Goal: Transaction & Acquisition: Book appointment/travel/reservation

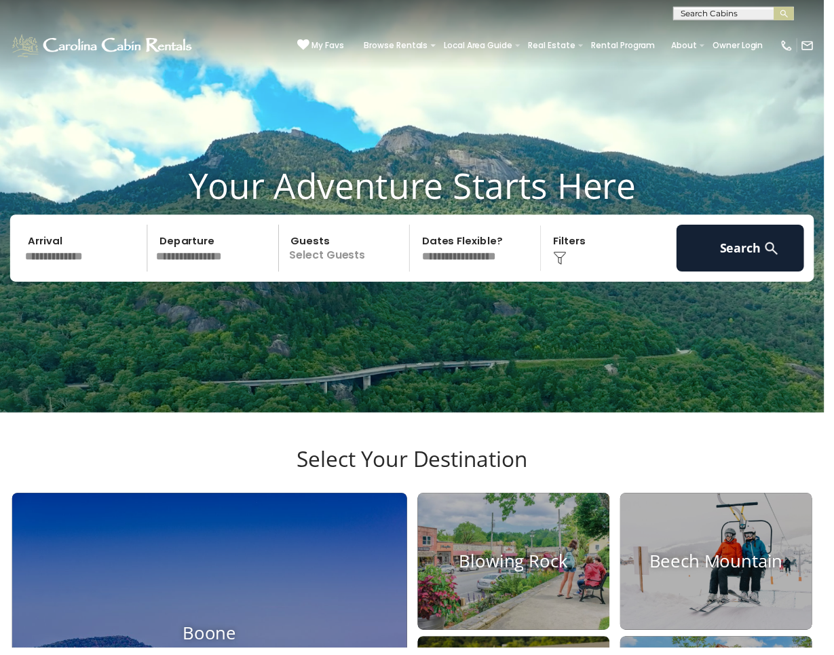
click at [88, 275] on input "text" at bounding box center [84, 250] width 129 height 47
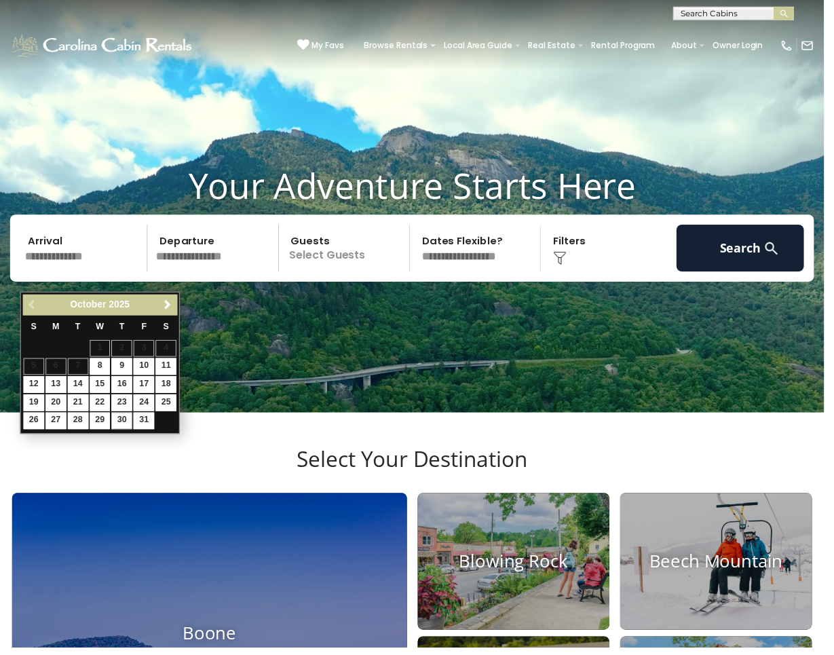
click at [119, 422] on link "30" at bounding box center [123, 425] width 21 height 17
type input "********"
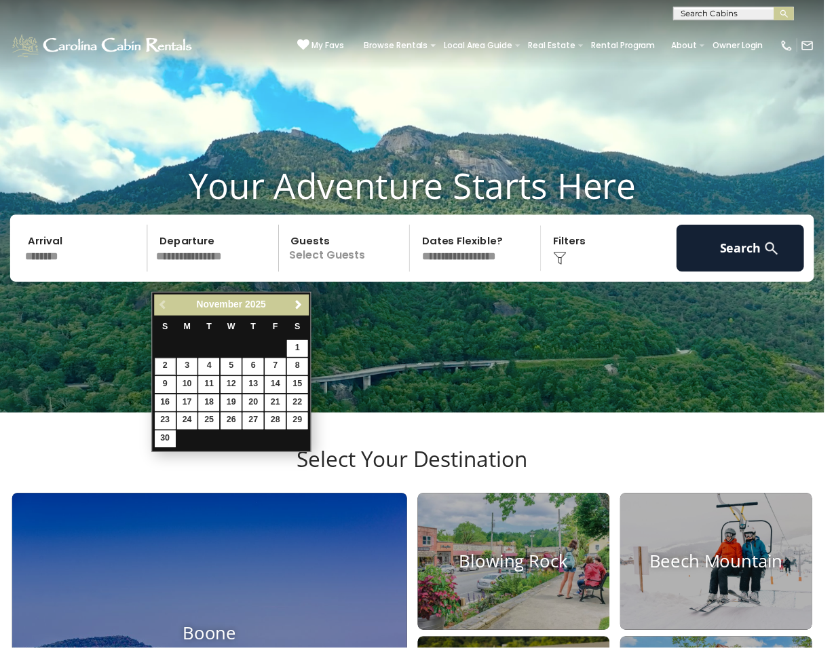
click at [170, 370] on link "2" at bounding box center [167, 370] width 21 height 17
type input "*******"
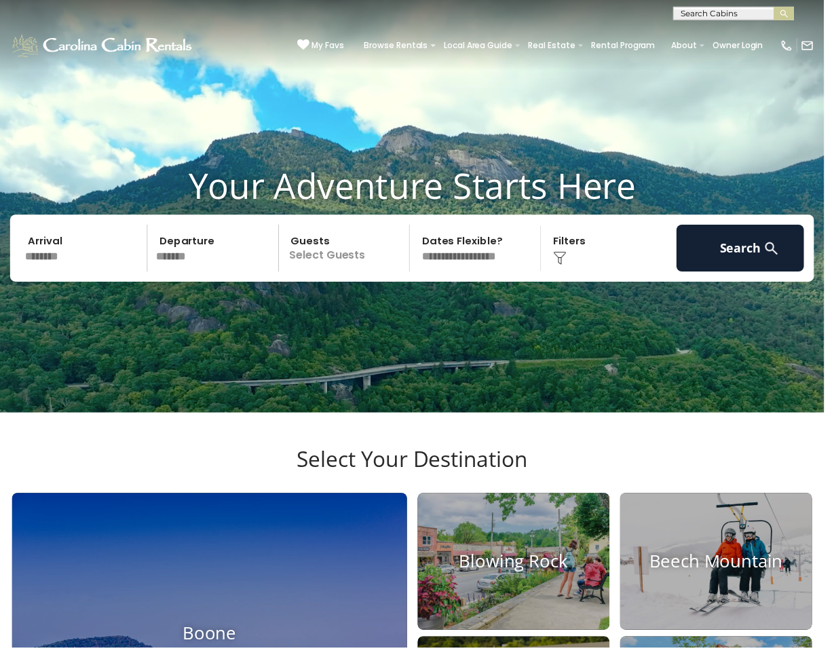
click at [362, 275] on p "Select Guests" at bounding box center [350, 250] width 128 height 47
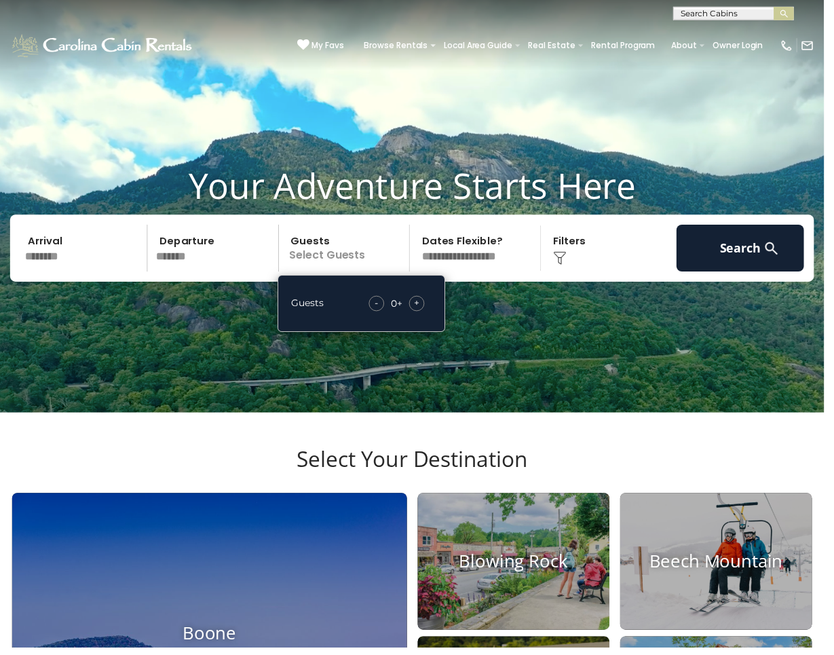
click at [417, 315] on div "+" at bounding box center [422, 307] width 16 height 16
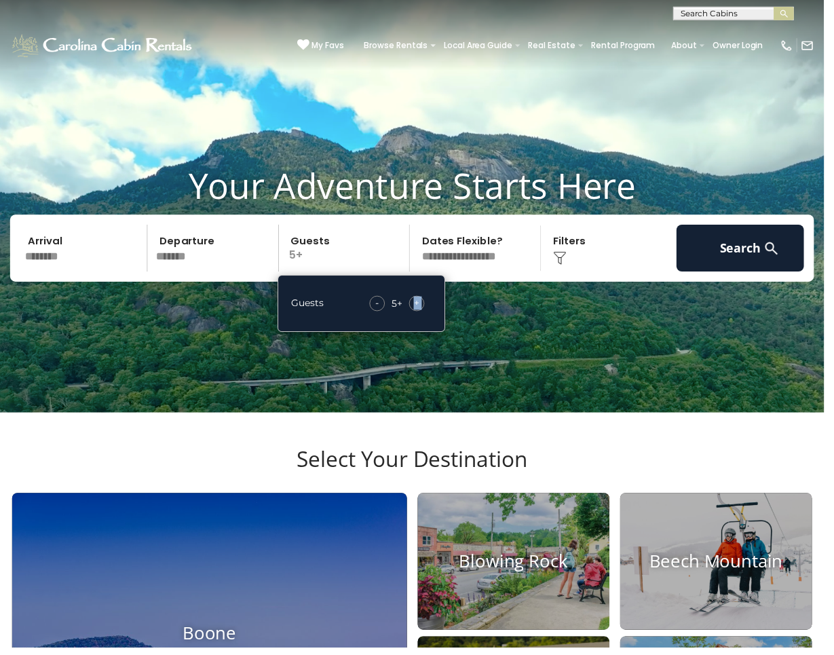
click at [417, 315] on div "+" at bounding box center [422, 307] width 16 height 16
click at [385, 315] on div "-" at bounding box center [382, 307] width 16 height 16
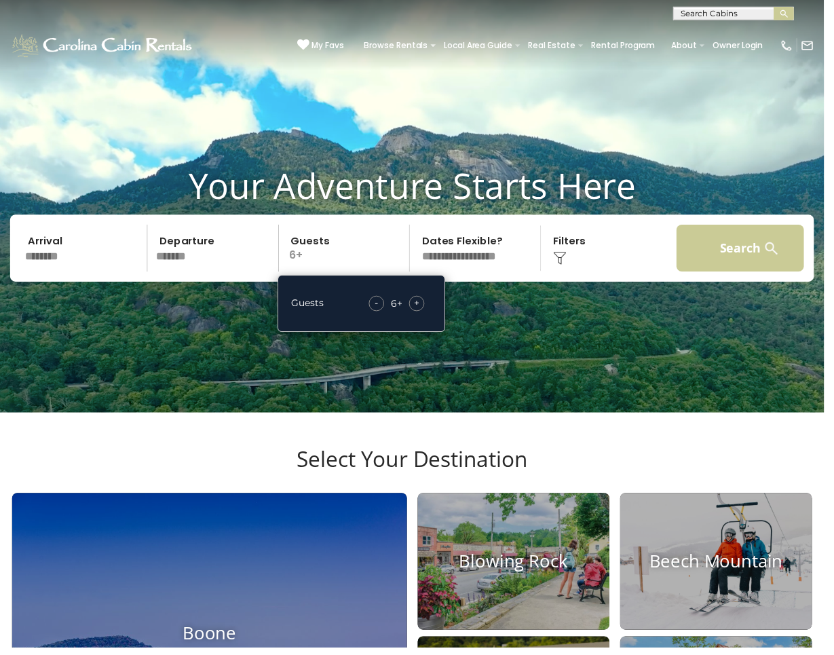
click at [701, 274] on button "Search" at bounding box center [749, 250] width 129 height 47
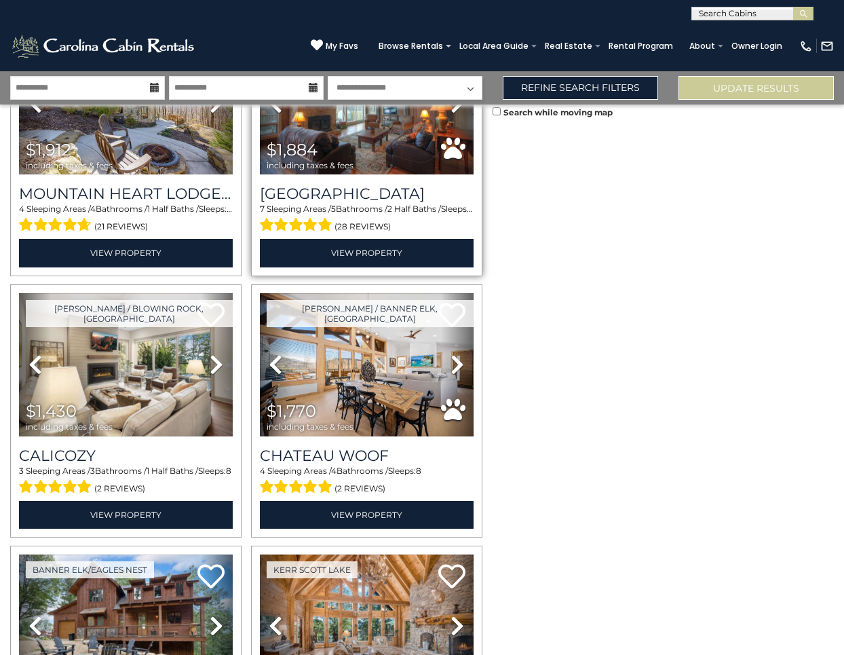
scroll to position [652, 0]
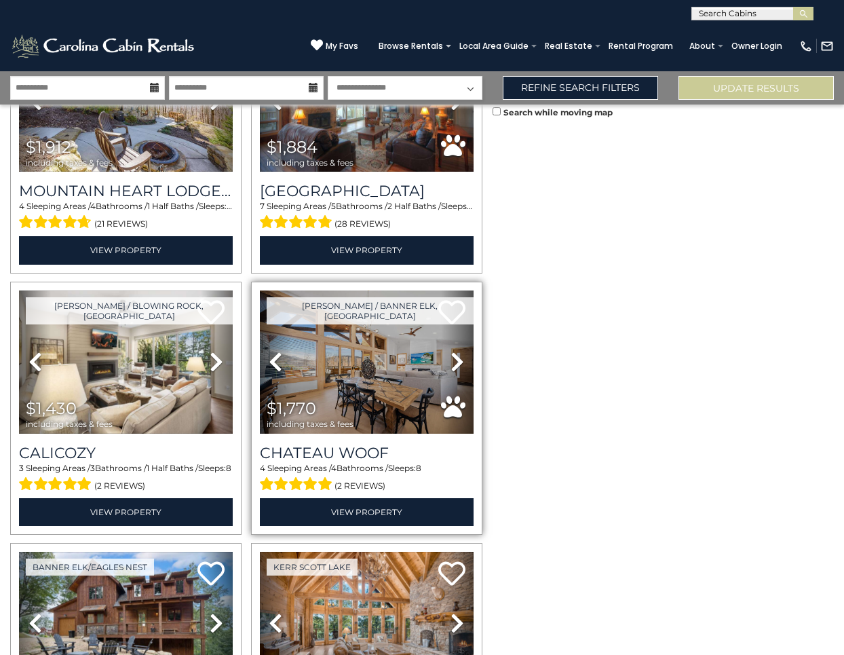
click at [371, 333] on img at bounding box center [367, 361] width 214 height 143
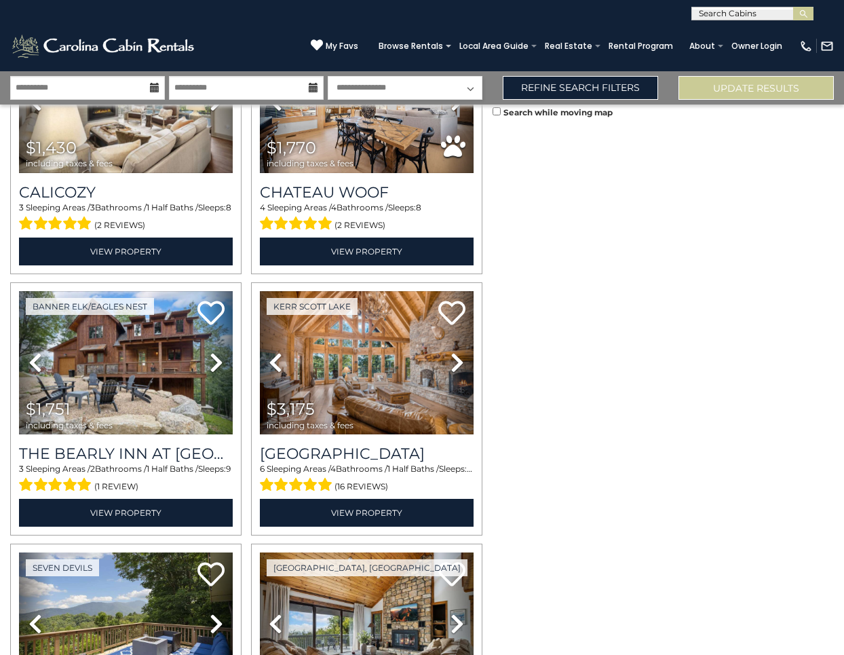
scroll to position [953, 0]
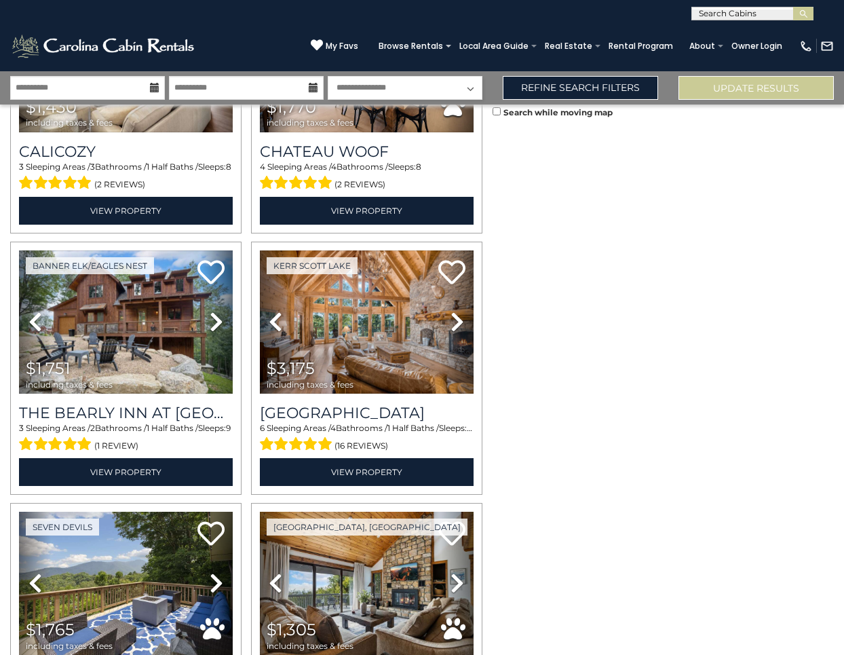
drag, startPoint x: 492, startPoint y: 299, endPoint x: 491, endPoint y: 305, distance: 6.8
click at [491, 305] on div "**********" at bounding box center [422, 363] width 844 height 584
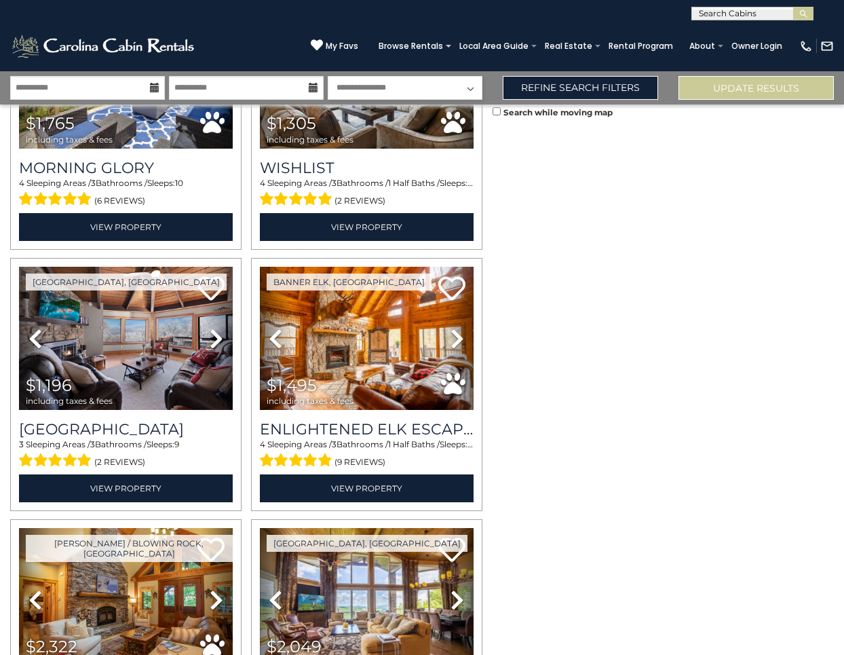
drag, startPoint x: 492, startPoint y: 348, endPoint x: 489, endPoint y: 362, distance: 14.6
click at [489, 360] on div "**********" at bounding box center [422, 363] width 844 height 584
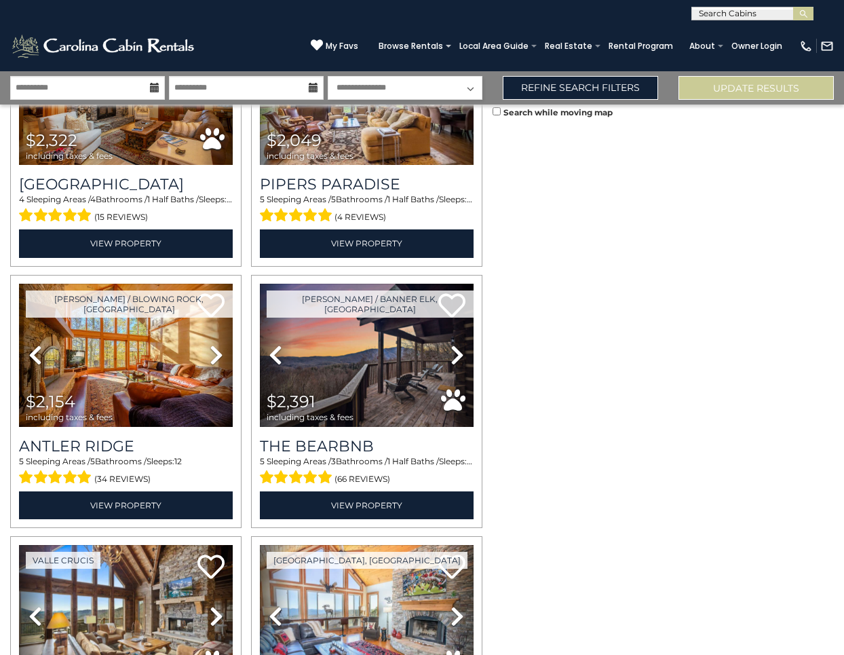
scroll to position [2472, 0]
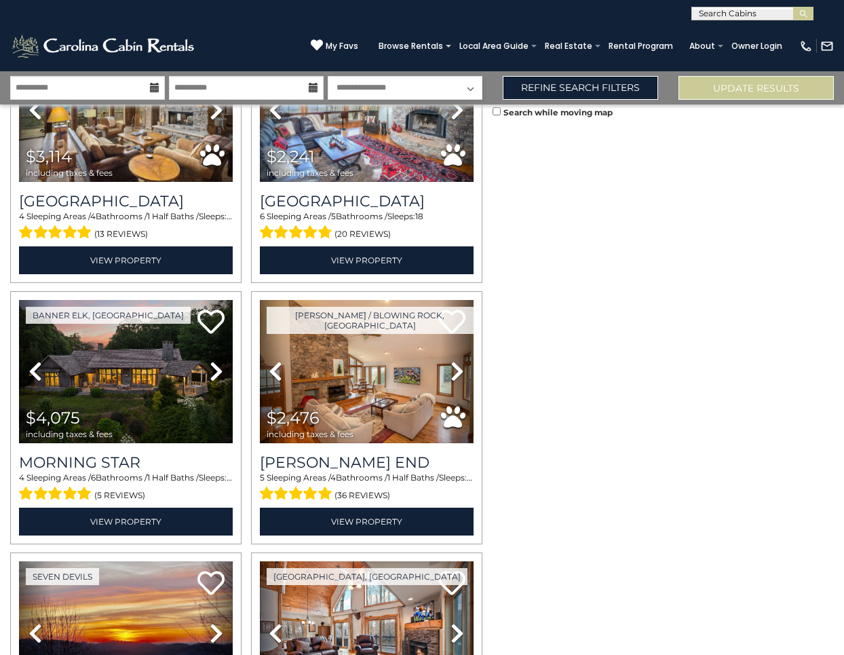
click at [493, 504] on div "Search while moving map" at bounding box center [668, 379] width 351 height 550
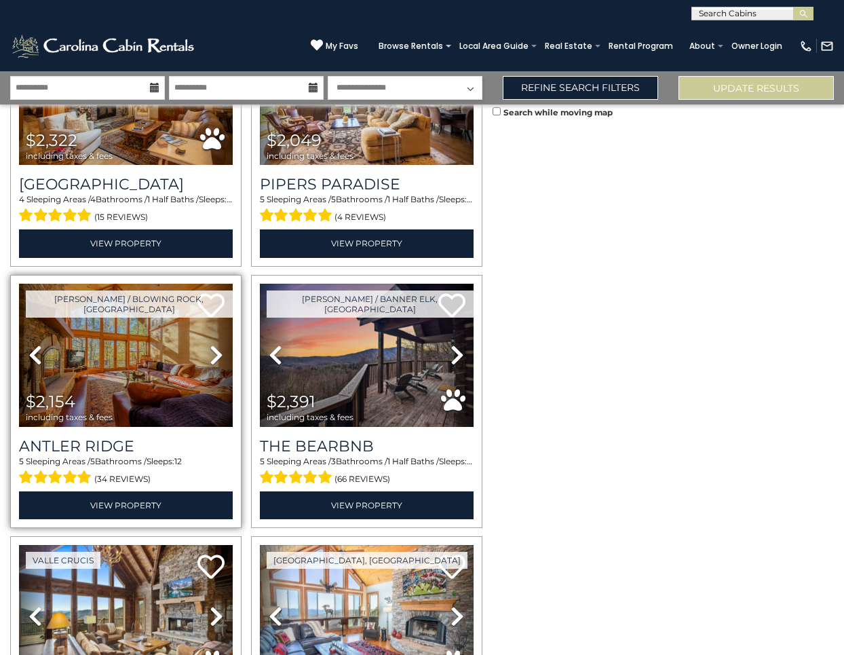
click at [141, 385] on img at bounding box center [126, 355] width 214 height 143
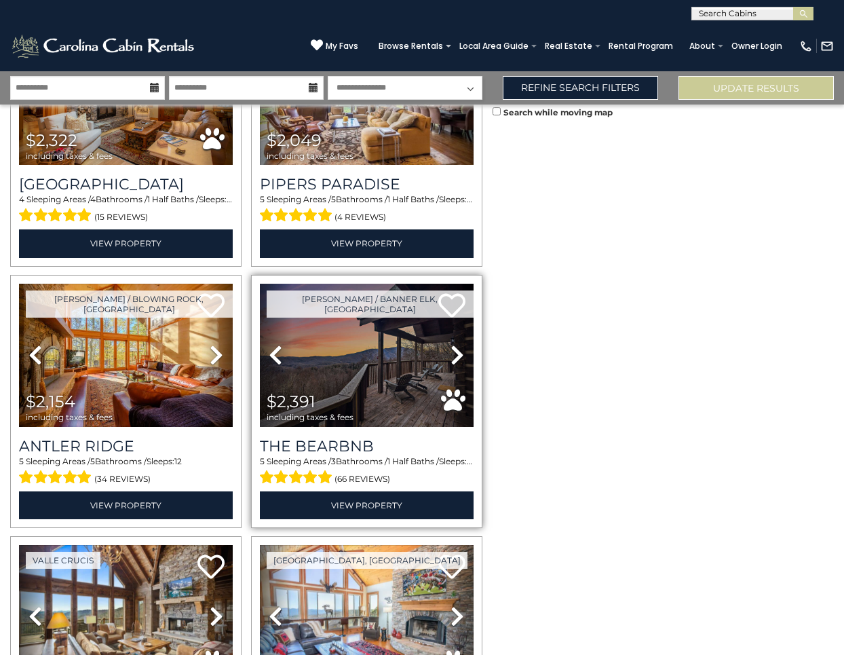
click at [351, 366] on img at bounding box center [367, 355] width 214 height 143
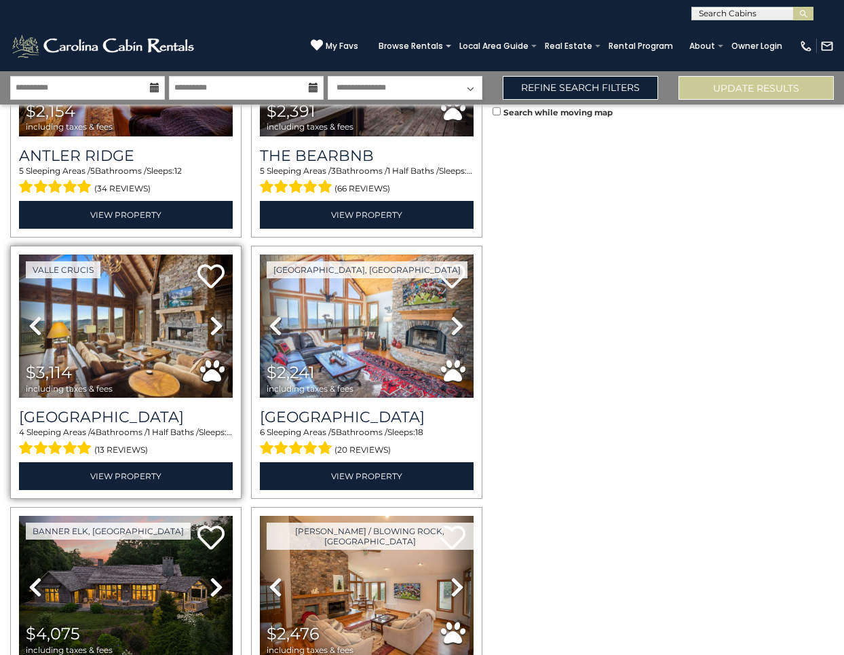
scroll to position [2258, 0]
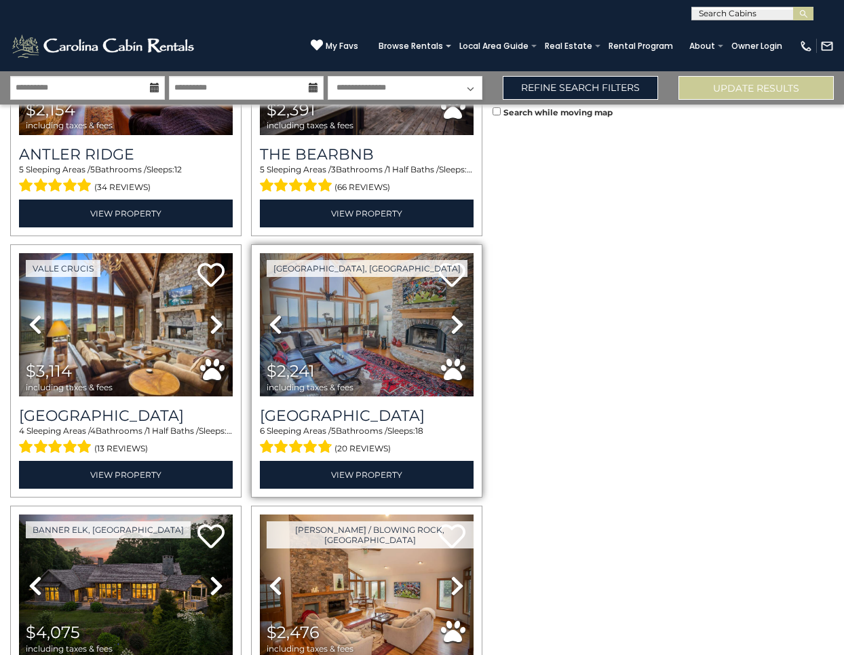
click at [324, 326] on img at bounding box center [367, 324] width 214 height 143
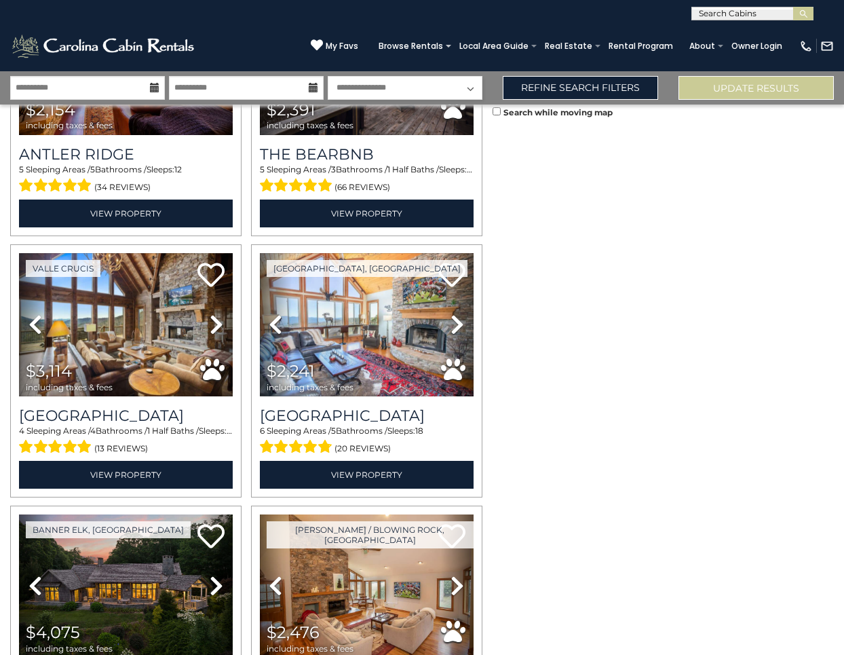
drag, startPoint x: 492, startPoint y: 451, endPoint x: 506, endPoint y: 458, distance: 15.5
click at [495, 460] on div "Search while moving map" at bounding box center [668, 379] width 351 height 550
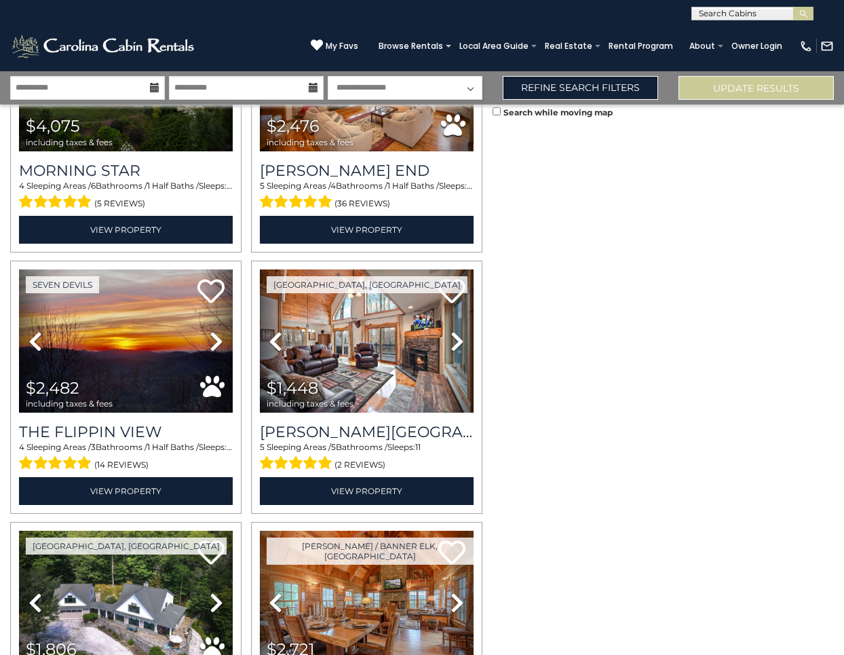
scroll to position [3270, 0]
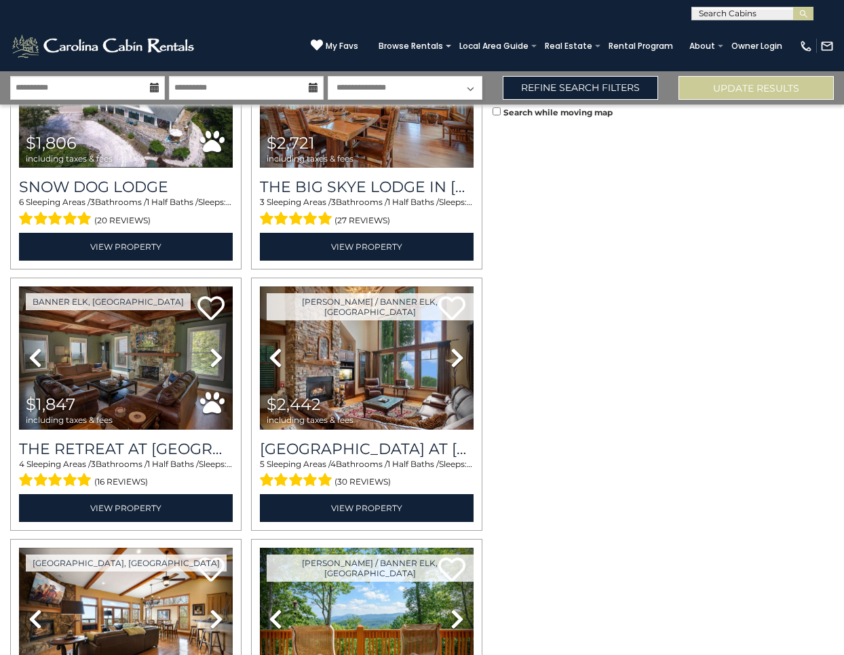
click at [493, 465] on div "Search while moving map" at bounding box center [668, 379] width 351 height 550
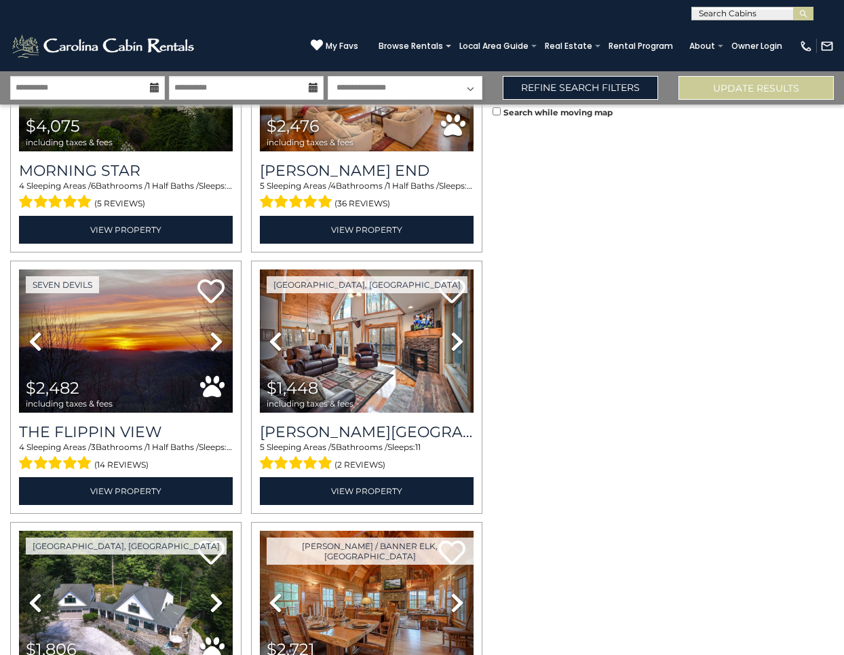
scroll to position [2258, 0]
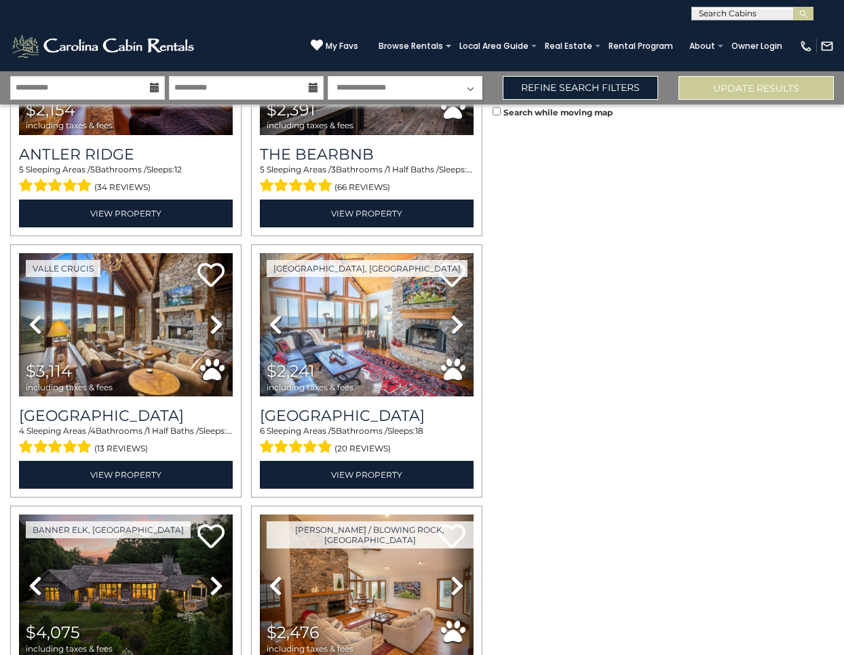
click at [493, 632] on div "Search while moving map" at bounding box center [668, 379] width 351 height 550
drag, startPoint x: 493, startPoint y: 472, endPoint x: 490, endPoint y: 483, distance: 11.4
click at [490, 483] on div "**********" at bounding box center [422, 363] width 844 height 584
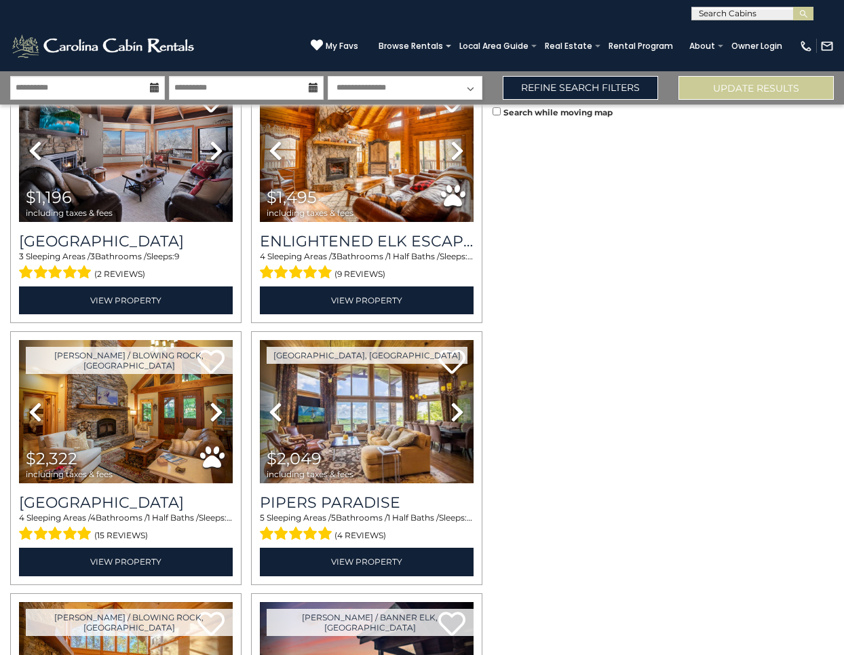
scroll to position [1566, 0]
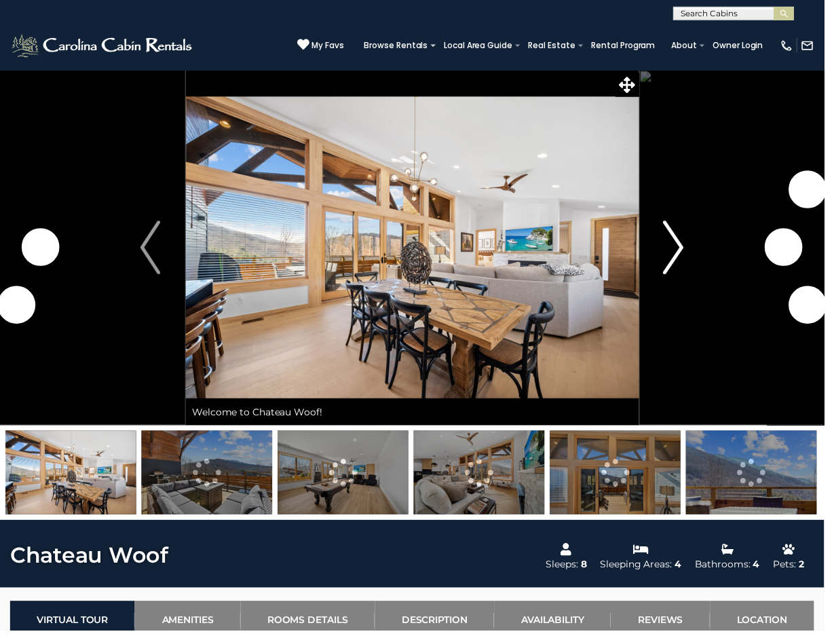
click at [689, 252] on img "Next" at bounding box center [682, 250] width 20 height 54
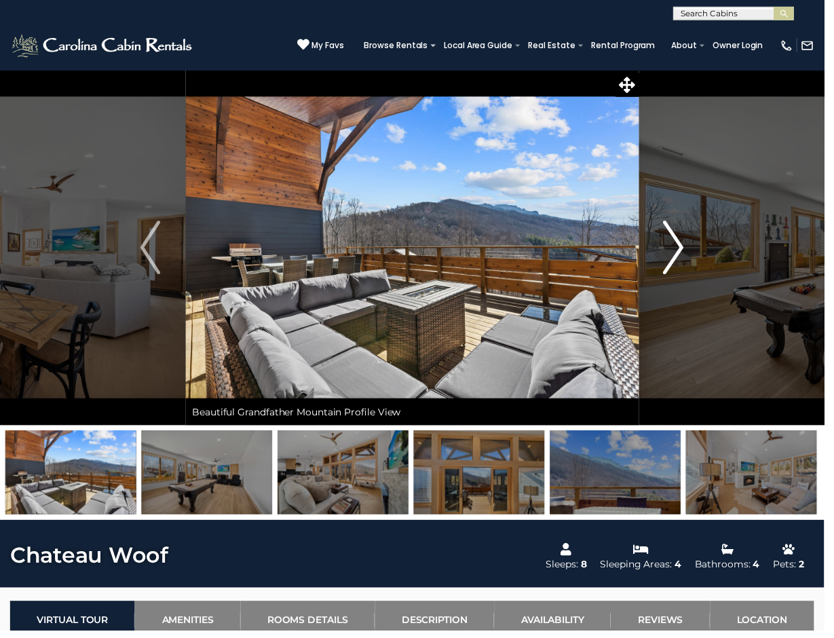
click at [681, 251] on img "Next" at bounding box center [682, 250] width 20 height 54
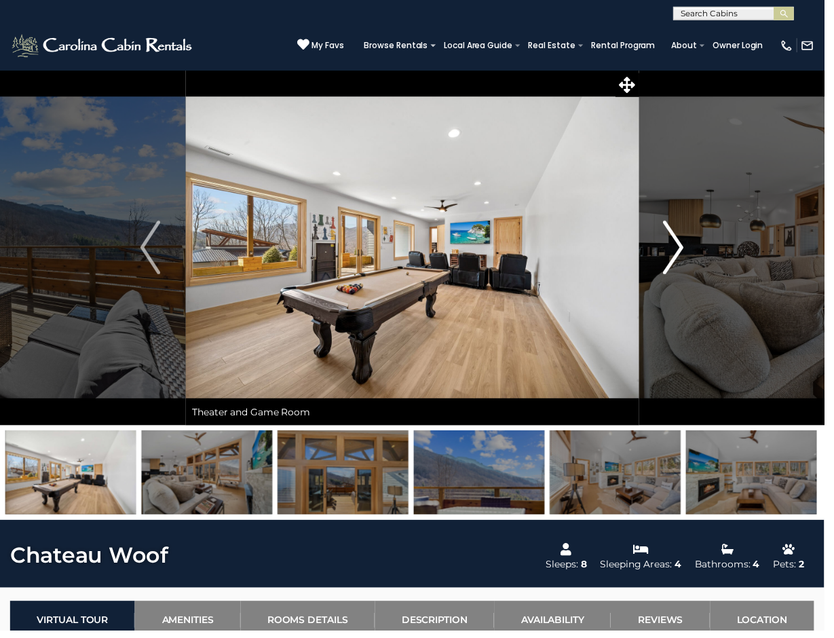
click at [681, 251] on img "Next" at bounding box center [682, 250] width 20 height 54
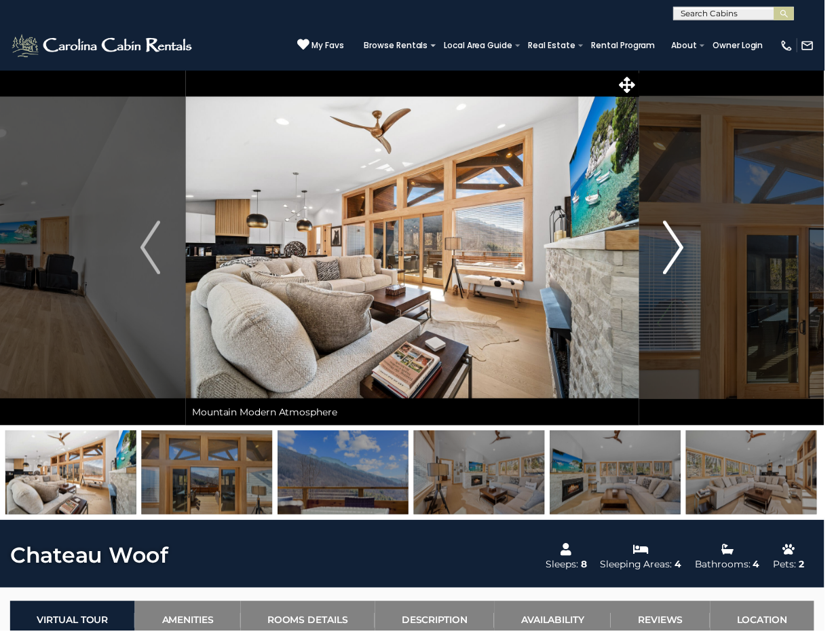
click at [681, 251] on img "Next" at bounding box center [682, 250] width 20 height 54
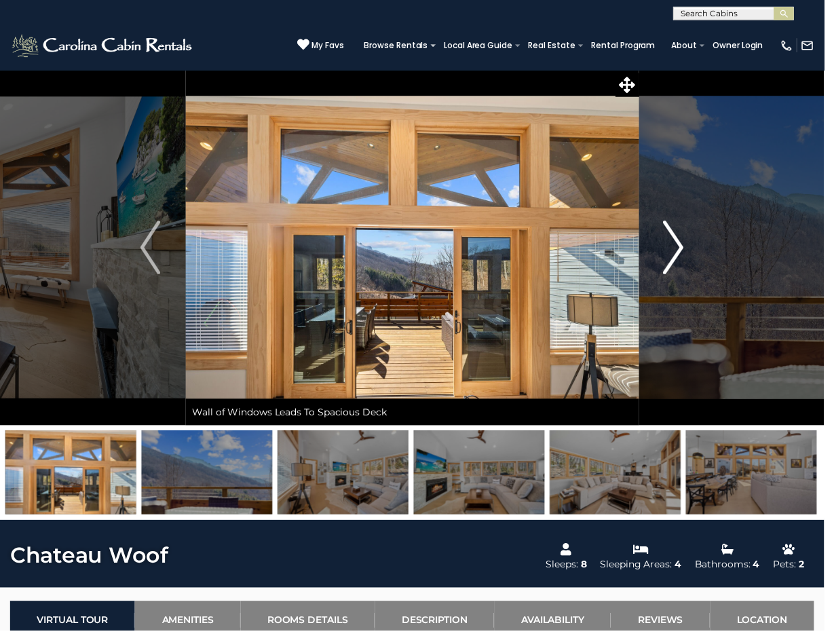
click at [681, 251] on img "Next" at bounding box center [682, 250] width 20 height 54
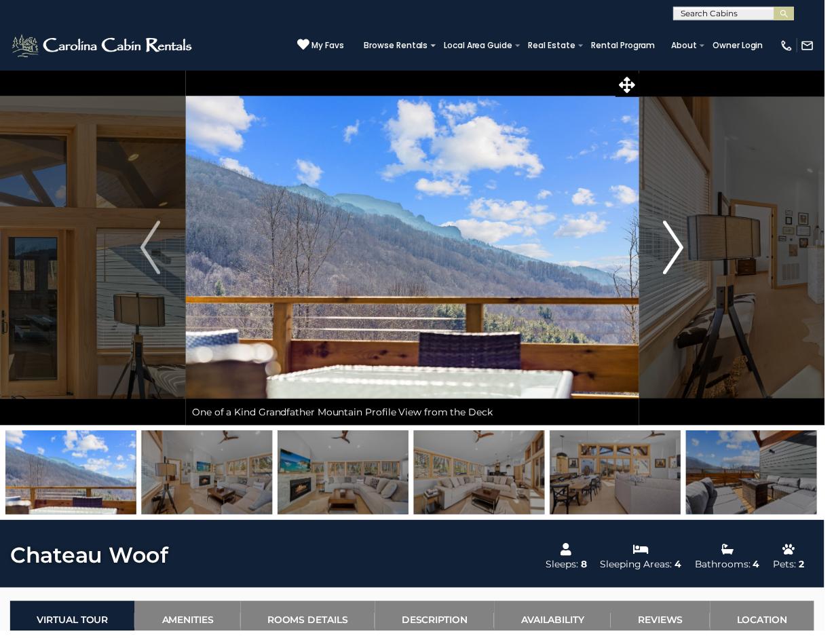
click at [681, 251] on img "Next" at bounding box center [682, 250] width 20 height 54
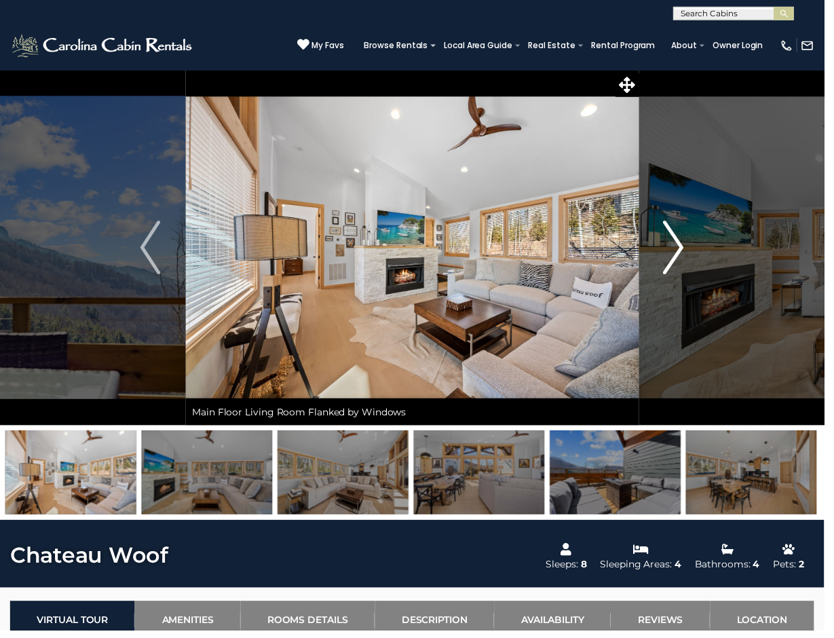
click at [681, 251] on img "Next" at bounding box center [682, 250] width 20 height 54
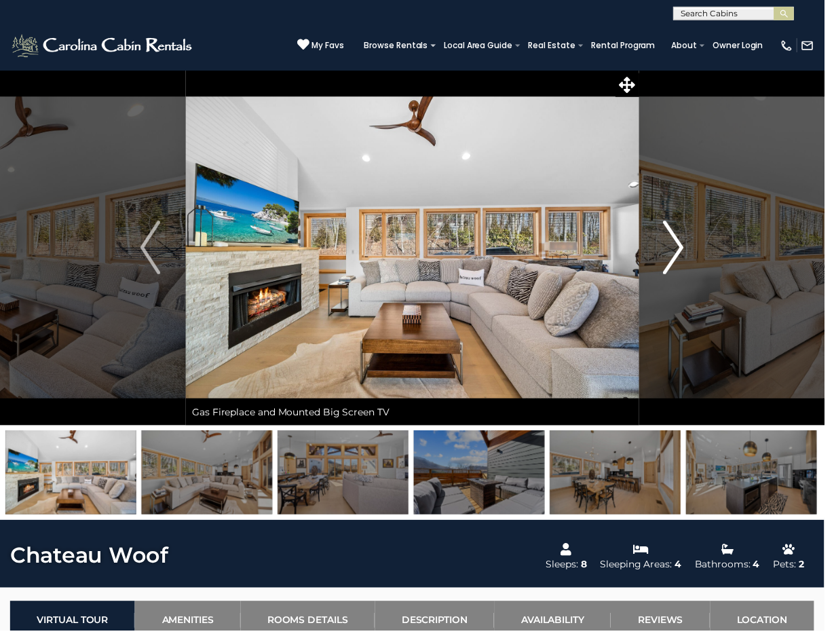
click at [681, 251] on img "Next" at bounding box center [682, 250] width 20 height 54
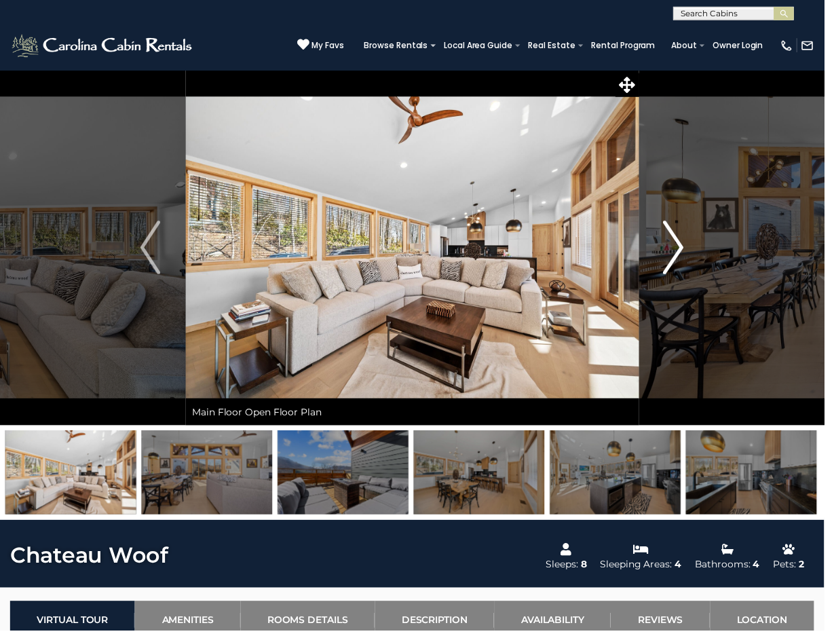
click at [681, 251] on img "Next" at bounding box center [682, 250] width 20 height 54
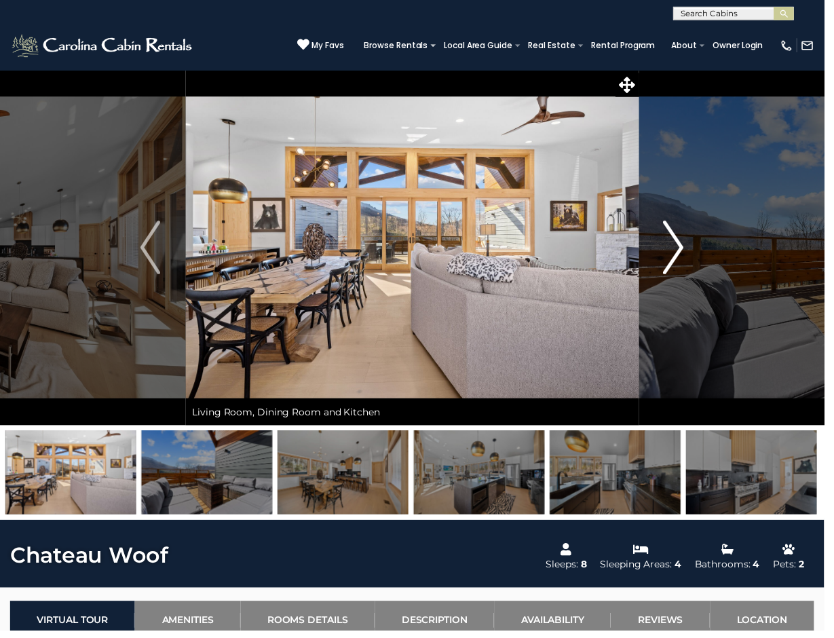
click at [681, 251] on img "Next" at bounding box center [682, 250] width 20 height 54
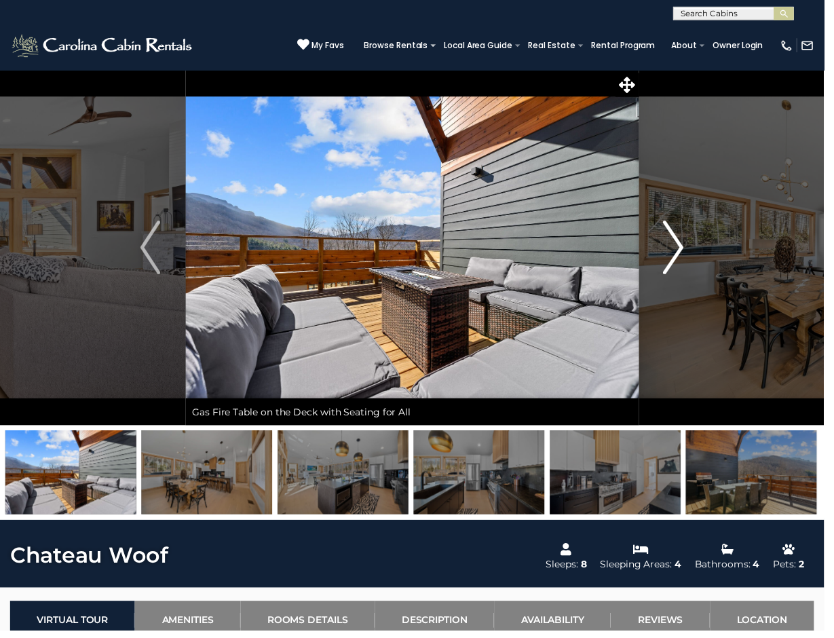
click at [681, 251] on img "Next" at bounding box center [682, 250] width 20 height 54
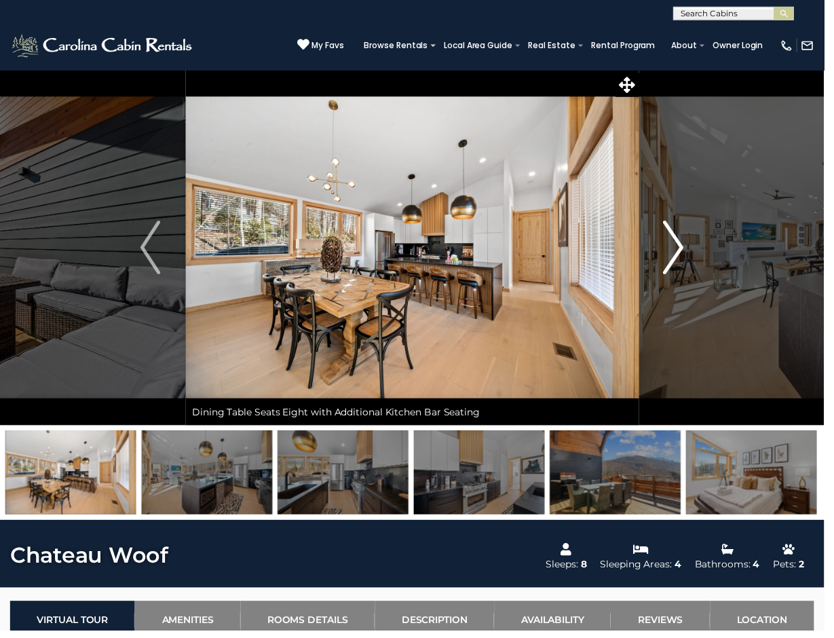
click at [681, 251] on img "Next" at bounding box center [682, 250] width 20 height 54
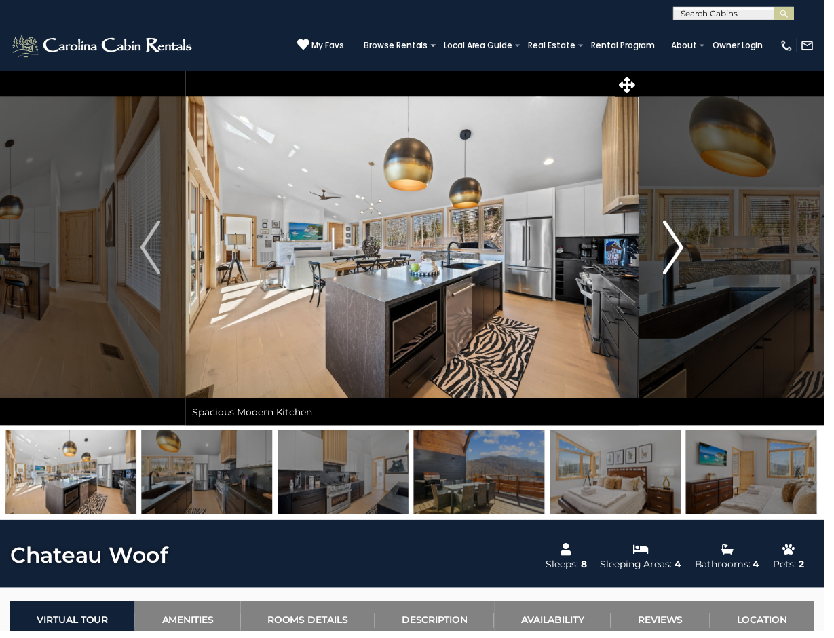
click at [681, 251] on img "Next" at bounding box center [682, 250] width 20 height 54
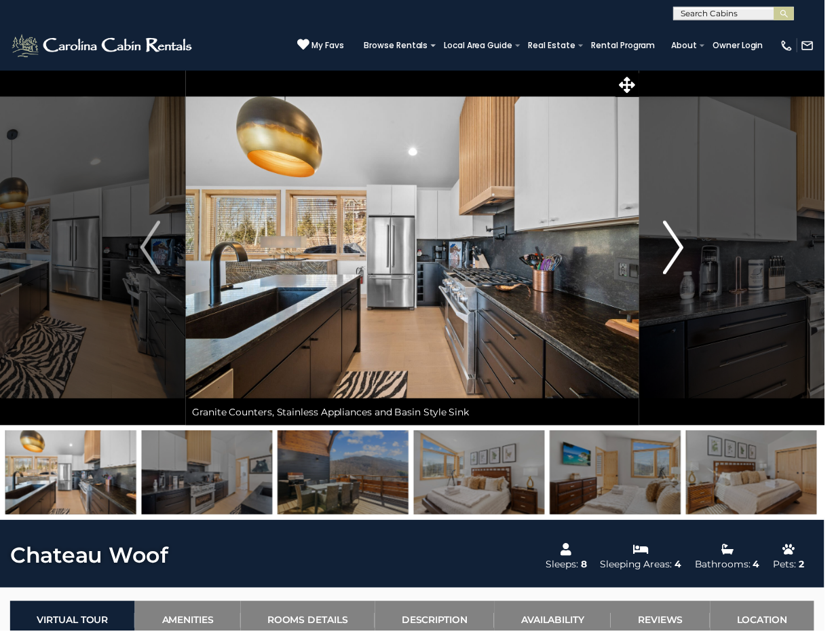
click at [681, 251] on img "Next" at bounding box center [682, 250] width 20 height 54
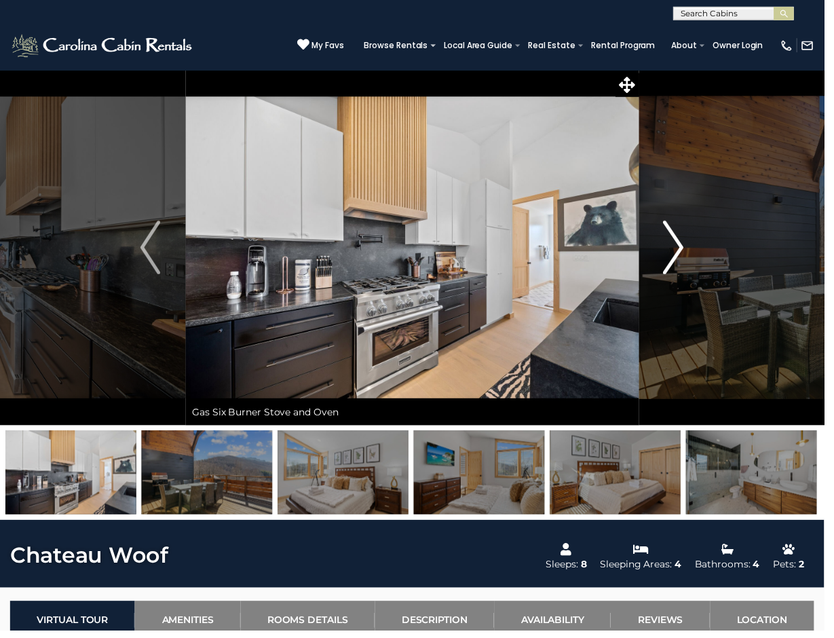
click at [681, 251] on img "Next" at bounding box center [682, 250] width 20 height 54
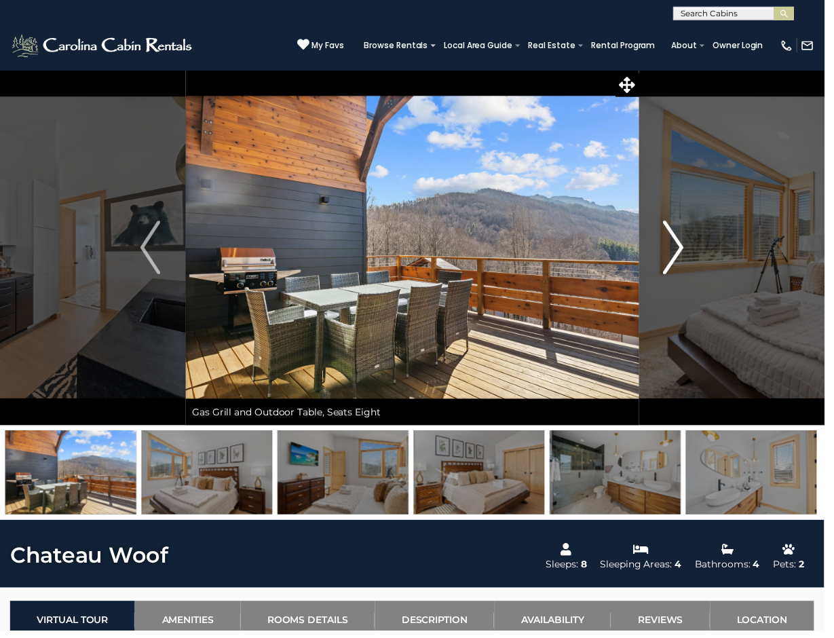
click at [681, 251] on img "Next" at bounding box center [682, 250] width 20 height 54
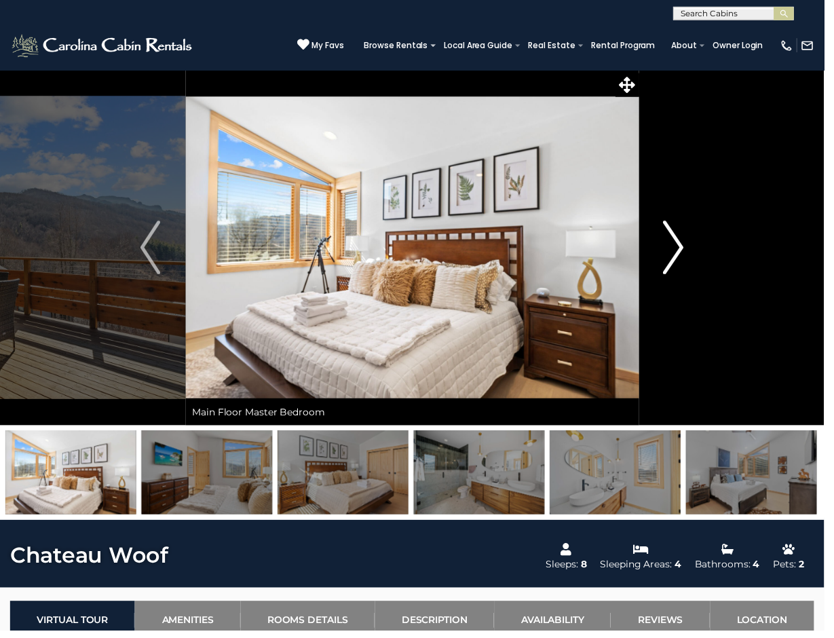
click at [681, 251] on img "Next" at bounding box center [682, 250] width 20 height 54
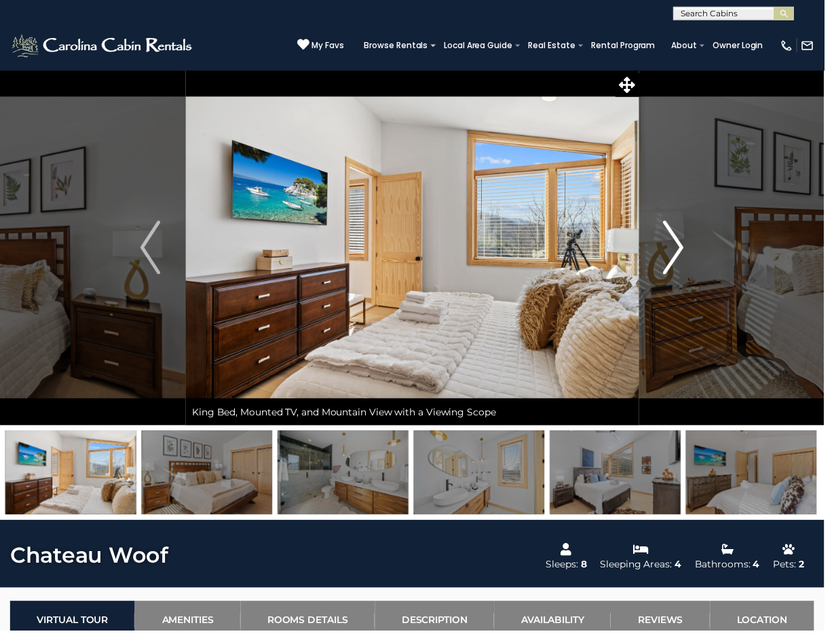
click at [681, 251] on img "Next" at bounding box center [682, 250] width 20 height 54
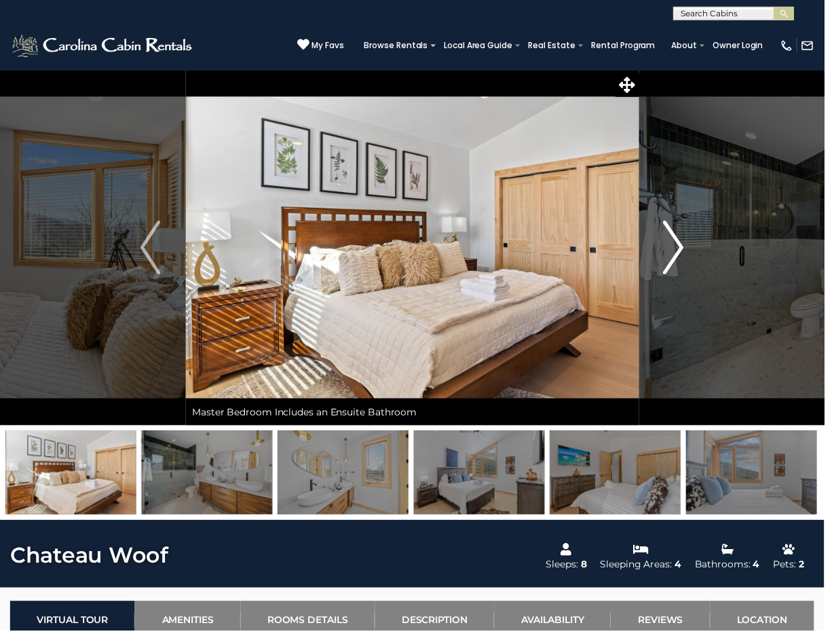
click at [681, 251] on img "Next" at bounding box center [682, 250] width 20 height 54
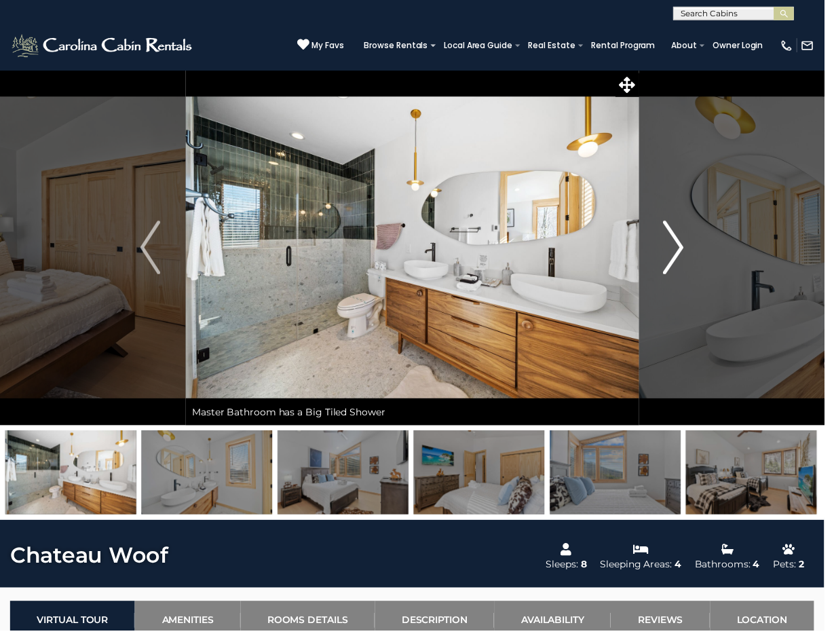
click at [681, 251] on img "Next" at bounding box center [682, 250] width 20 height 54
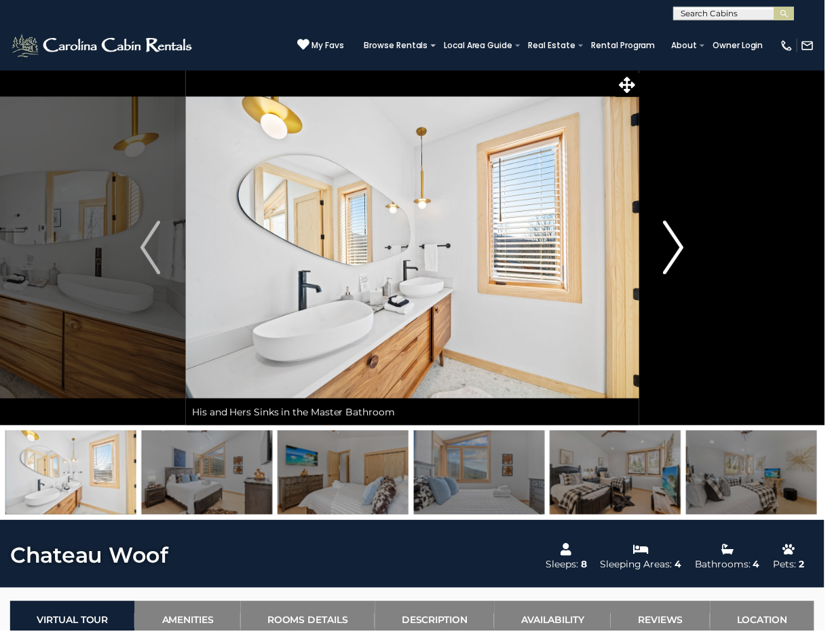
click at [681, 251] on img "Next" at bounding box center [682, 250] width 20 height 54
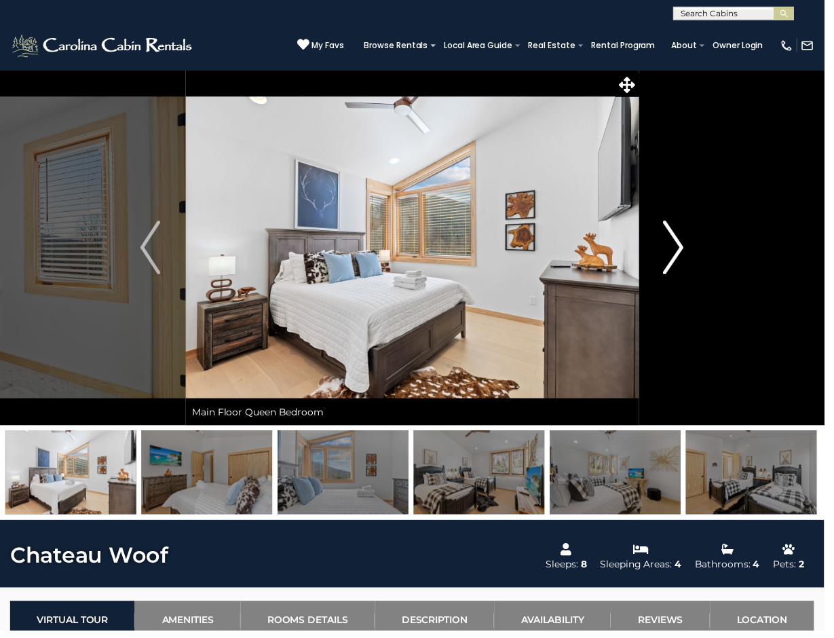
click at [681, 251] on img "Next" at bounding box center [682, 250] width 20 height 54
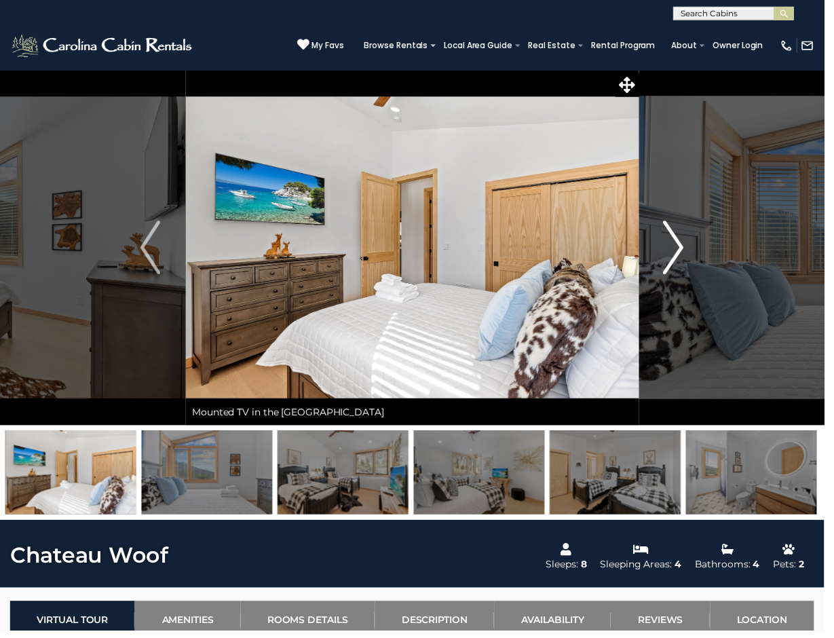
click at [681, 251] on img "Next" at bounding box center [682, 250] width 20 height 54
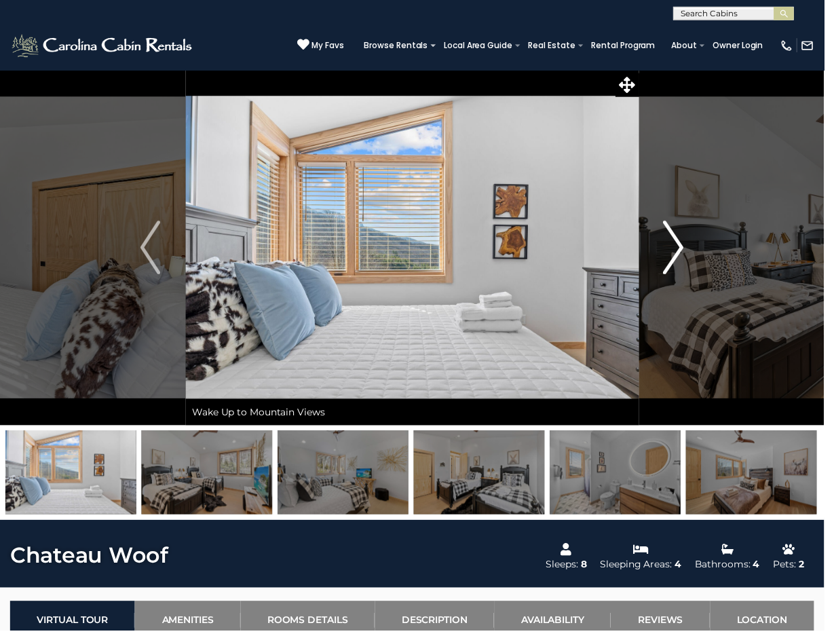
click at [681, 251] on img "Next" at bounding box center [682, 250] width 20 height 54
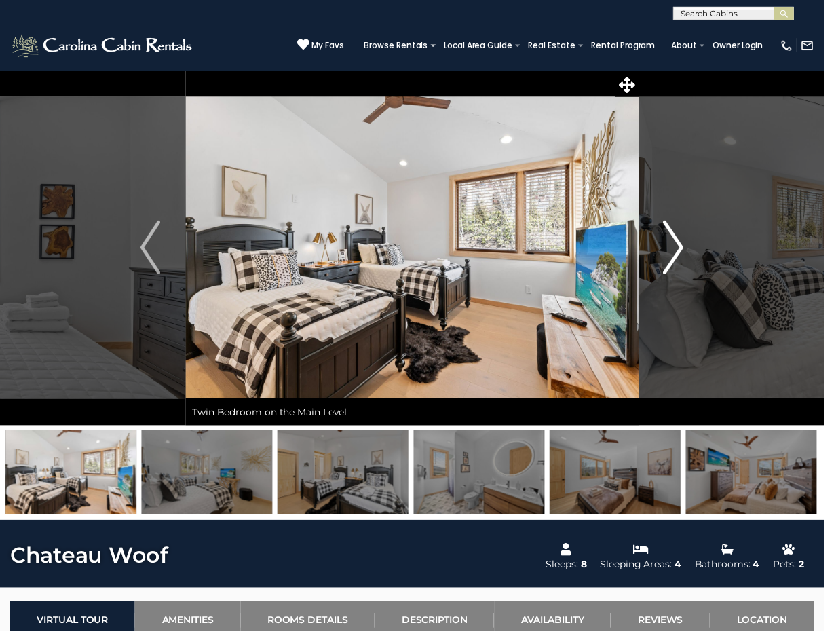
click at [681, 251] on img "Next" at bounding box center [682, 250] width 20 height 54
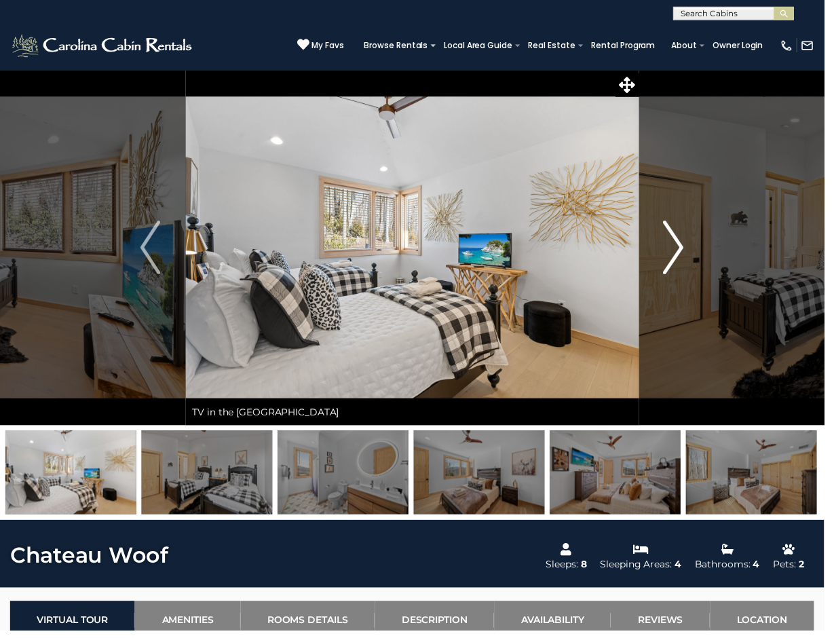
click at [681, 251] on img "Next" at bounding box center [682, 250] width 20 height 54
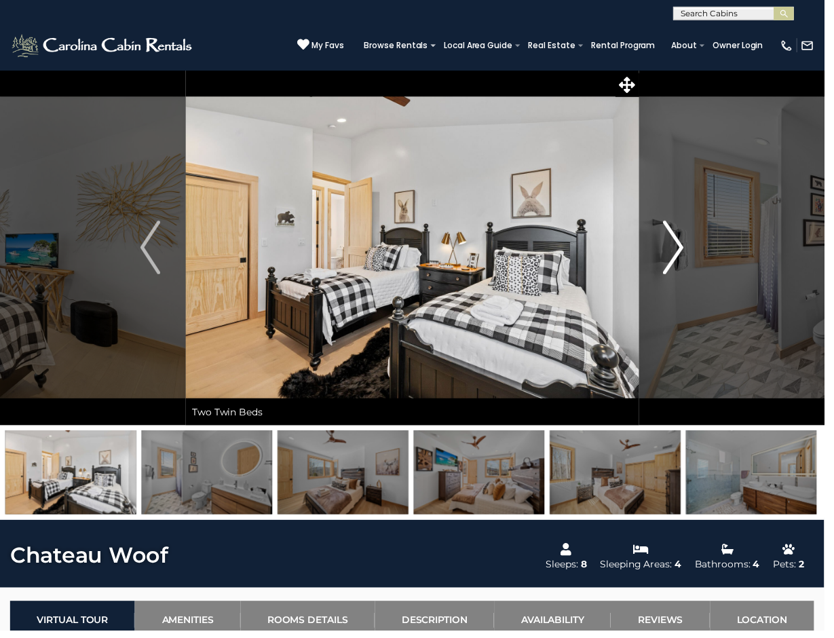
click at [681, 251] on img "Next" at bounding box center [682, 250] width 20 height 54
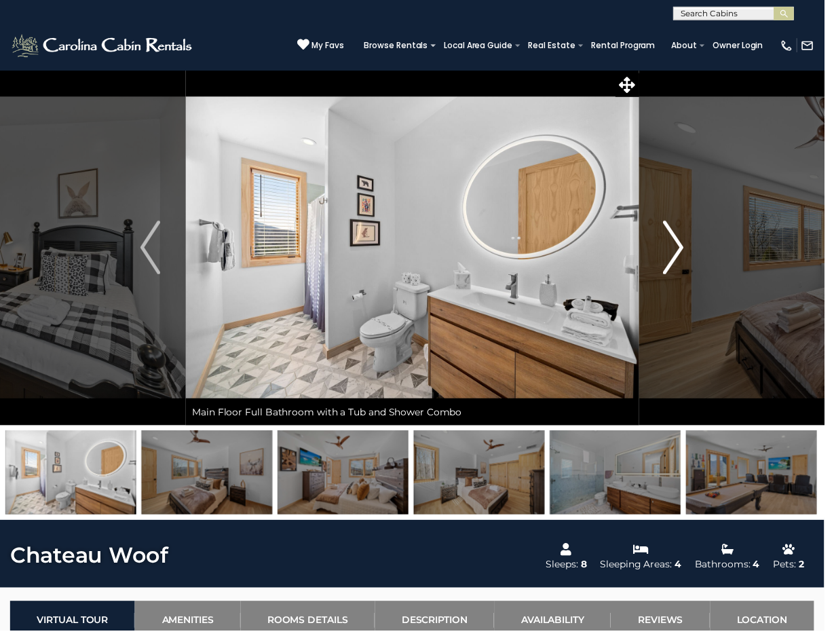
click at [681, 251] on img "Next" at bounding box center [682, 250] width 20 height 54
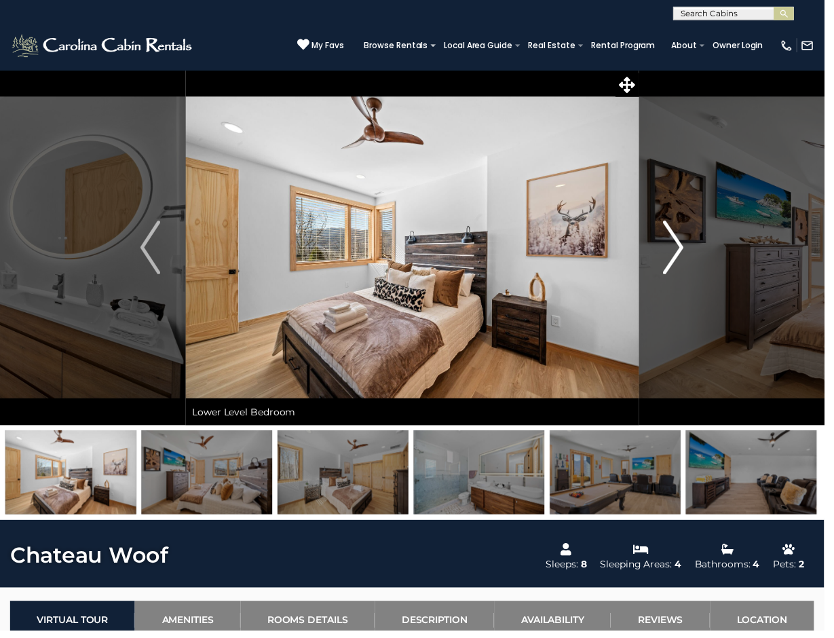
click at [681, 251] on img "Next" at bounding box center [682, 250] width 20 height 54
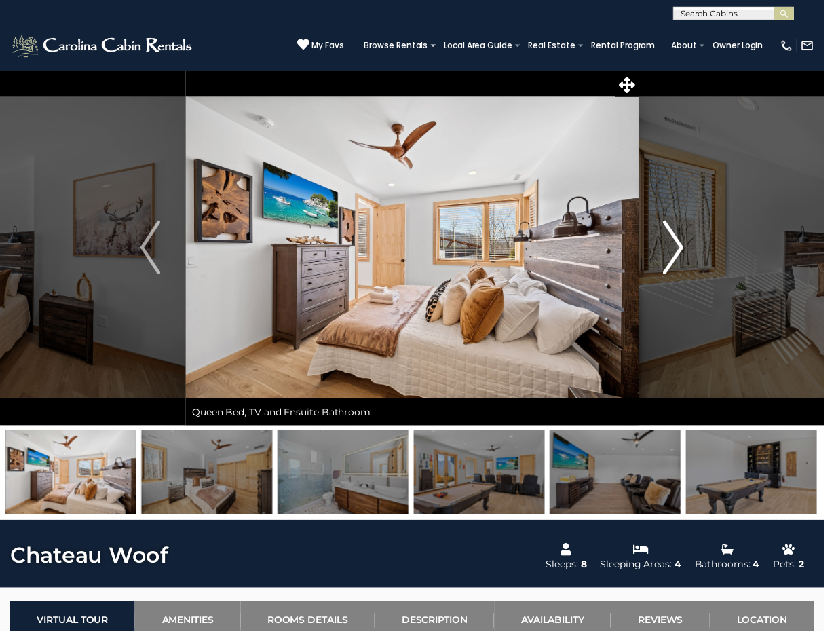
click at [681, 251] on img "Next" at bounding box center [682, 250] width 20 height 54
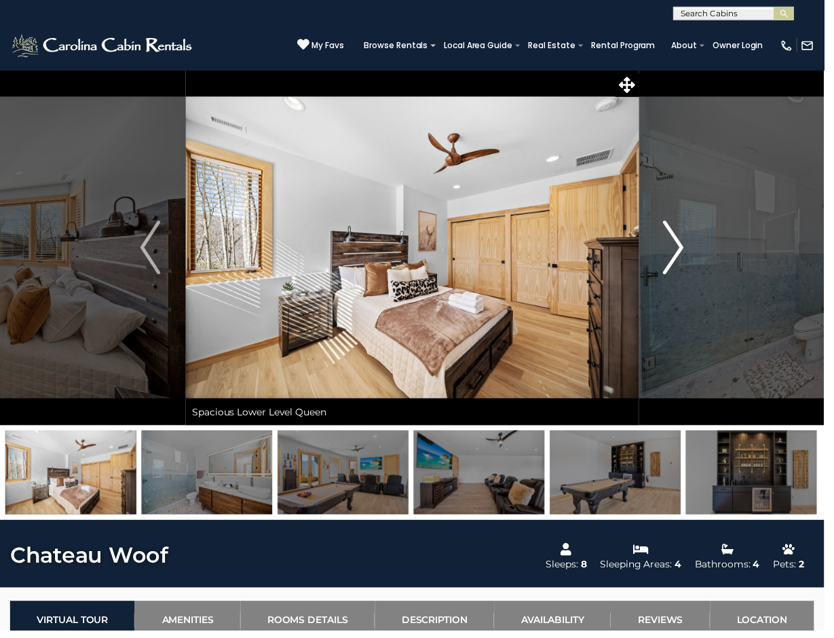
click at [681, 251] on img "Next" at bounding box center [682, 250] width 20 height 54
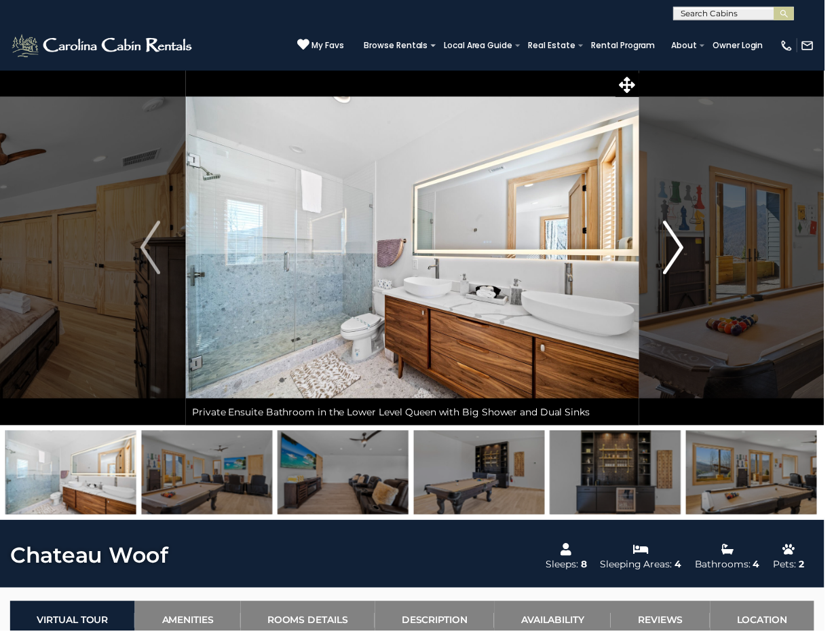
click at [681, 251] on img "Next" at bounding box center [682, 250] width 20 height 54
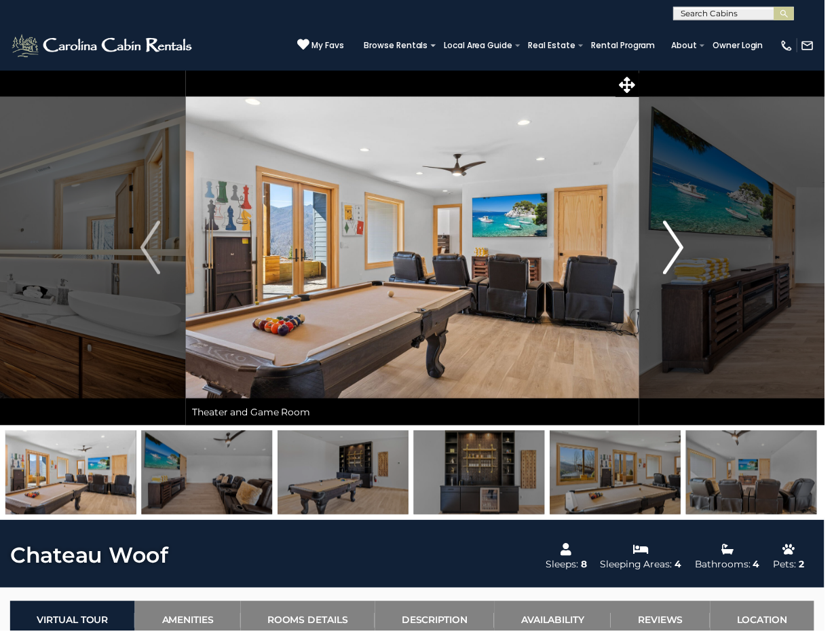
click at [681, 251] on img "Next" at bounding box center [682, 250] width 20 height 54
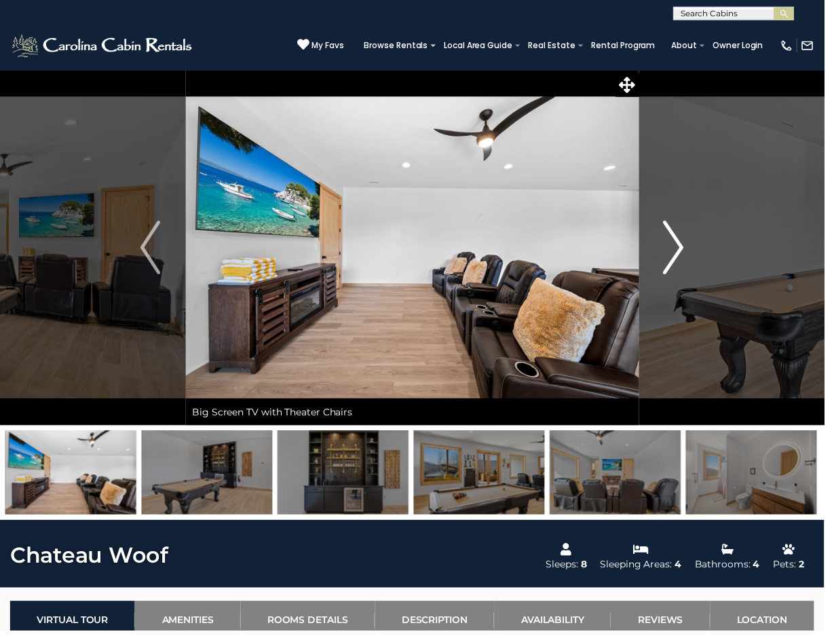
click at [681, 251] on img "Next" at bounding box center [682, 250] width 20 height 54
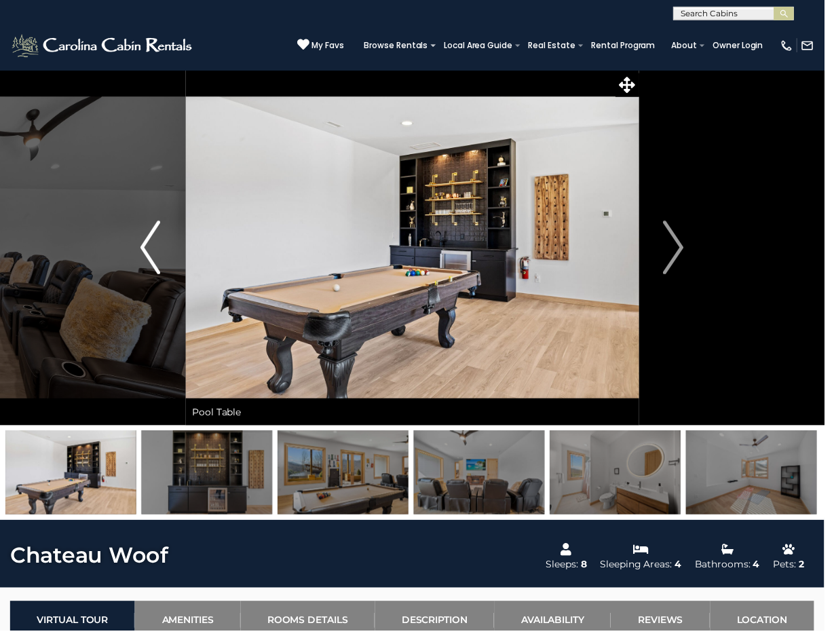
click at [152, 245] on img "Previous" at bounding box center [152, 250] width 20 height 54
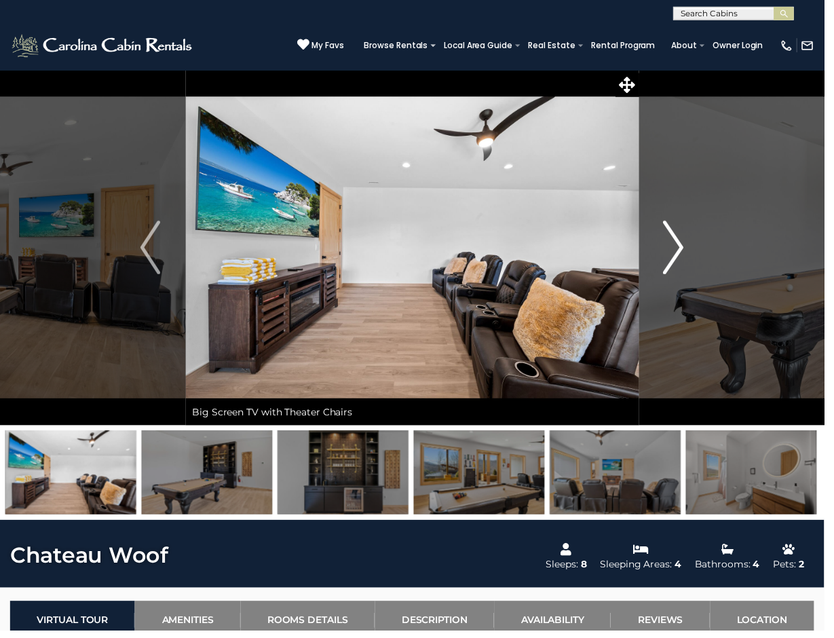
click at [686, 245] on img "Next" at bounding box center [682, 250] width 20 height 54
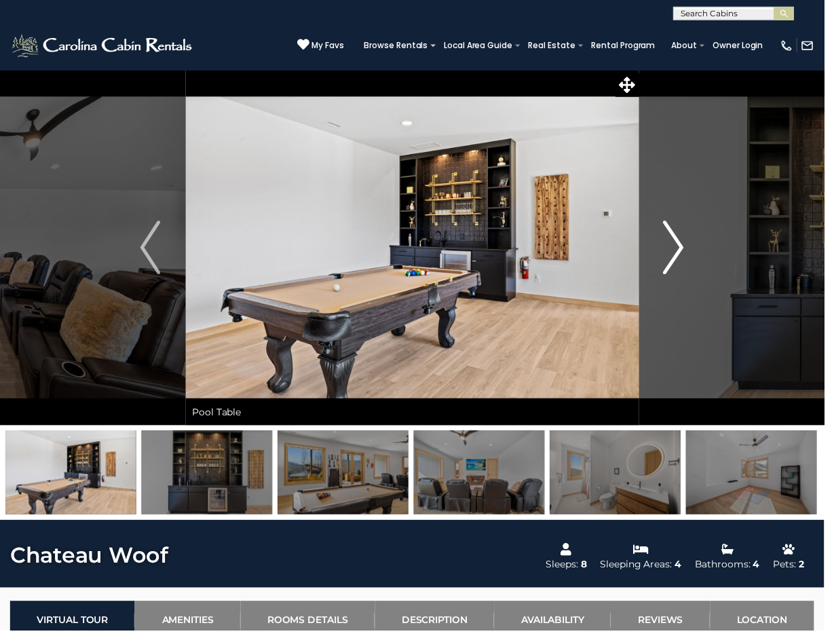
click at [686, 245] on img "Next" at bounding box center [682, 250] width 20 height 54
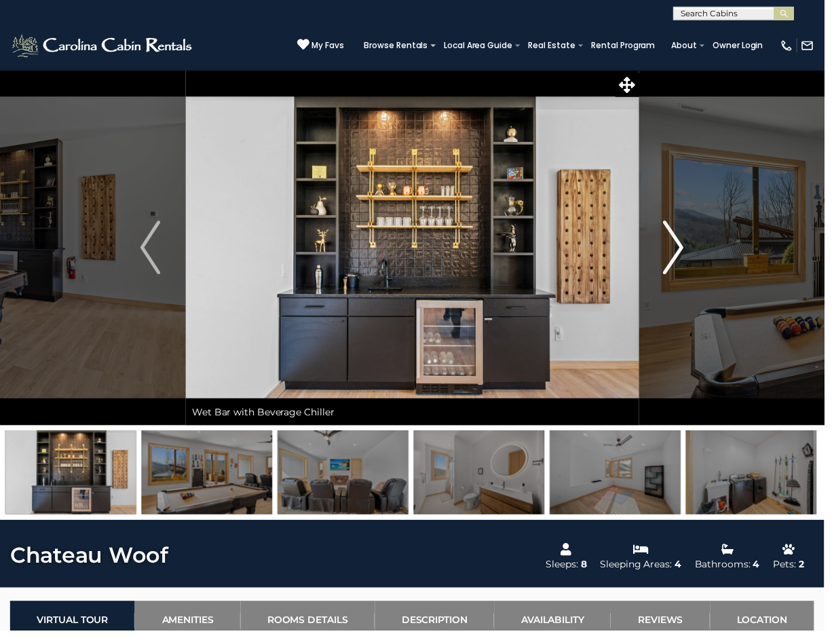
click at [686, 245] on img "Next" at bounding box center [682, 250] width 20 height 54
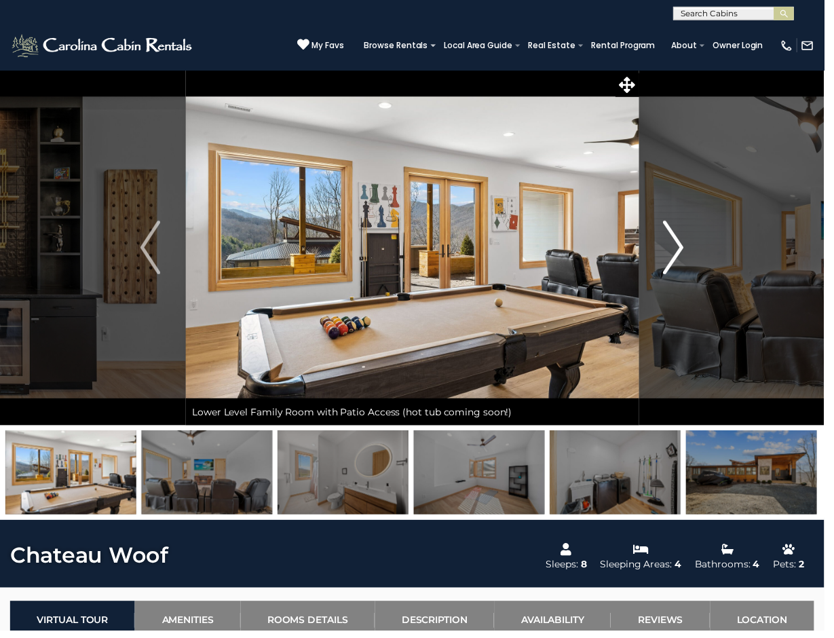
click at [684, 246] on img "Next" at bounding box center [682, 250] width 20 height 54
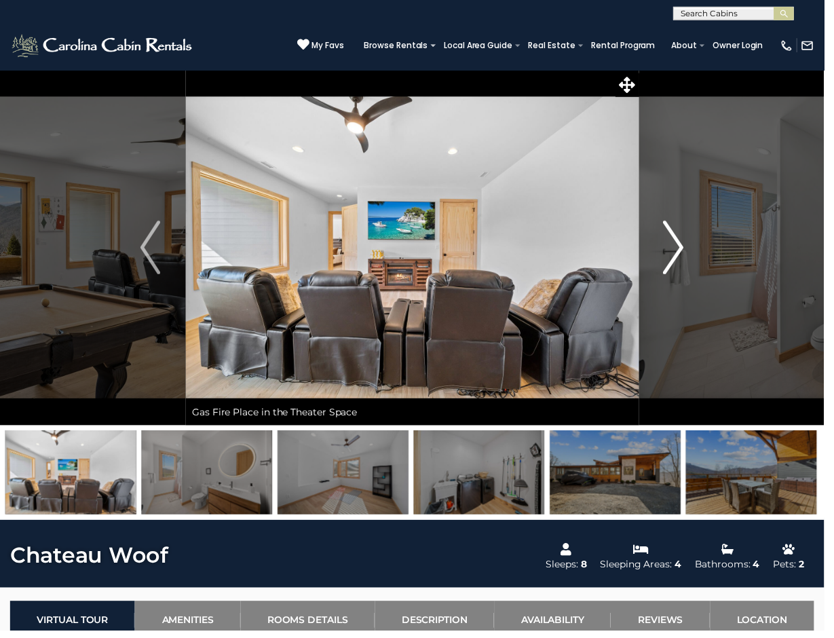
click at [684, 246] on img "Next" at bounding box center [682, 250] width 20 height 54
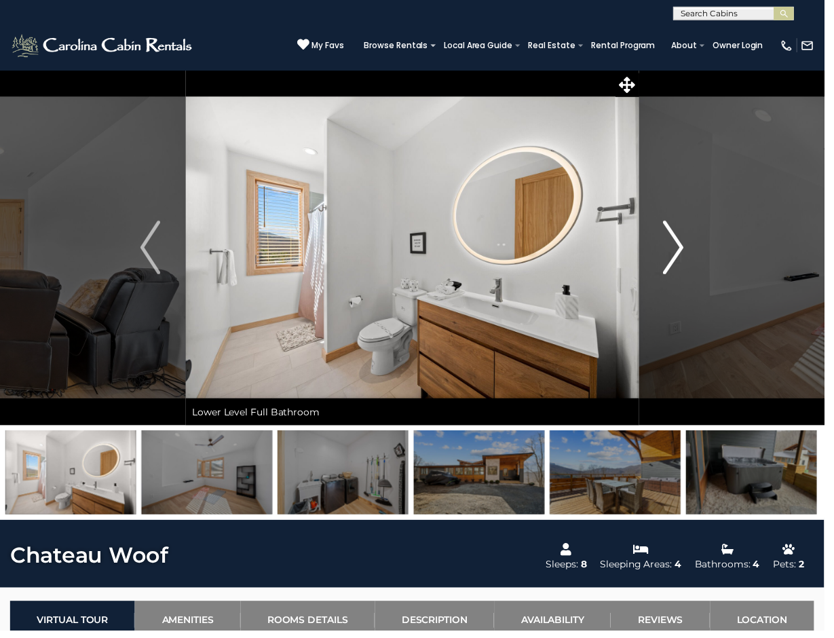
click at [684, 246] on img "Next" at bounding box center [682, 250] width 20 height 54
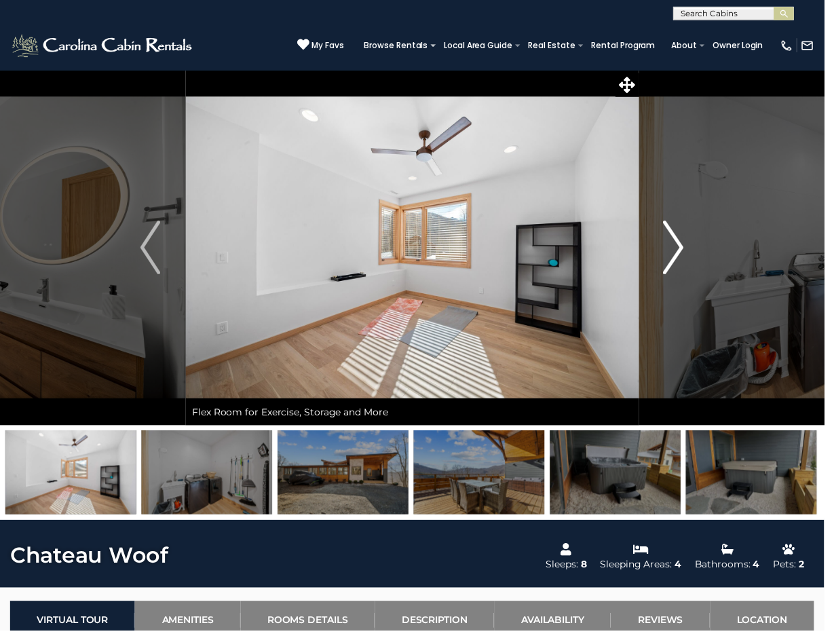
click at [684, 246] on img "Next" at bounding box center [682, 250] width 20 height 54
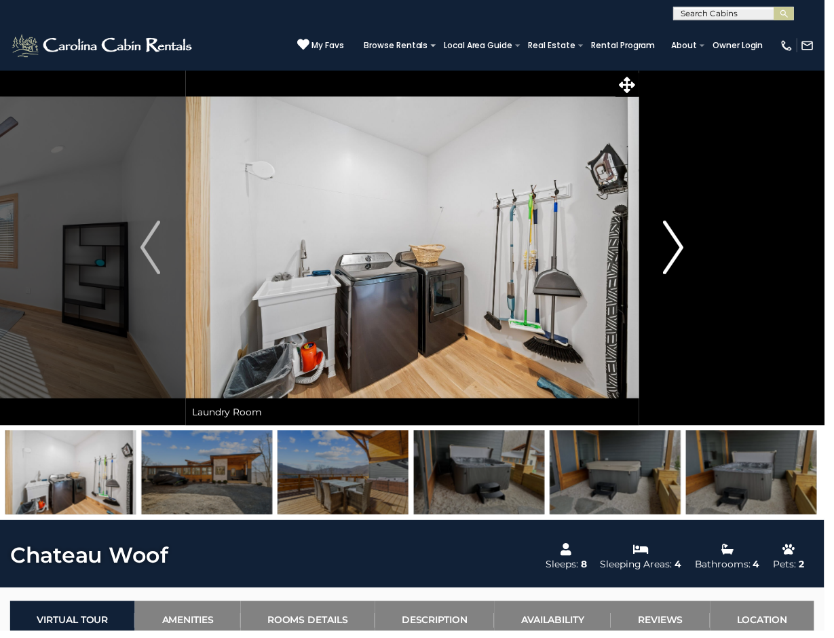
click at [684, 246] on img "Next" at bounding box center [682, 250] width 20 height 54
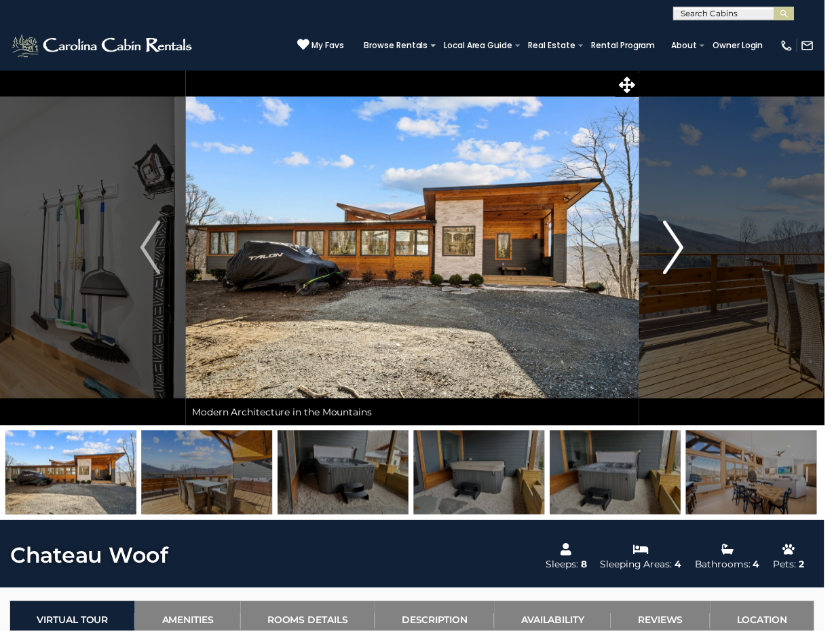
click at [684, 246] on img "Next" at bounding box center [682, 250] width 20 height 54
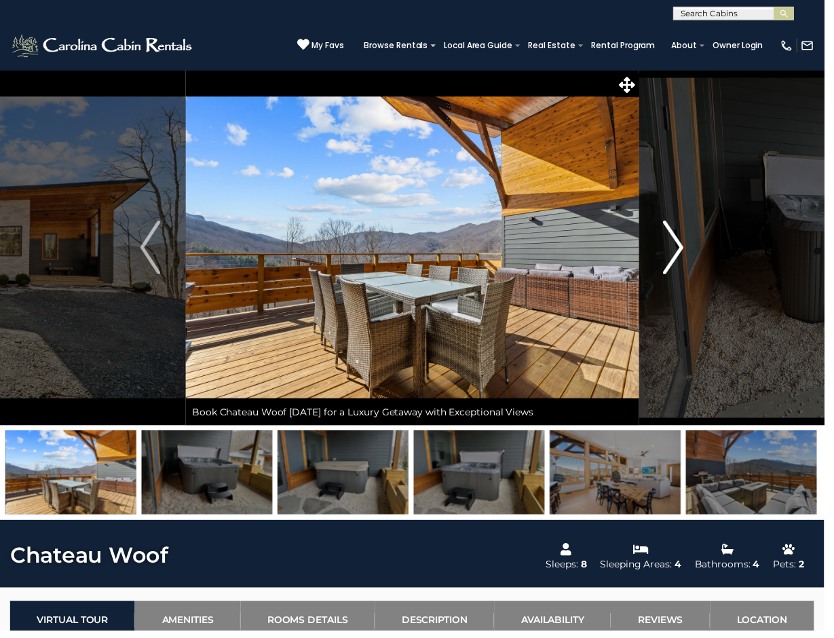
click at [684, 246] on img "Next" at bounding box center [682, 250] width 20 height 54
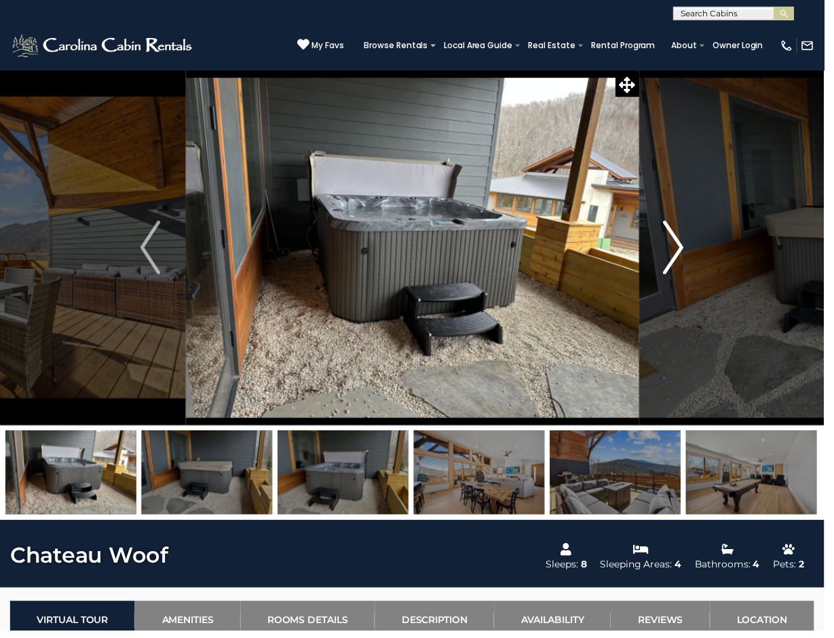
click at [684, 246] on img "Next" at bounding box center [682, 250] width 20 height 54
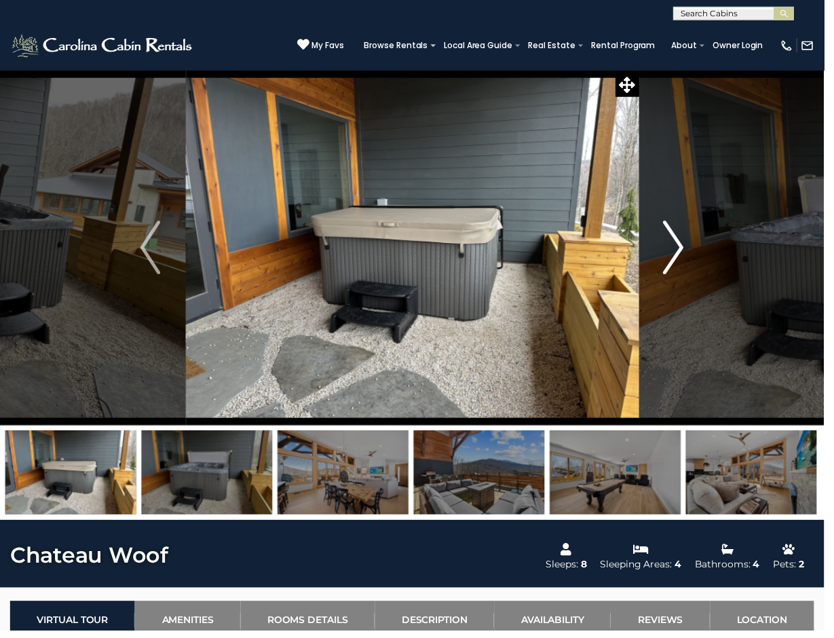
click at [684, 246] on img "Next" at bounding box center [682, 250] width 20 height 54
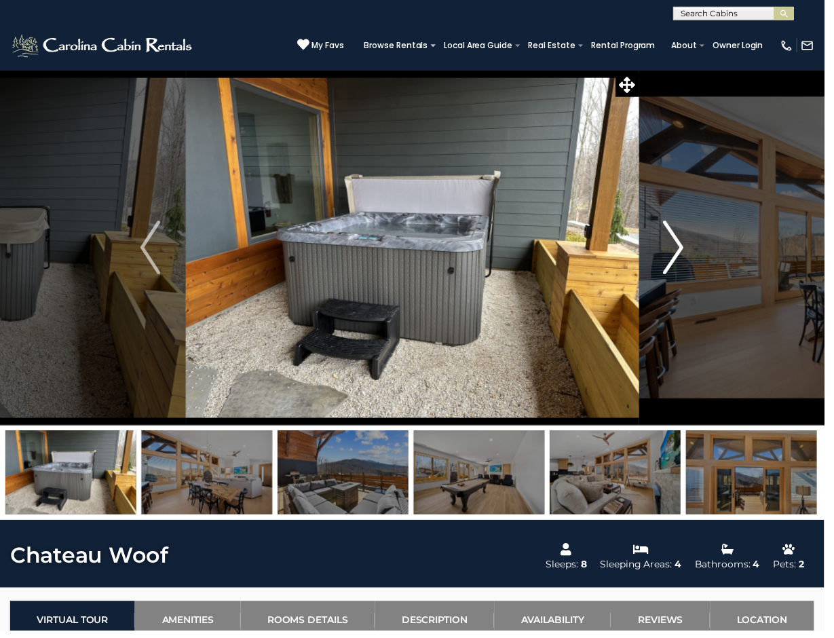
click at [684, 246] on img "Next" at bounding box center [682, 250] width 20 height 54
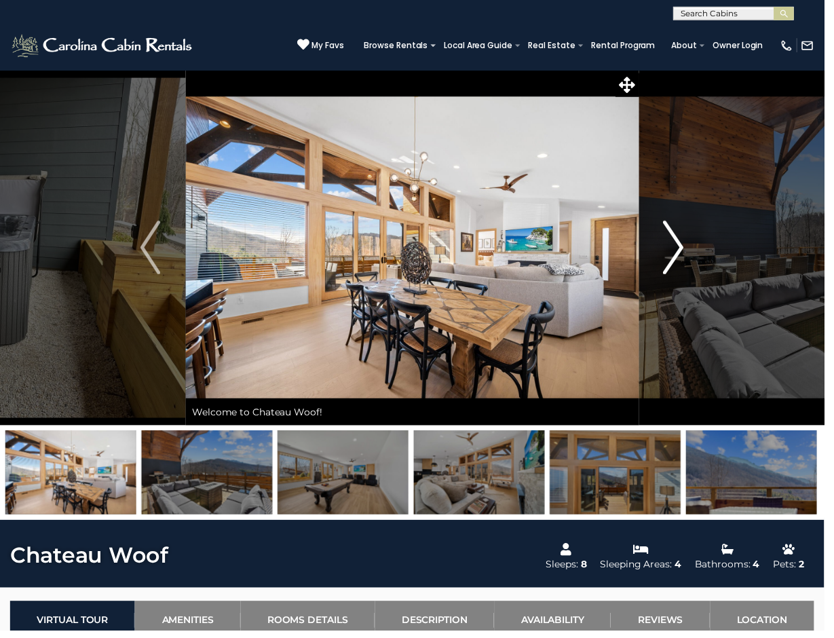
click at [684, 246] on img "Next" at bounding box center [682, 250] width 20 height 54
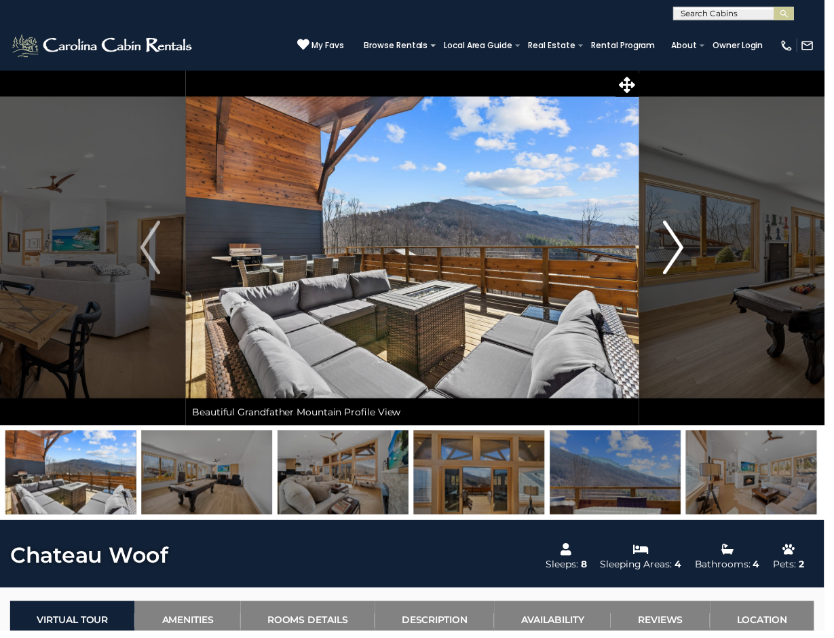
click at [684, 246] on img "Next" at bounding box center [682, 250] width 20 height 54
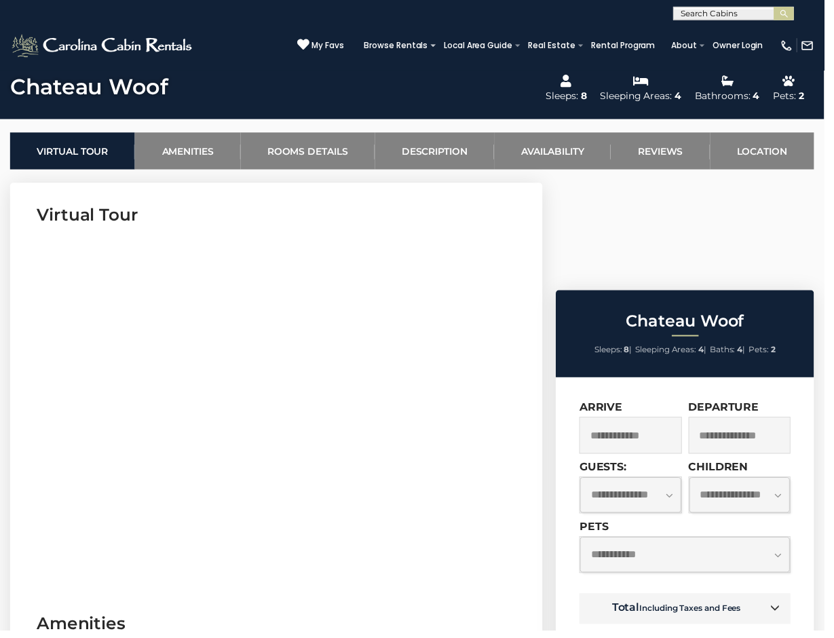
scroll to position [495, 0]
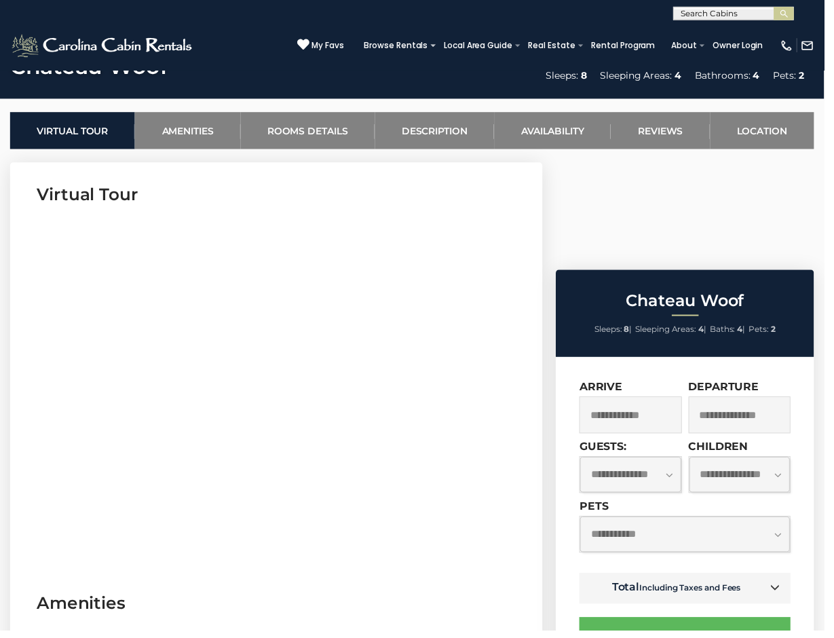
click at [598, 401] on input "text" at bounding box center [637, 419] width 103 height 37
click at [649, 401] on input "text" at bounding box center [637, 419] width 103 height 37
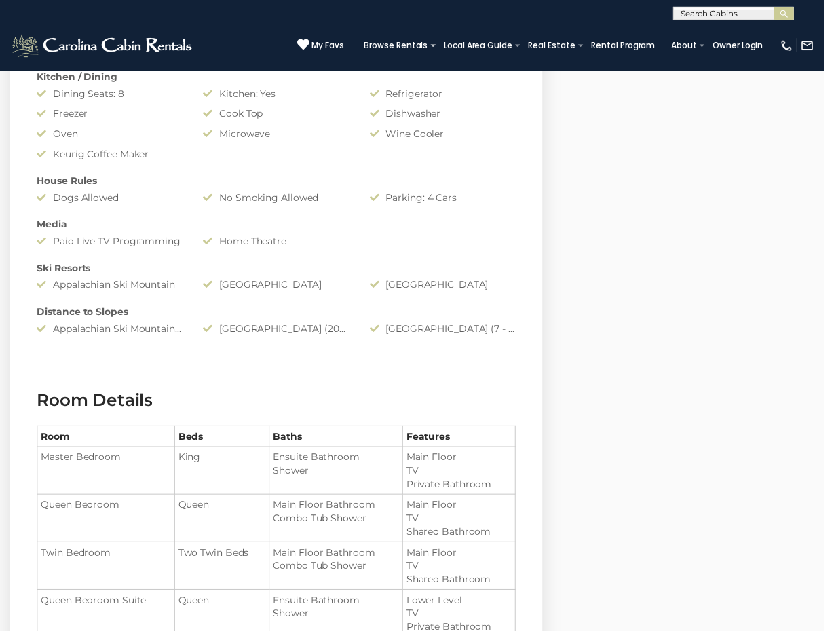
scroll to position [1333, 0]
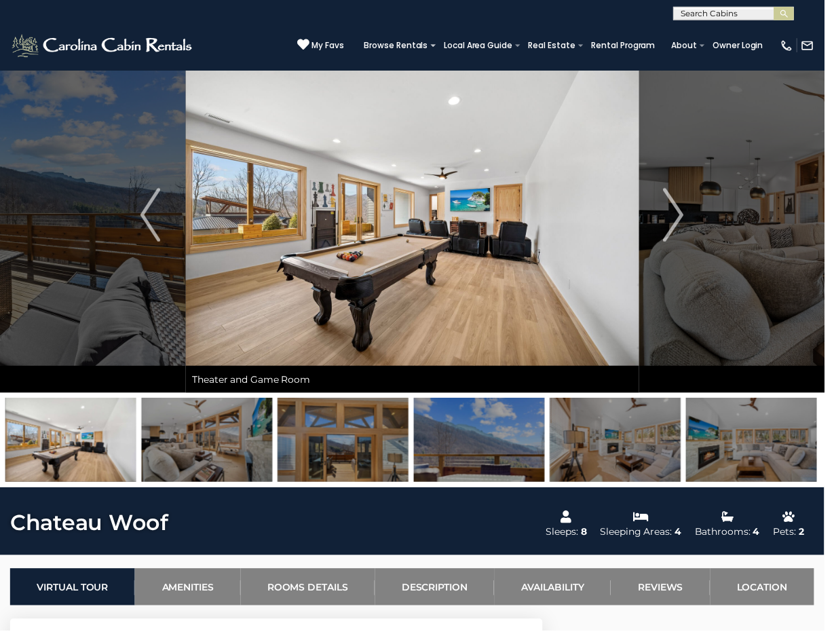
scroll to position [0, 0]
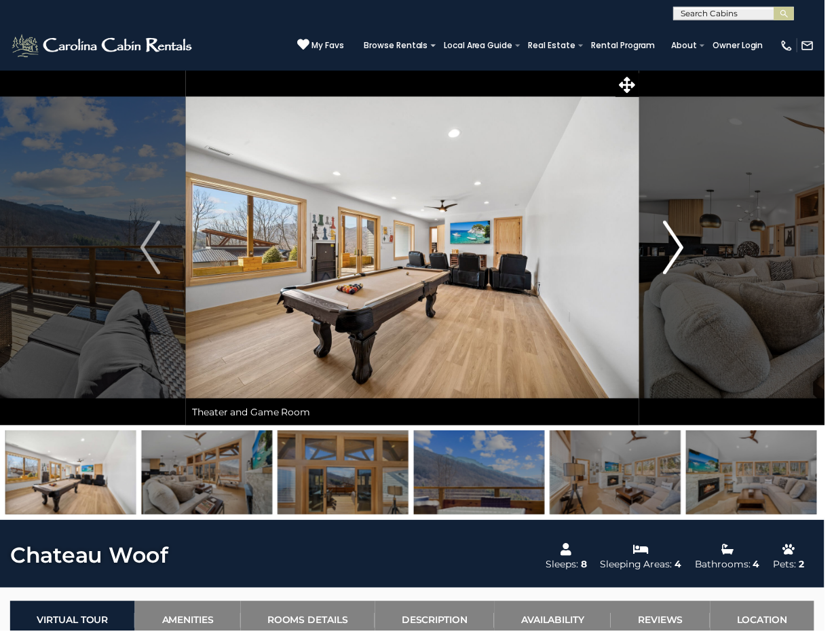
click at [672, 247] on img "Next" at bounding box center [682, 250] width 20 height 54
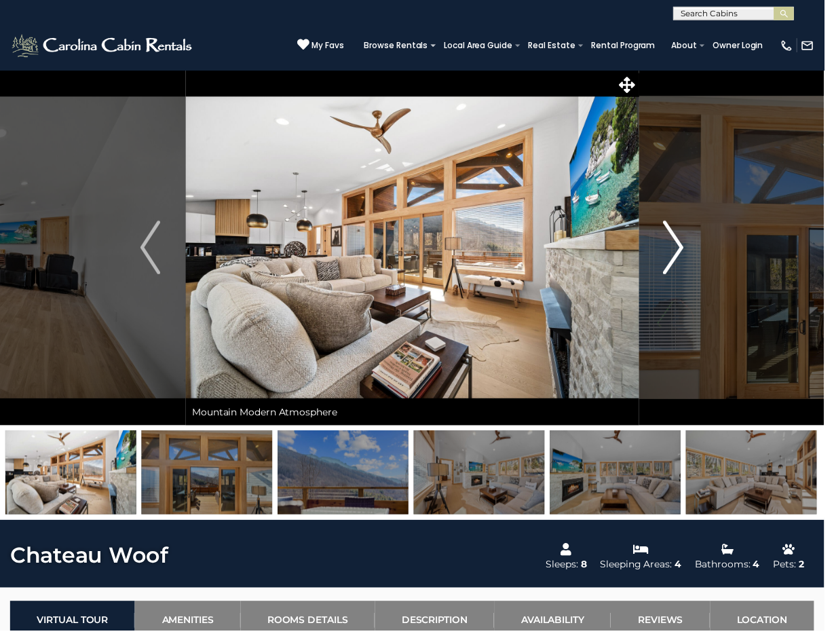
click at [673, 247] on img "Next" at bounding box center [682, 250] width 20 height 54
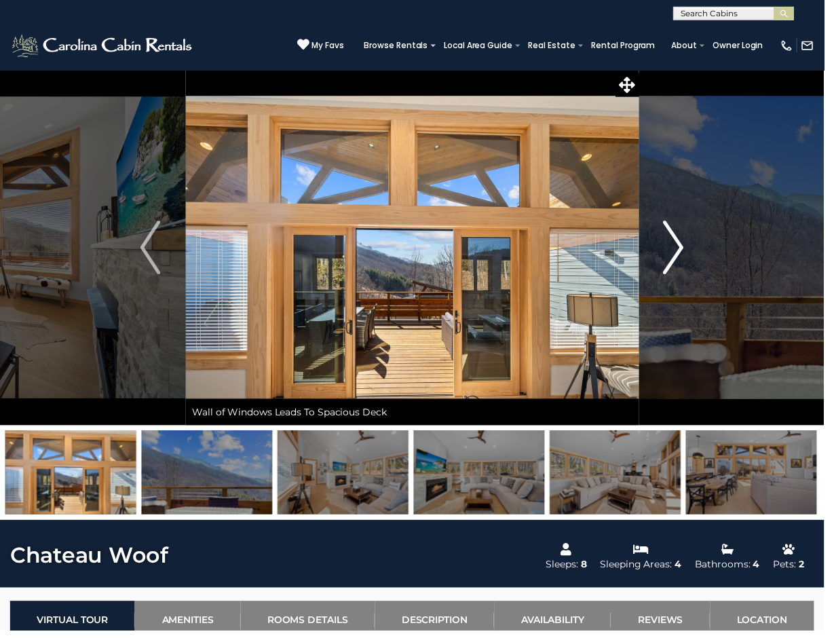
click at [673, 247] on img "Next" at bounding box center [682, 250] width 20 height 54
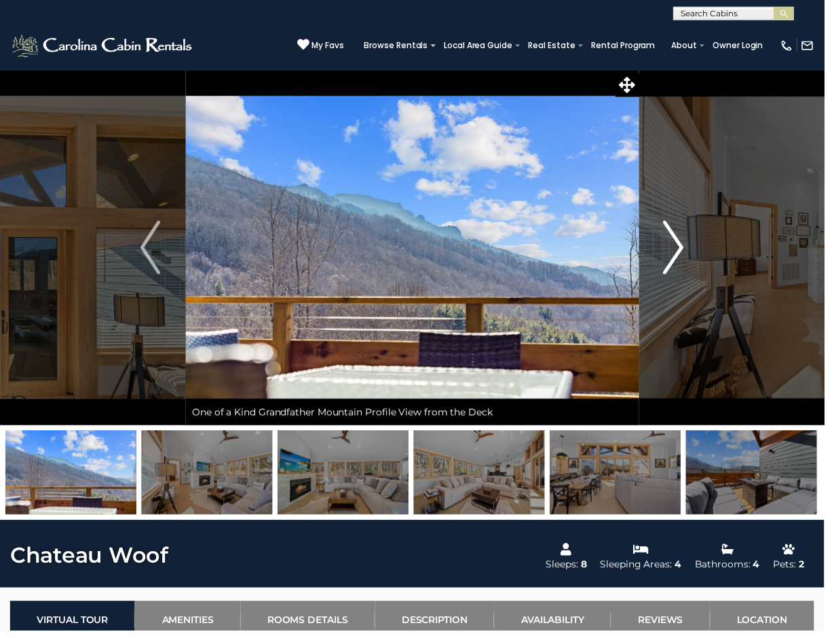
click at [681, 249] on img "Next" at bounding box center [682, 250] width 20 height 54
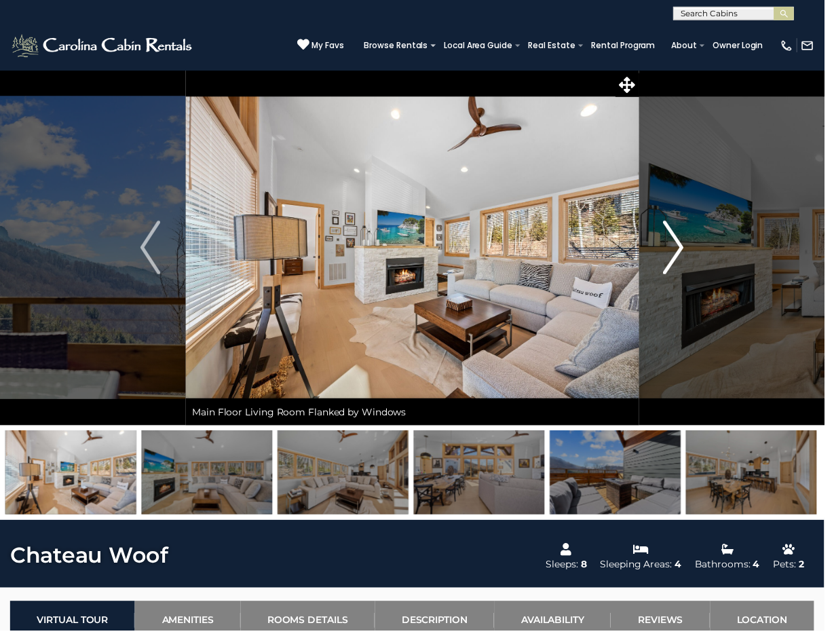
click at [681, 249] on img "Next" at bounding box center [682, 250] width 20 height 54
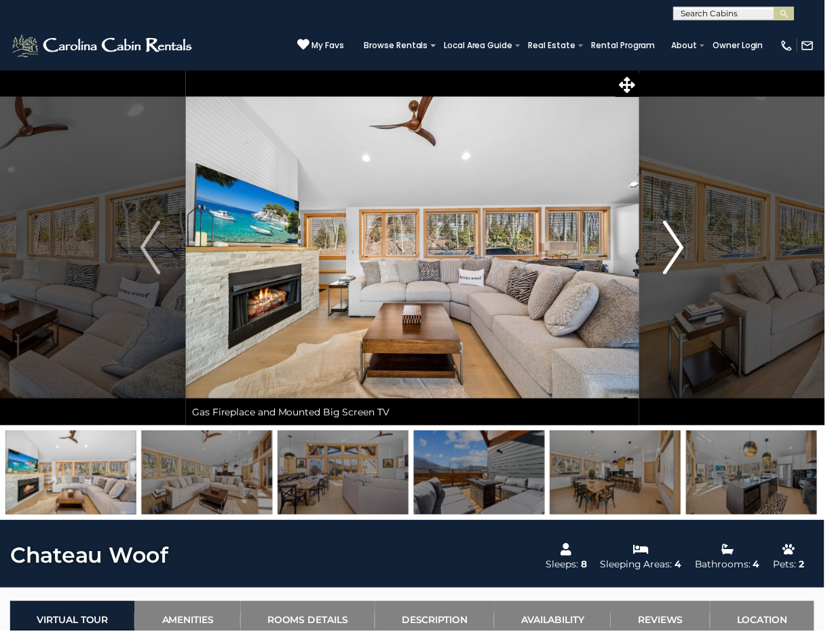
click at [681, 249] on img "Next" at bounding box center [682, 250] width 20 height 54
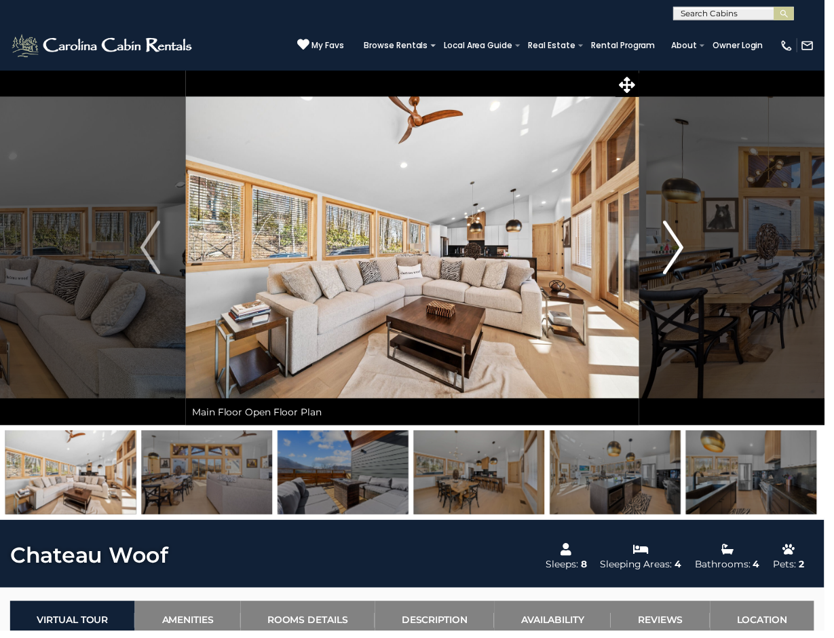
click at [681, 249] on img "Next" at bounding box center [682, 250] width 20 height 54
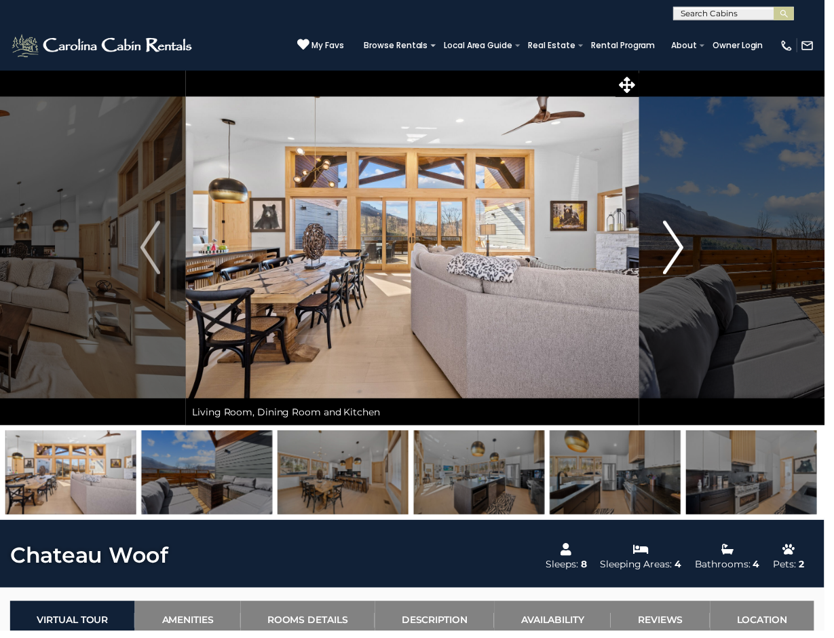
click at [681, 249] on img "Next" at bounding box center [682, 250] width 20 height 54
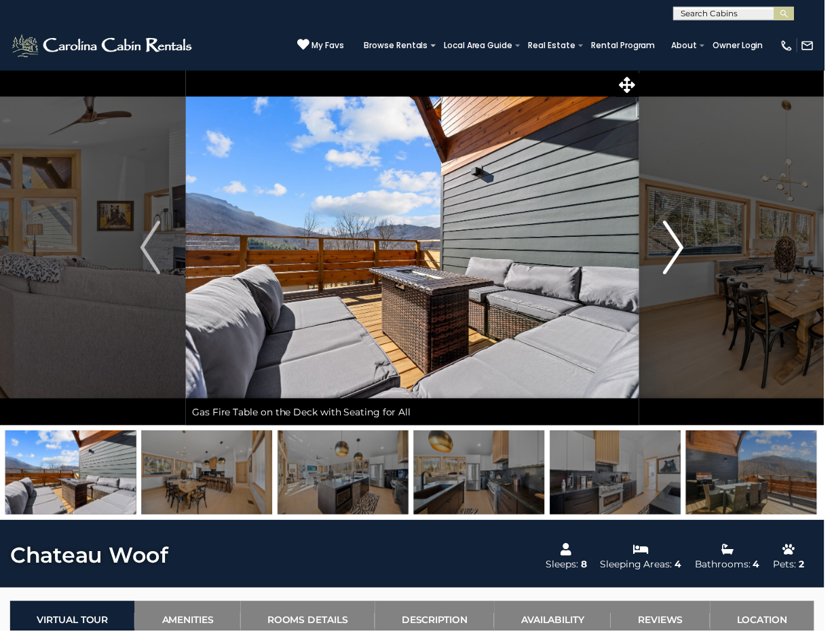
click at [681, 249] on img "Next" at bounding box center [682, 250] width 20 height 54
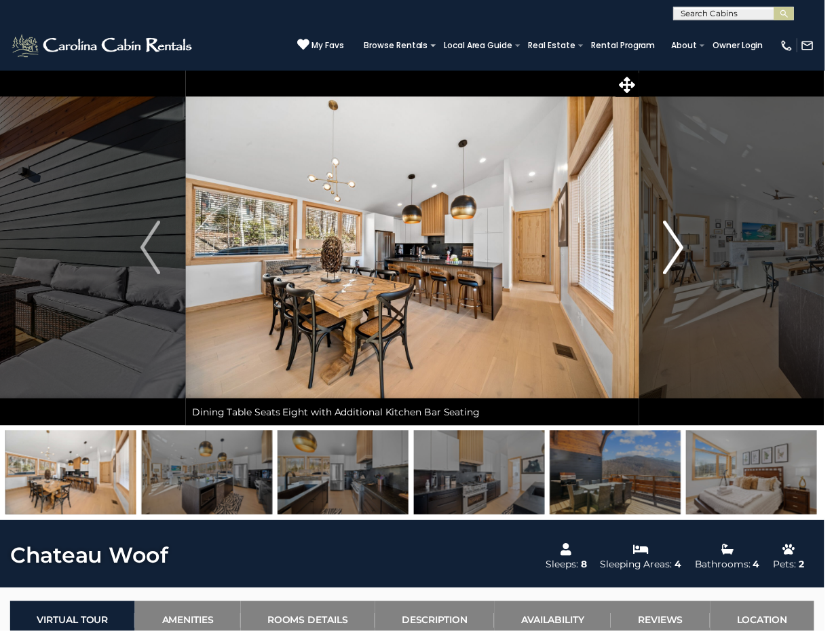
click at [681, 249] on img "Next" at bounding box center [682, 250] width 20 height 54
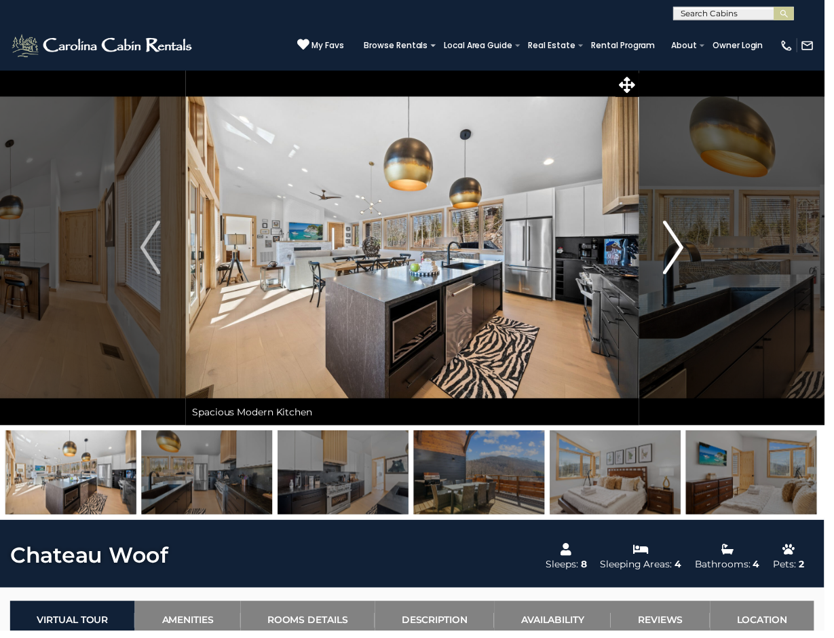
click at [681, 249] on img "Next" at bounding box center [682, 250] width 20 height 54
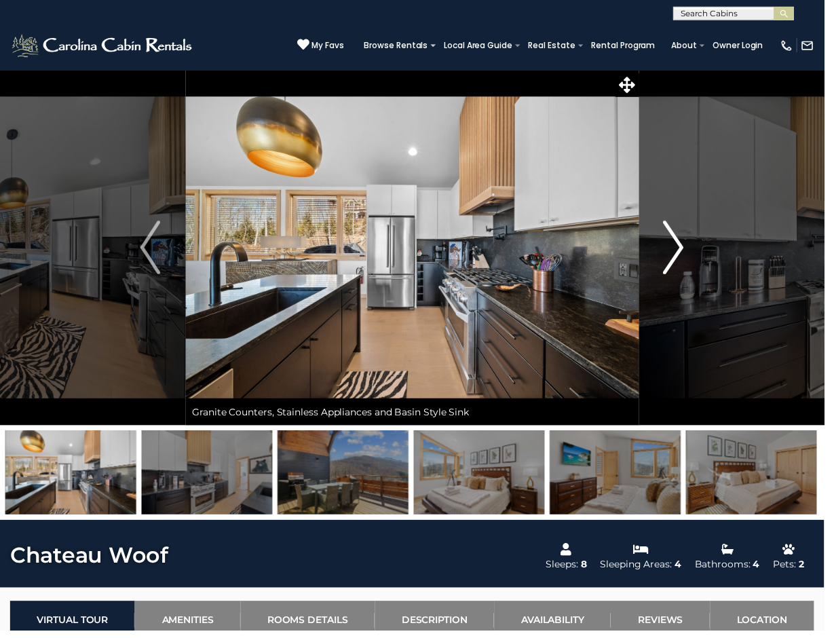
click at [681, 249] on img "Next" at bounding box center [682, 250] width 20 height 54
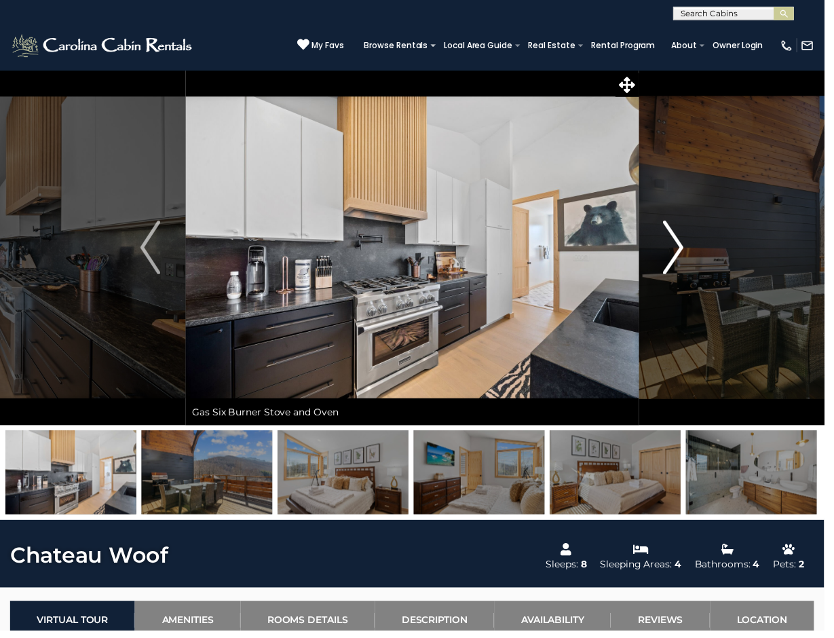
click at [681, 249] on img "Next" at bounding box center [682, 250] width 20 height 54
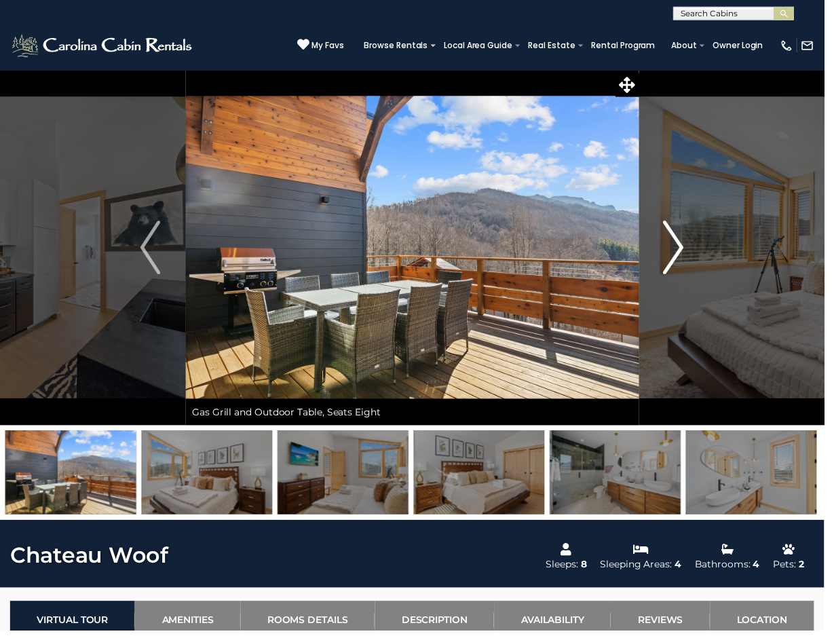
click at [681, 249] on img "Next" at bounding box center [682, 250] width 20 height 54
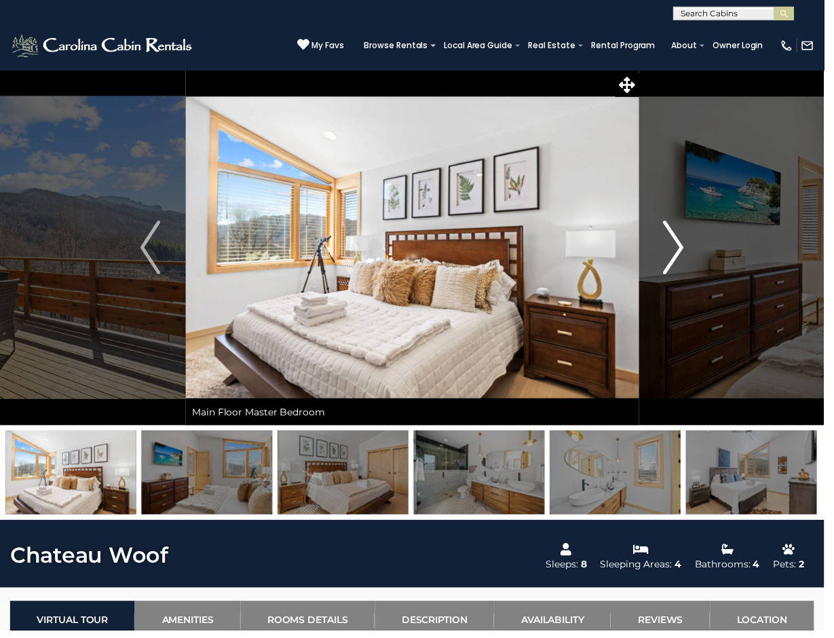
click at [681, 249] on img "Next" at bounding box center [682, 250] width 20 height 54
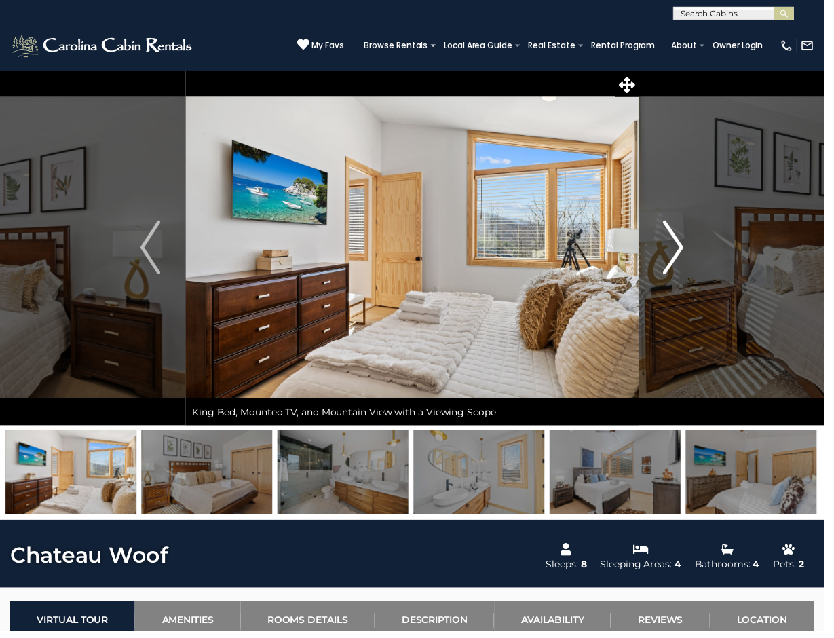
click at [681, 249] on img "Next" at bounding box center [682, 250] width 20 height 54
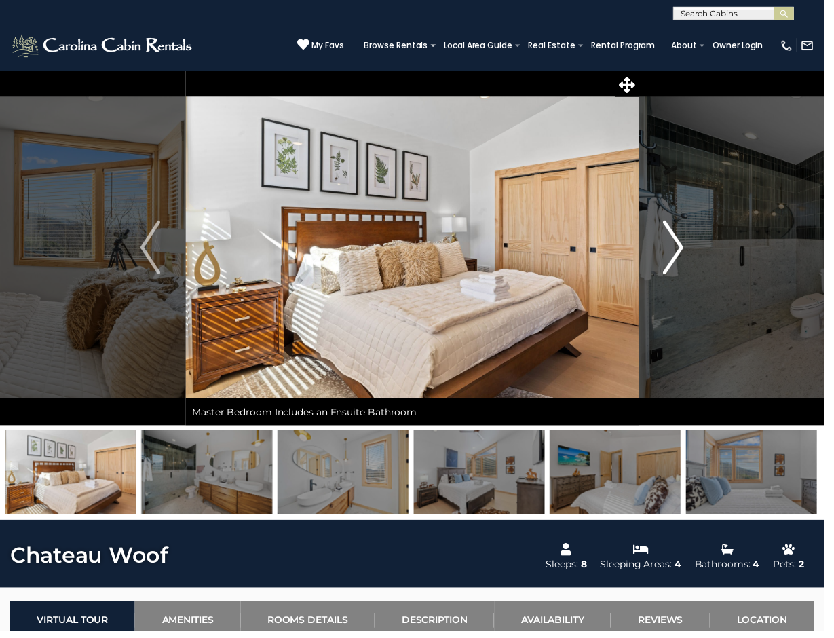
click at [681, 249] on img "Next" at bounding box center [682, 250] width 20 height 54
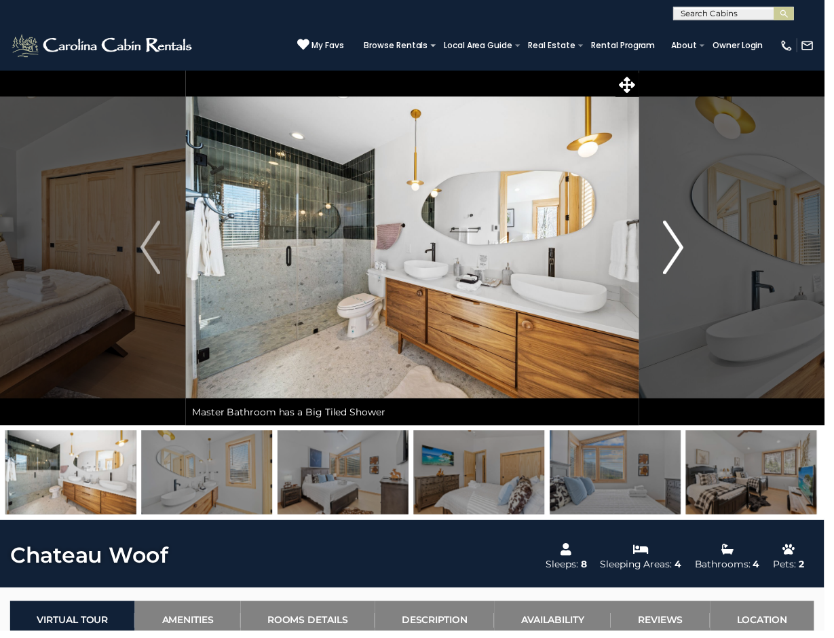
click at [681, 249] on img "Next" at bounding box center [682, 250] width 20 height 54
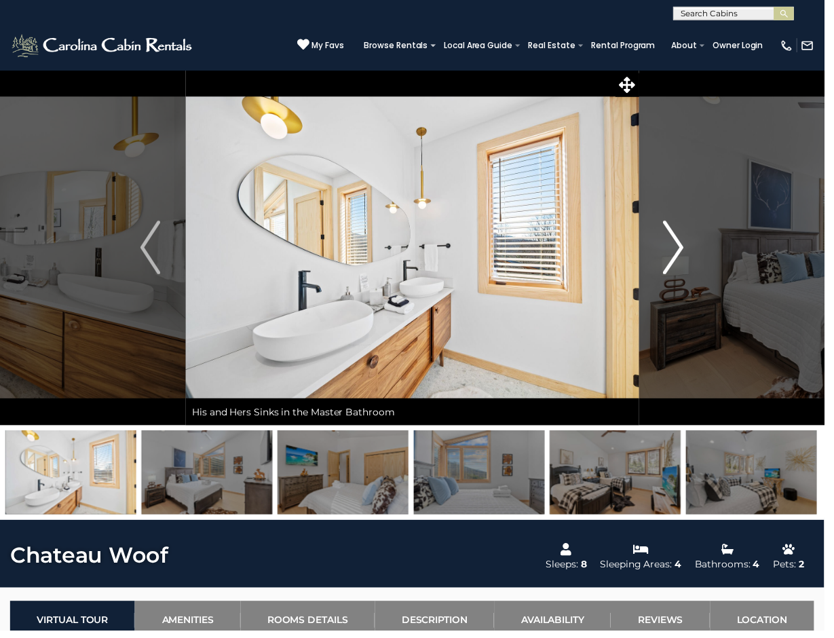
click at [681, 249] on img "Next" at bounding box center [682, 250] width 20 height 54
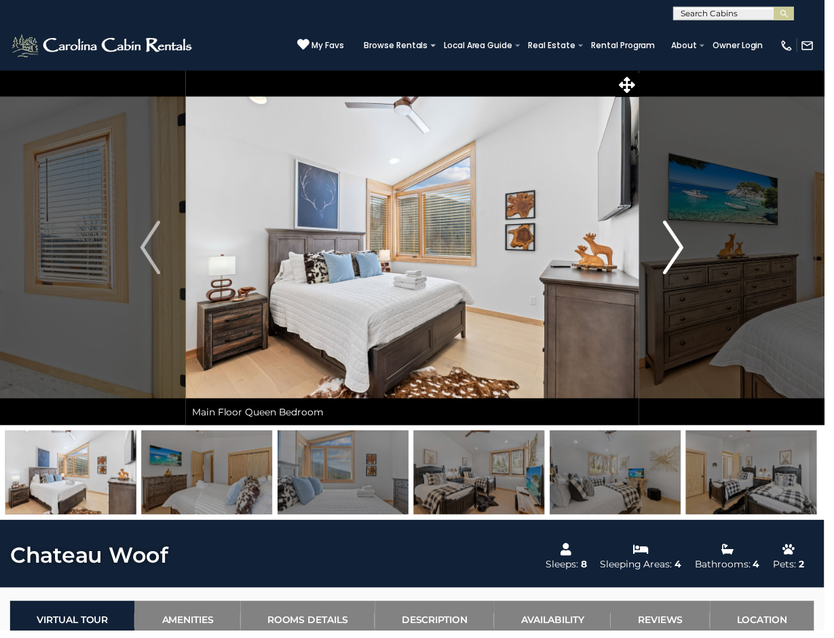
click at [681, 249] on img "Next" at bounding box center [682, 250] width 20 height 54
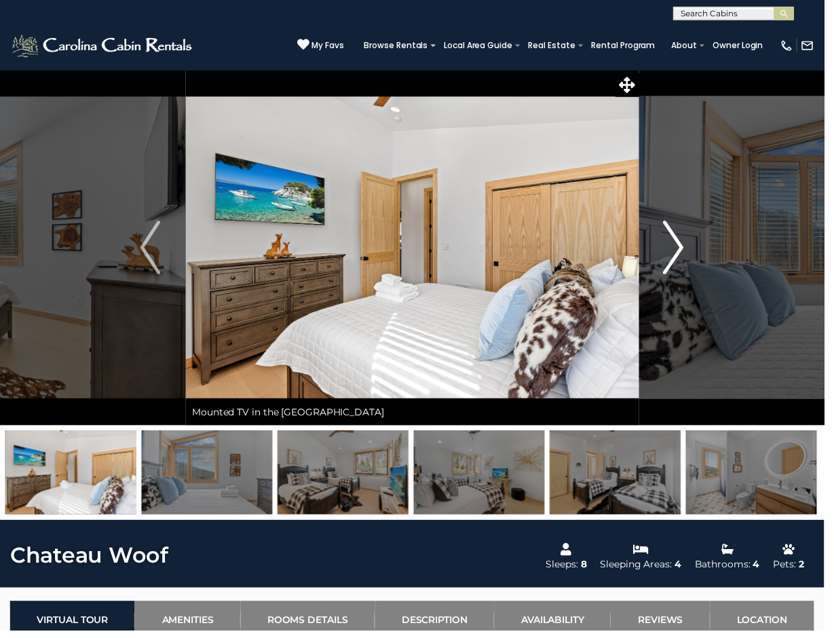
click at [681, 249] on img "Next" at bounding box center [682, 250] width 20 height 54
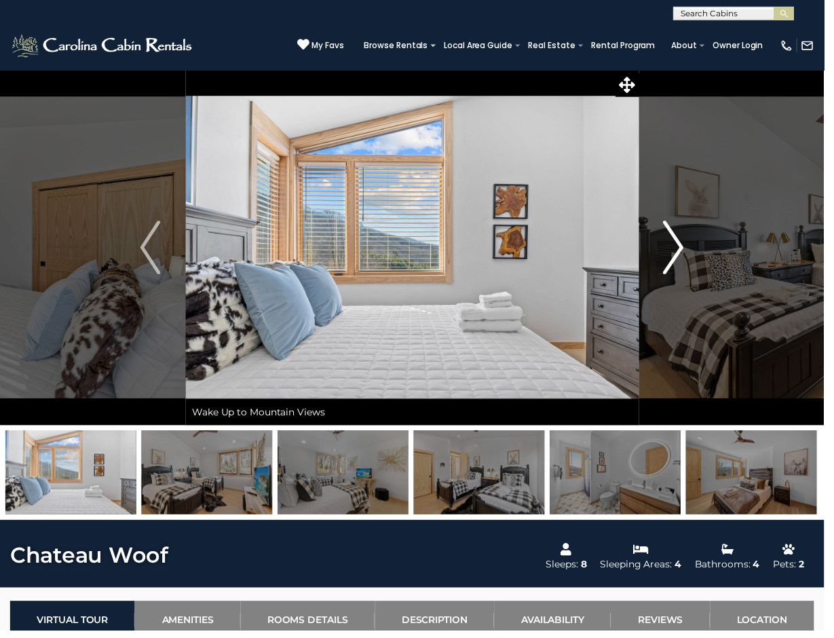
click at [681, 249] on img "Next" at bounding box center [682, 250] width 20 height 54
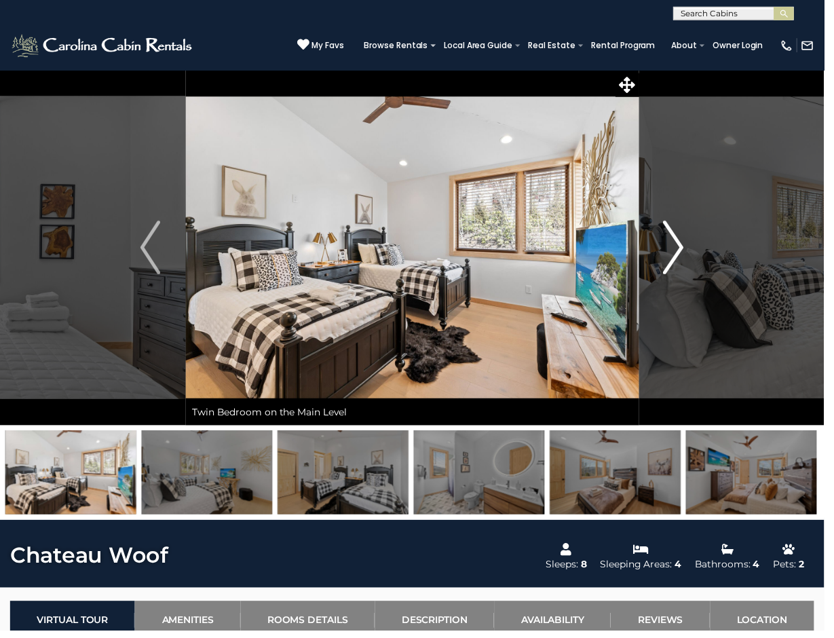
click at [681, 249] on img "Next" at bounding box center [682, 250] width 20 height 54
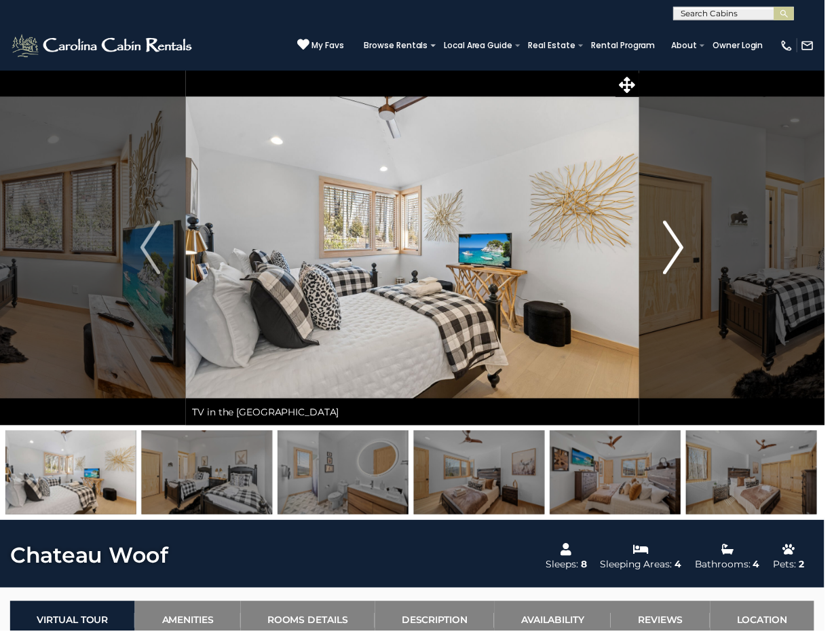
click at [681, 249] on img "Next" at bounding box center [682, 250] width 20 height 54
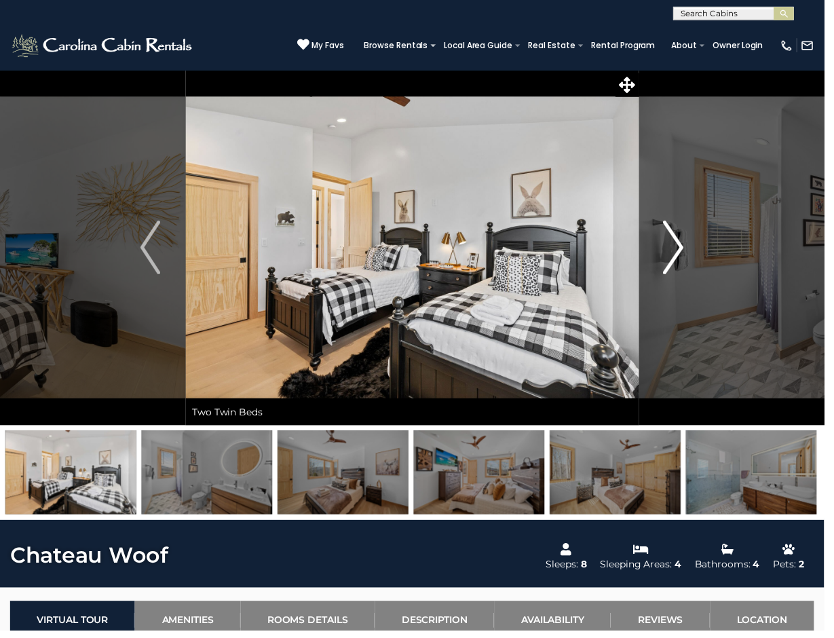
click at [681, 249] on img "Next" at bounding box center [682, 250] width 20 height 54
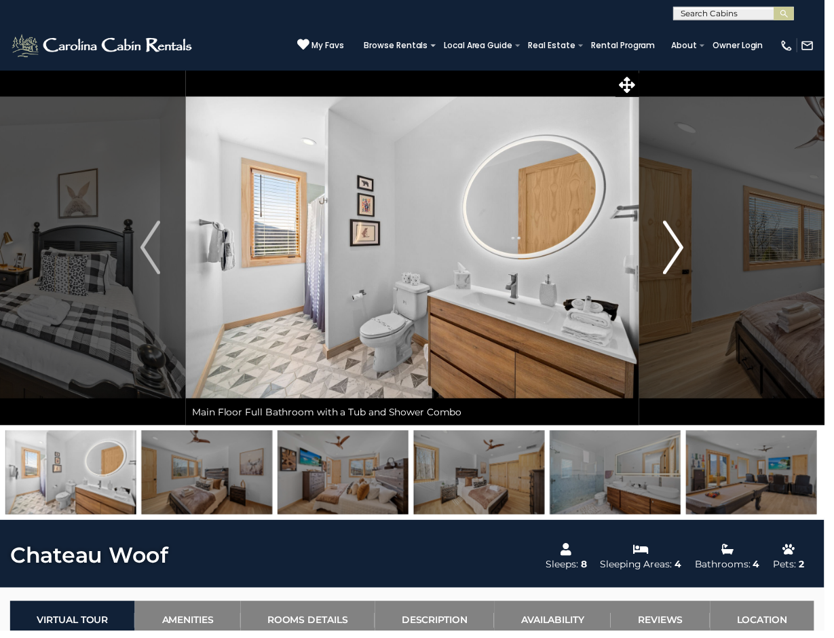
click at [681, 249] on img "Next" at bounding box center [682, 250] width 20 height 54
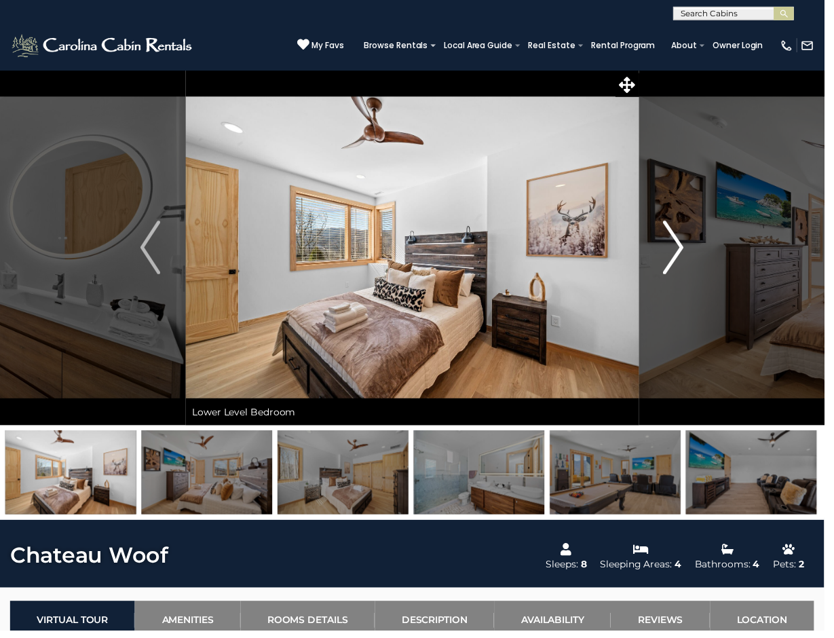
click at [681, 249] on img "Next" at bounding box center [682, 250] width 20 height 54
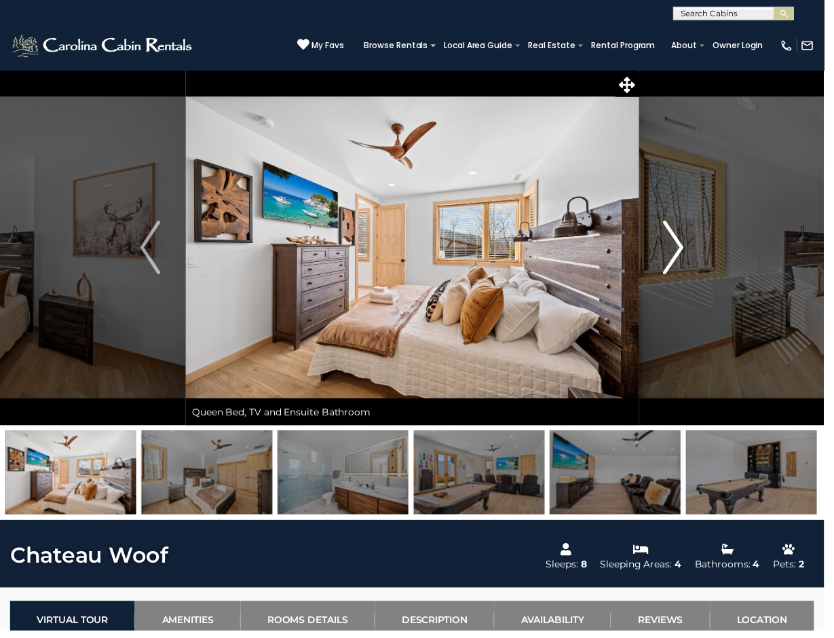
click at [681, 249] on img "Next" at bounding box center [682, 250] width 20 height 54
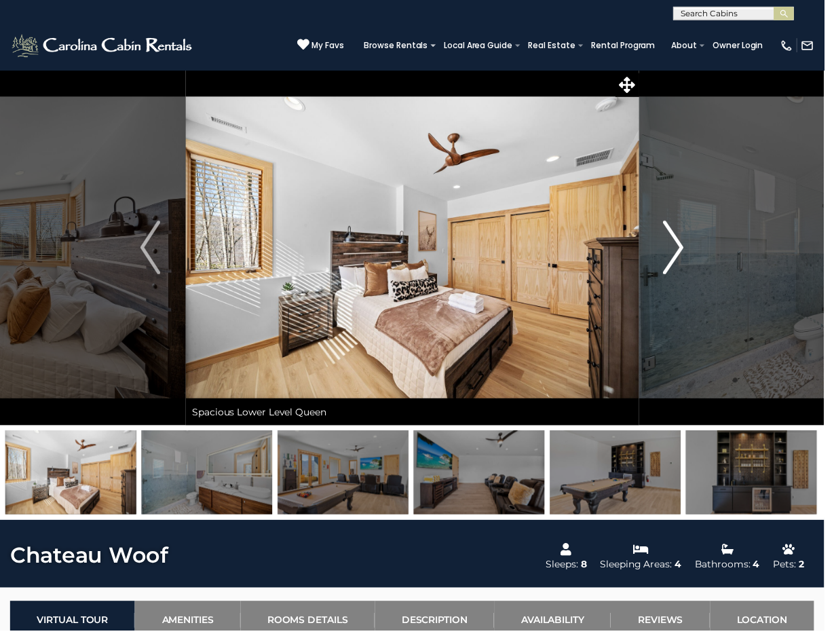
click at [681, 249] on img "Next" at bounding box center [682, 250] width 20 height 54
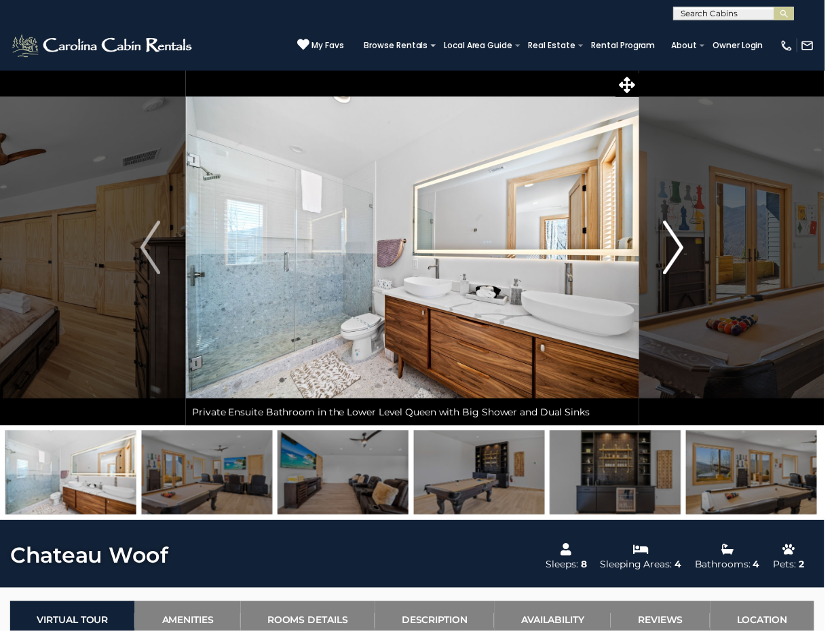
click at [681, 249] on img "Next" at bounding box center [682, 250] width 20 height 54
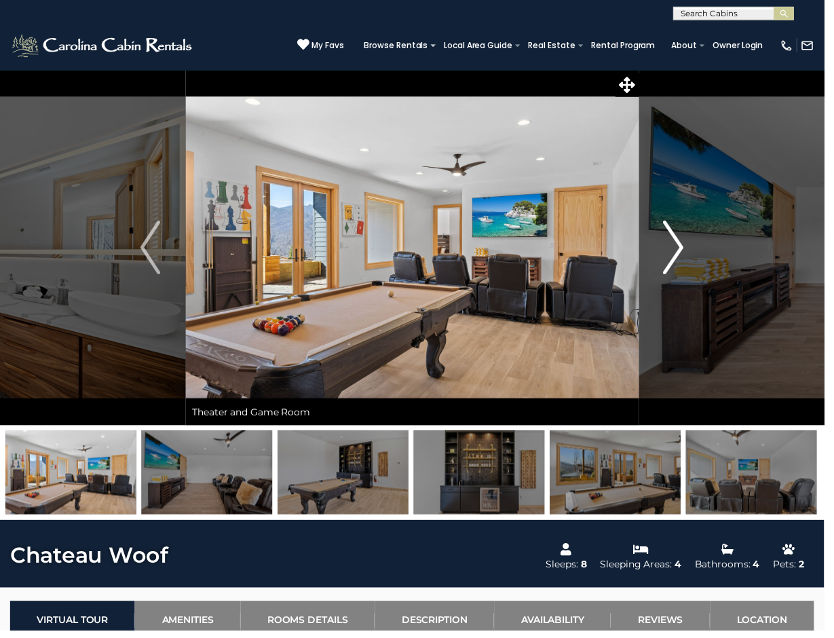
click at [681, 249] on img "Next" at bounding box center [682, 250] width 20 height 54
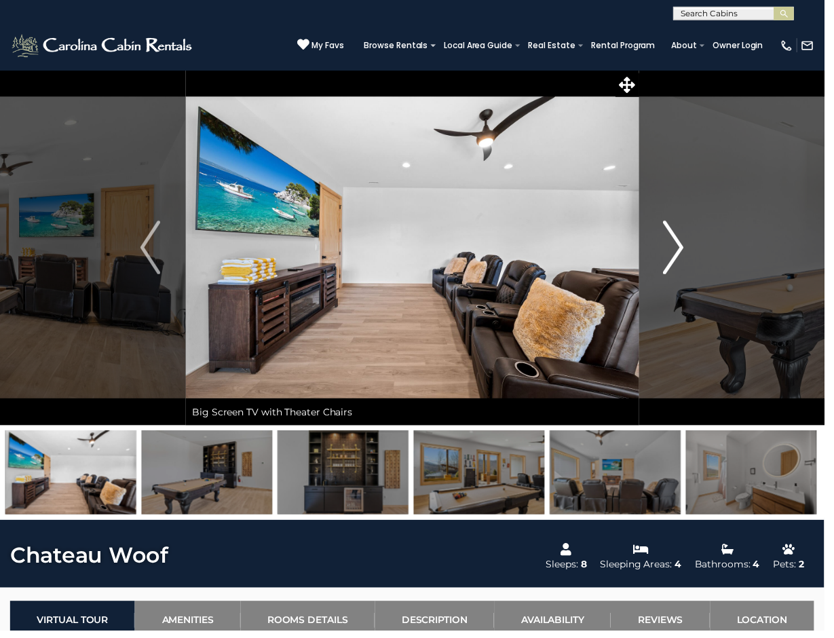
click at [666, 251] on button "Next" at bounding box center [681, 251] width 71 height 360
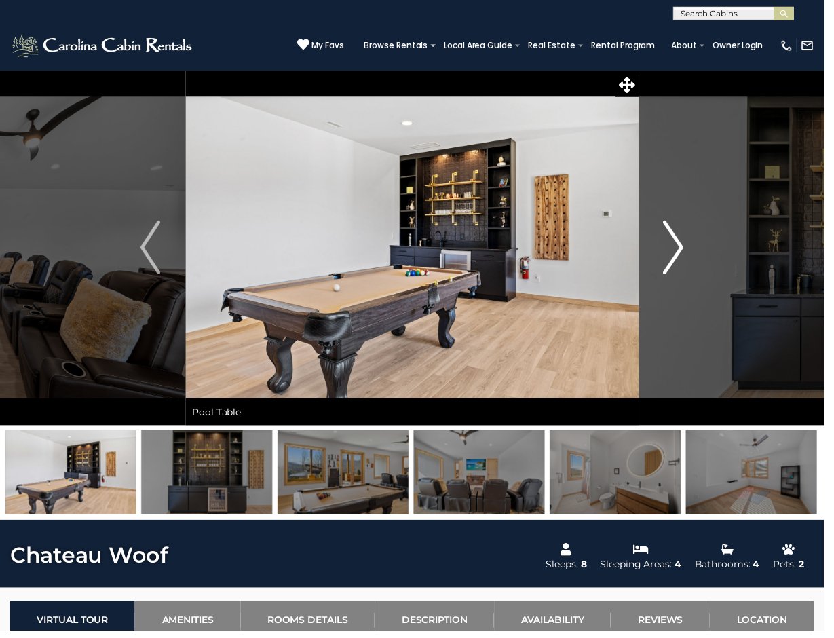
click at [666, 251] on button "Next" at bounding box center [681, 251] width 71 height 360
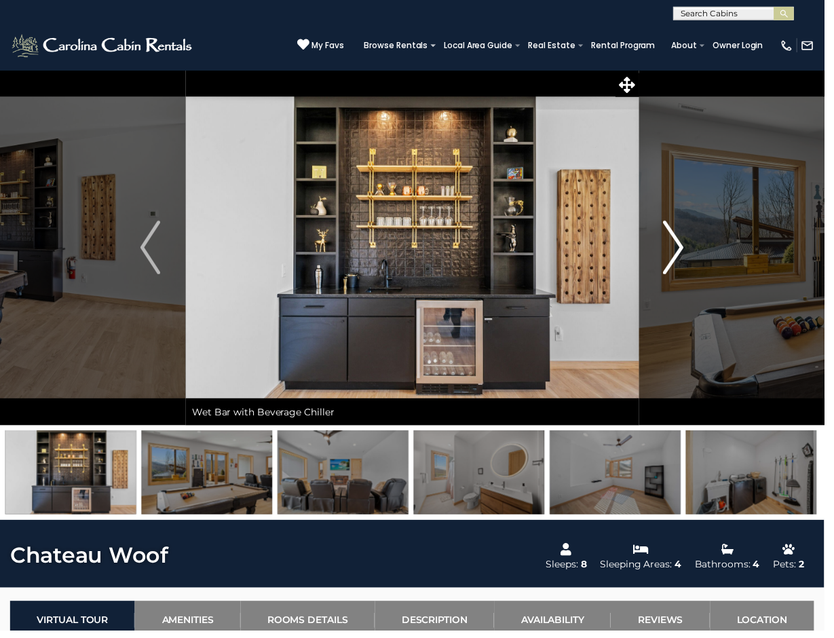
click at [666, 251] on button "Next" at bounding box center [681, 251] width 71 height 360
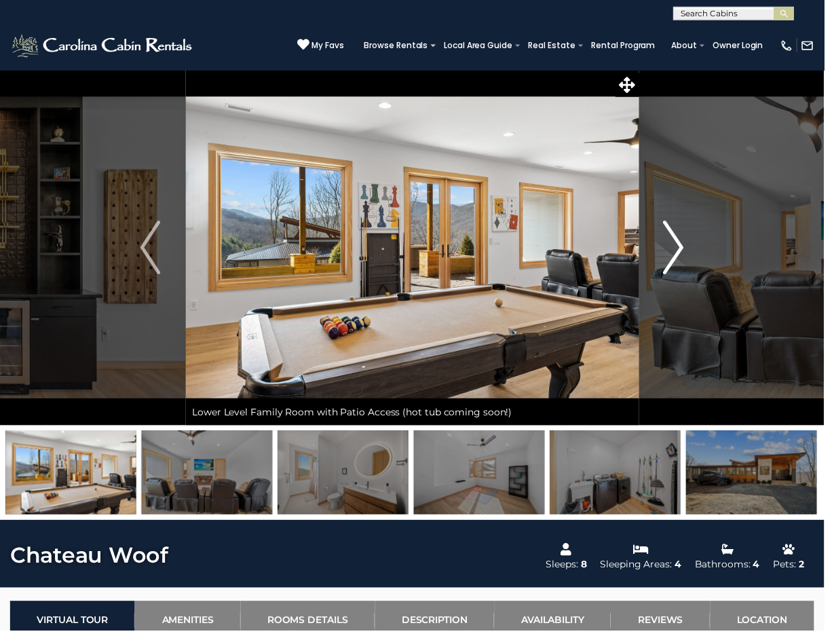
click at [666, 251] on button "Next" at bounding box center [681, 251] width 71 height 360
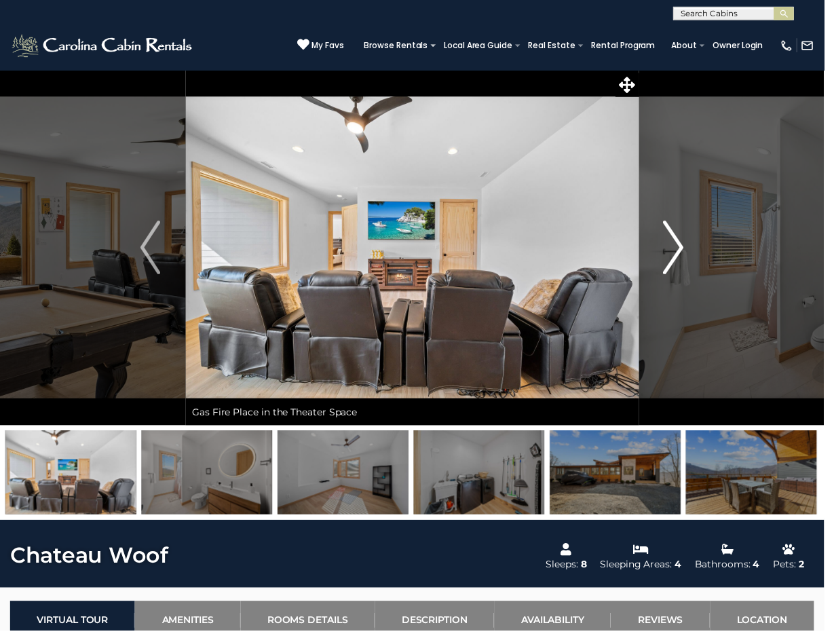
click at [666, 251] on button "Next" at bounding box center [681, 251] width 71 height 360
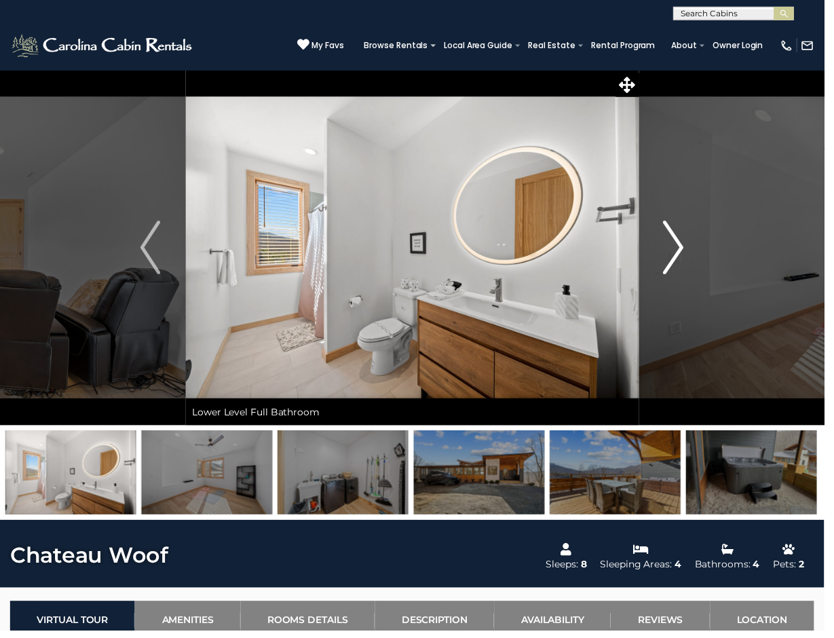
click at [666, 251] on button "Next" at bounding box center [681, 251] width 71 height 360
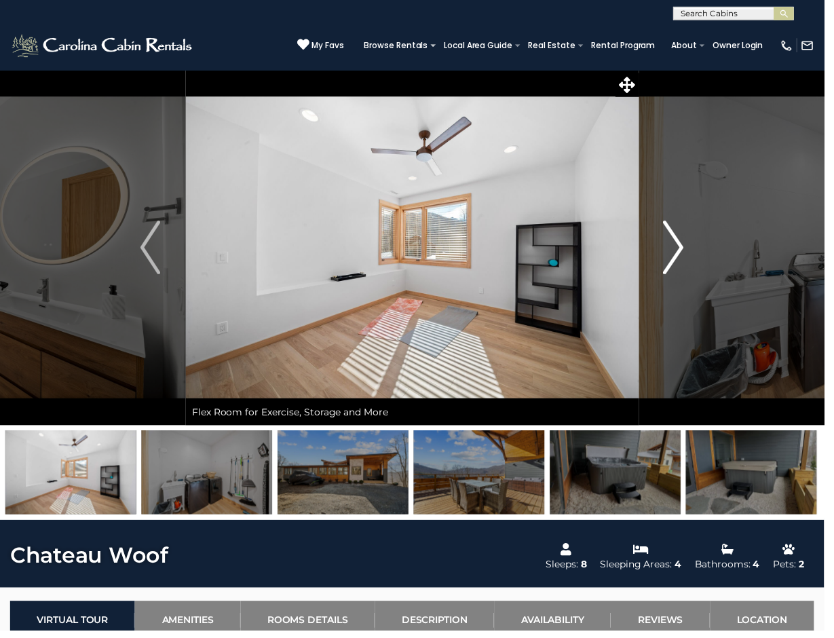
click at [666, 251] on button "Next" at bounding box center [681, 251] width 71 height 360
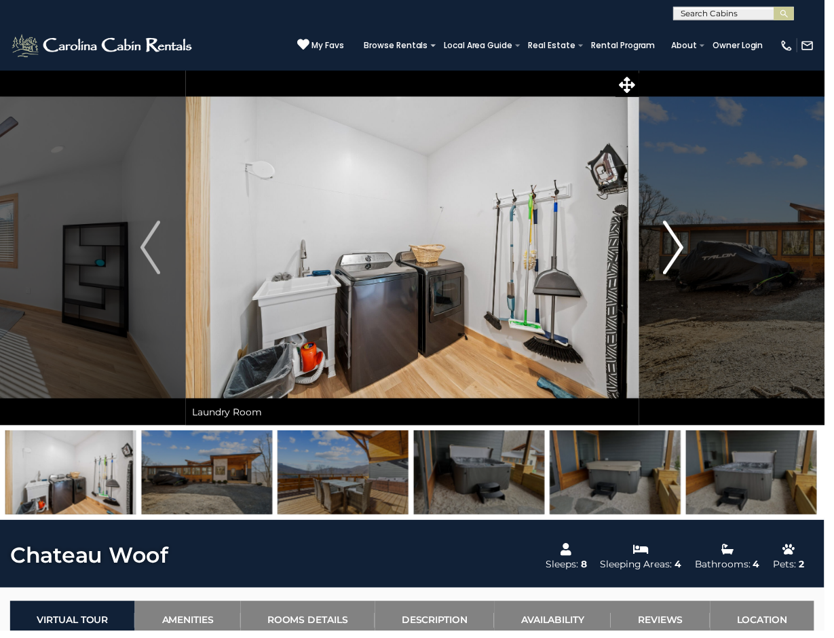
click at [672, 251] on img "Next" at bounding box center [682, 250] width 20 height 54
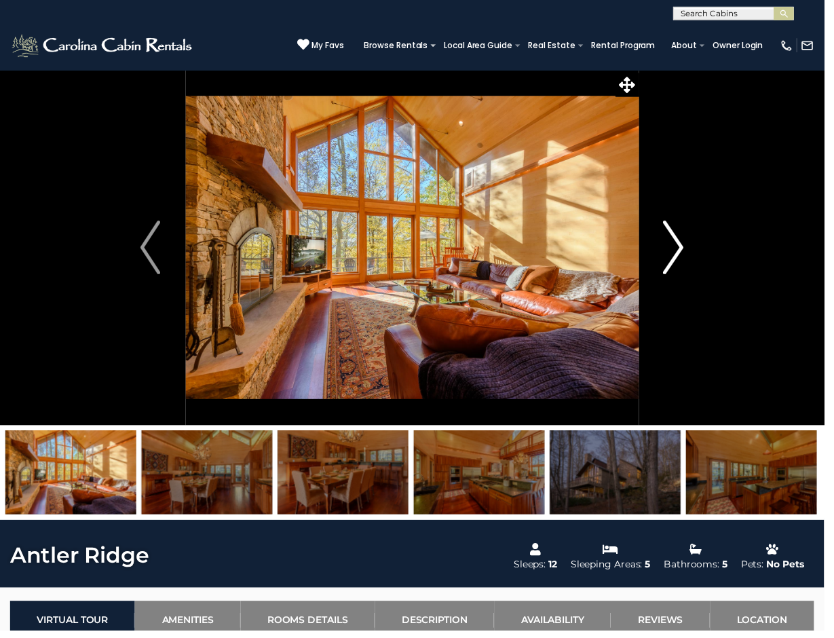
scroll to position [0, 1]
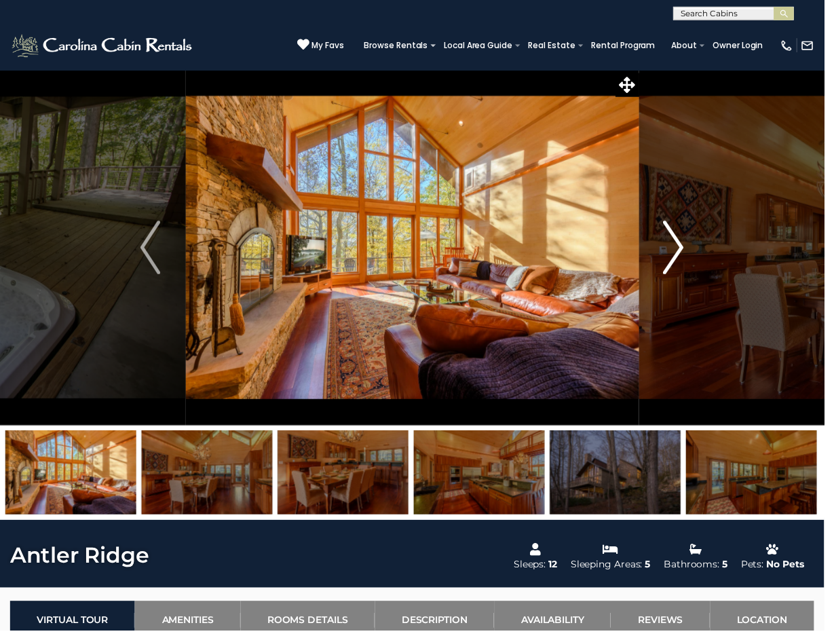
click at [685, 254] on img "Next" at bounding box center [682, 250] width 20 height 54
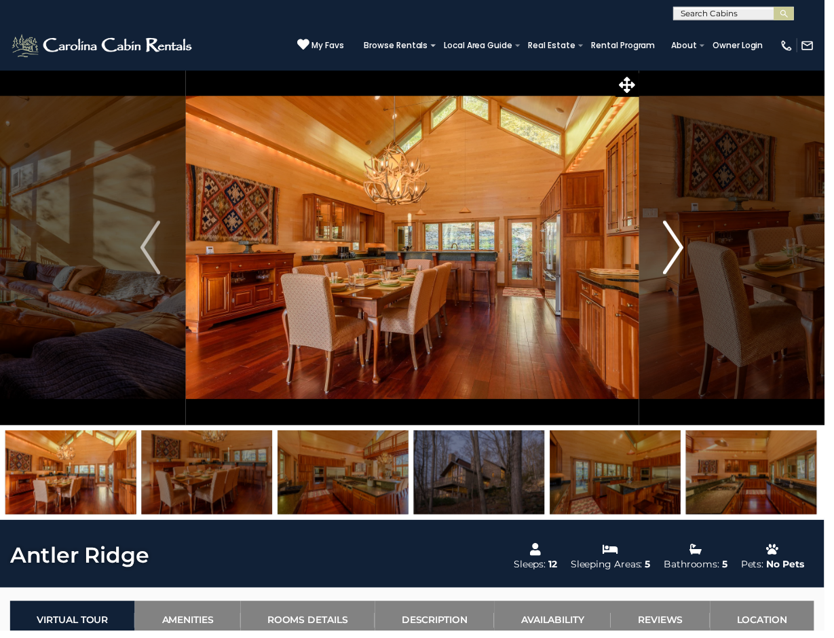
scroll to position [-1, 1]
click at [685, 256] on img "Next" at bounding box center [682, 250] width 20 height 54
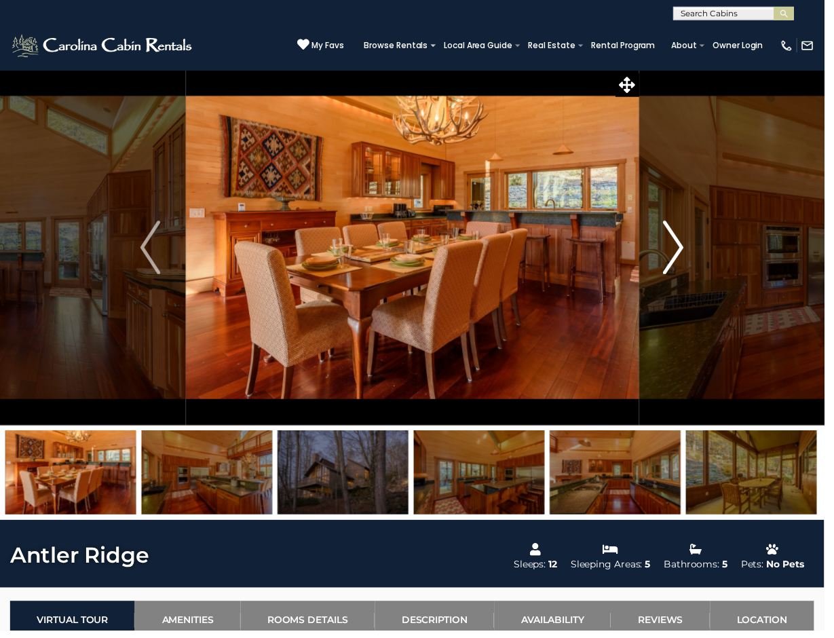
click at [681, 255] on img "Next" at bounding box center [682, 250] width 20 height 54
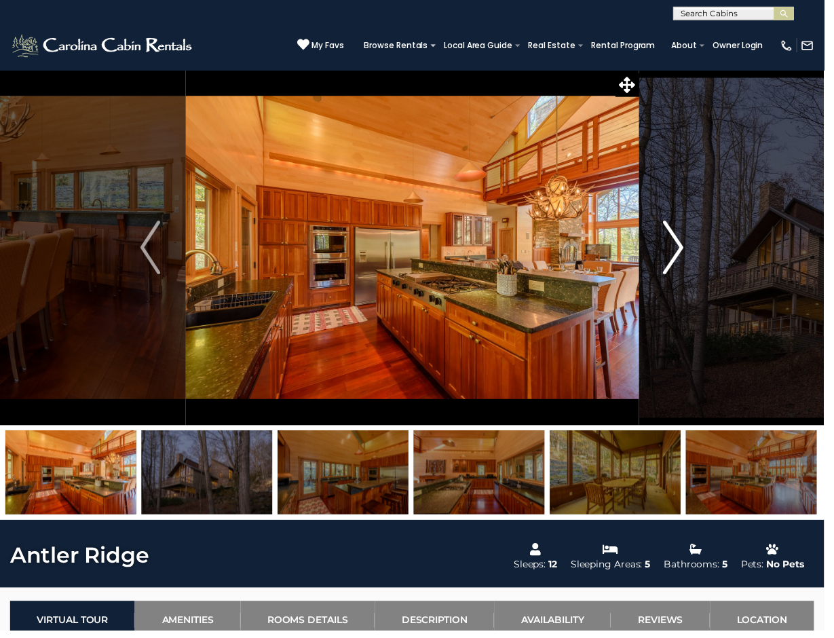
click at [681, 255] on img "Next" at bounding box center [682, 250] width 20 height 54
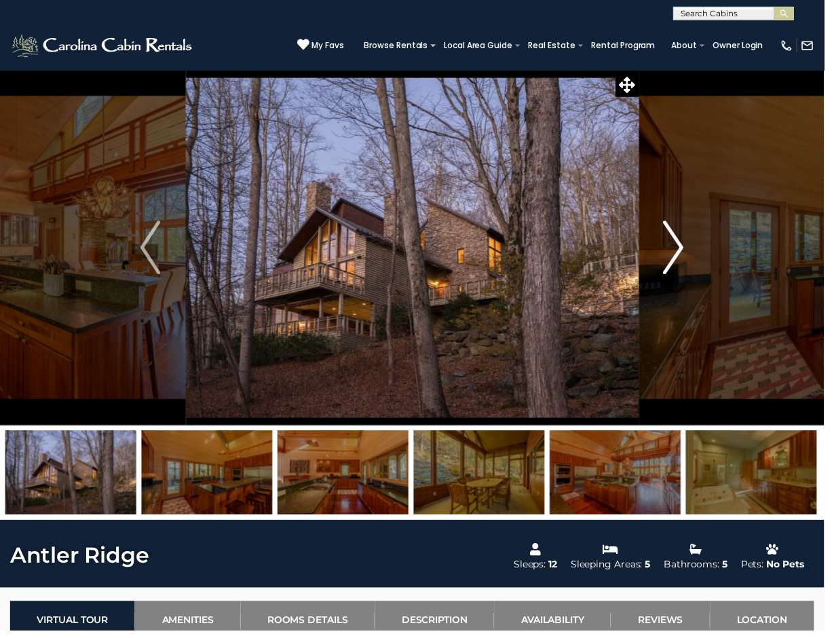
click at [681, 255] on img "Next" at bounding box center [682, 250] width 20 height 54
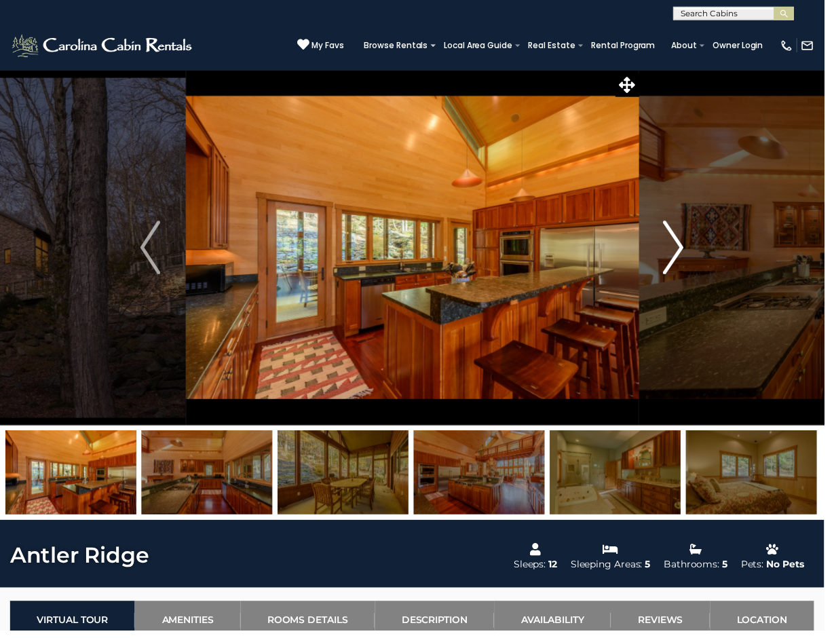
click at [681, 255] on img "Next" at bounding box center [682, 250] width 20 height 54
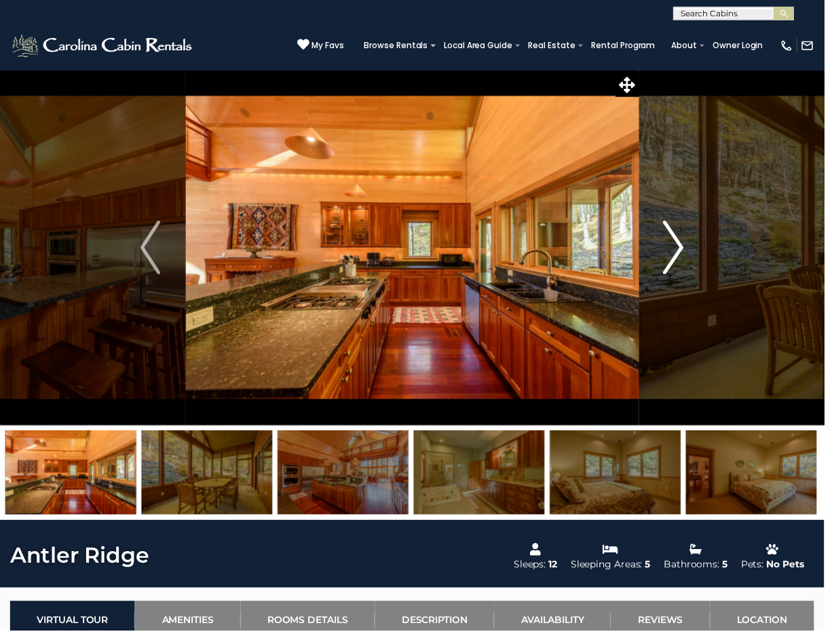
click at [681, 255] on img "Next" at bounding box center [682, 250] width 20 height 54
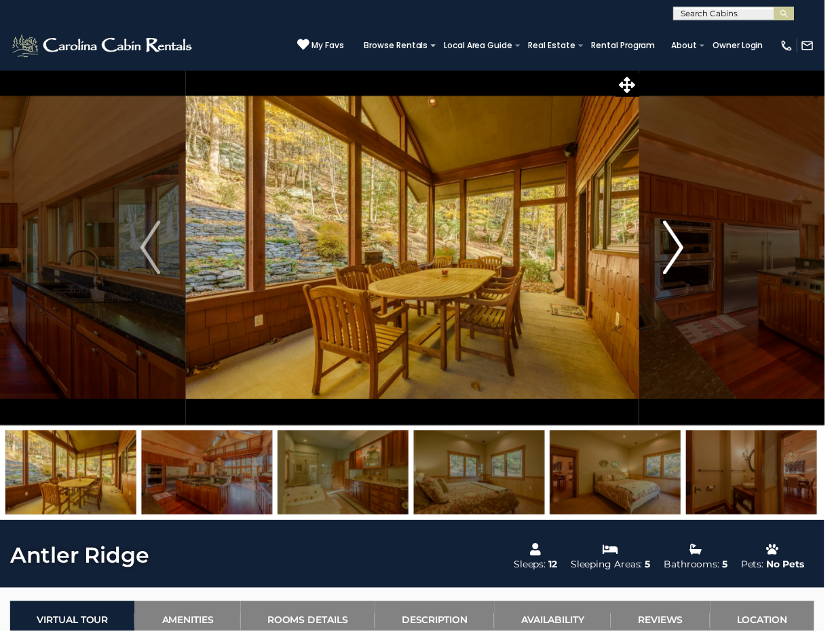
click at [681, 255] on img "Next" at bounding box center [682, 250] width 20 height 54
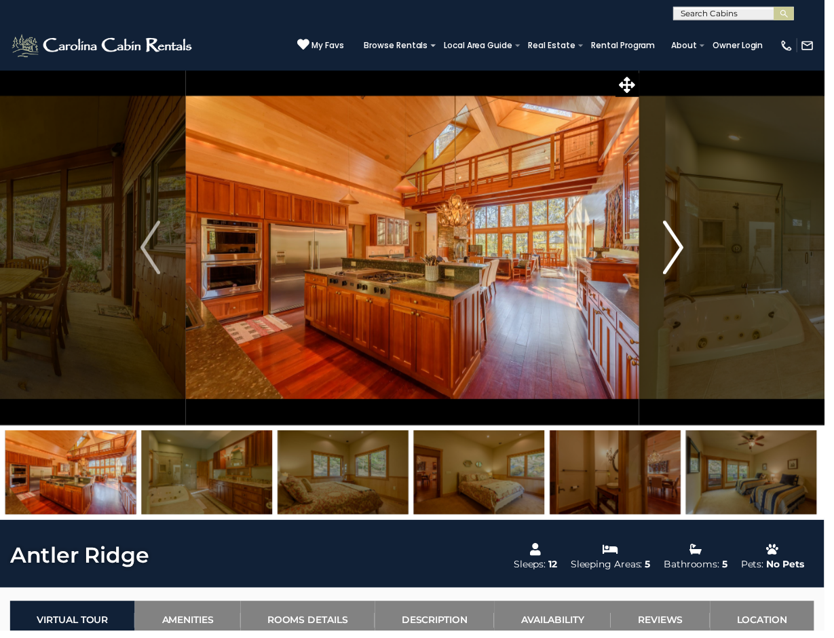
click at [681, 255] on img "Next" at bounding box center [682, 250] width 20 height 54
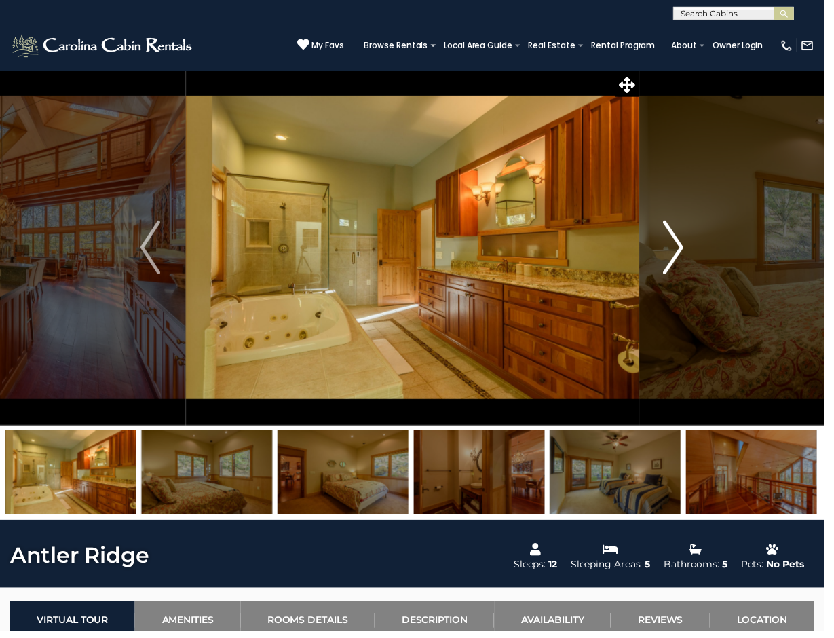
click at [681, 255] on img "Next" at bounding box center [682, 250] width 20 height 54
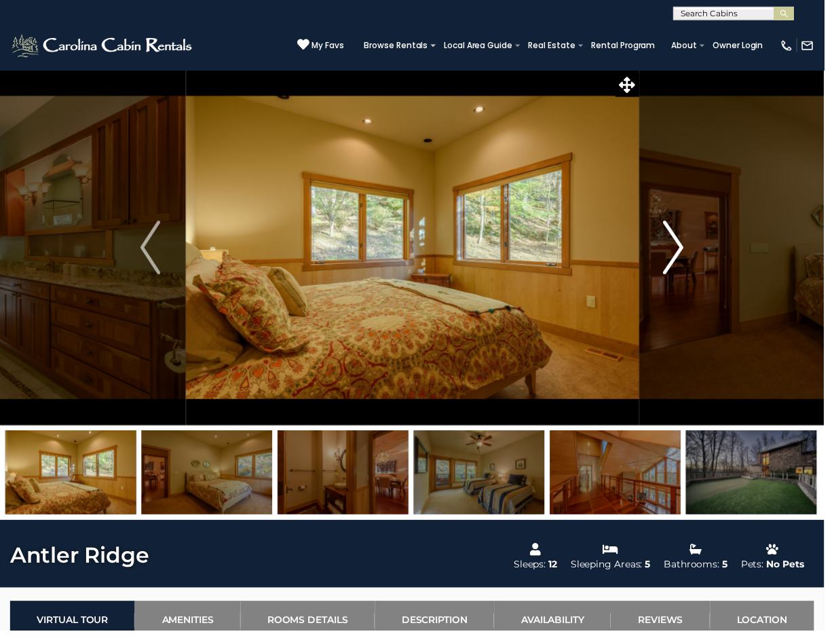
click at [681, 255] on img "Next" at bounding box center [682, 250] width 20 height 54
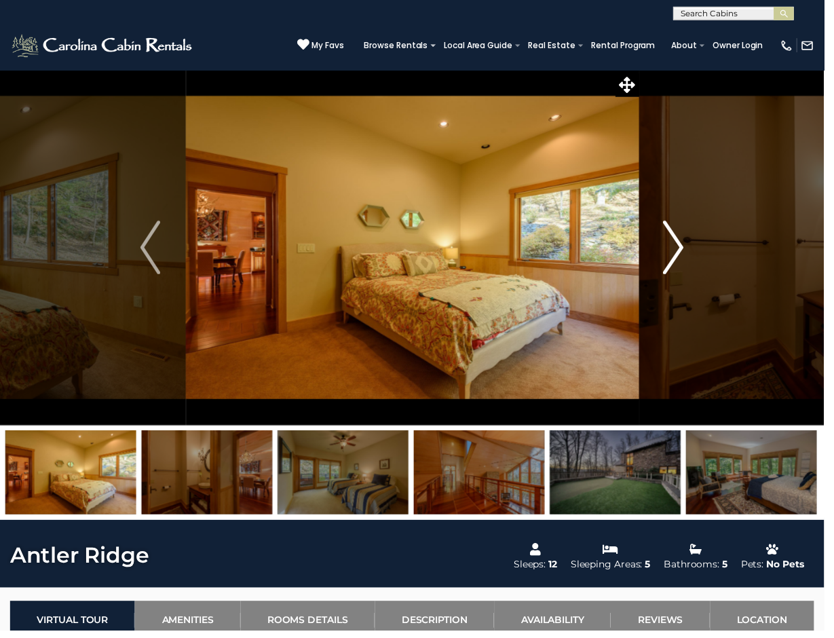
click at [681, 255] on img "Next" at bounding box center [682, 250] width 20 height 54
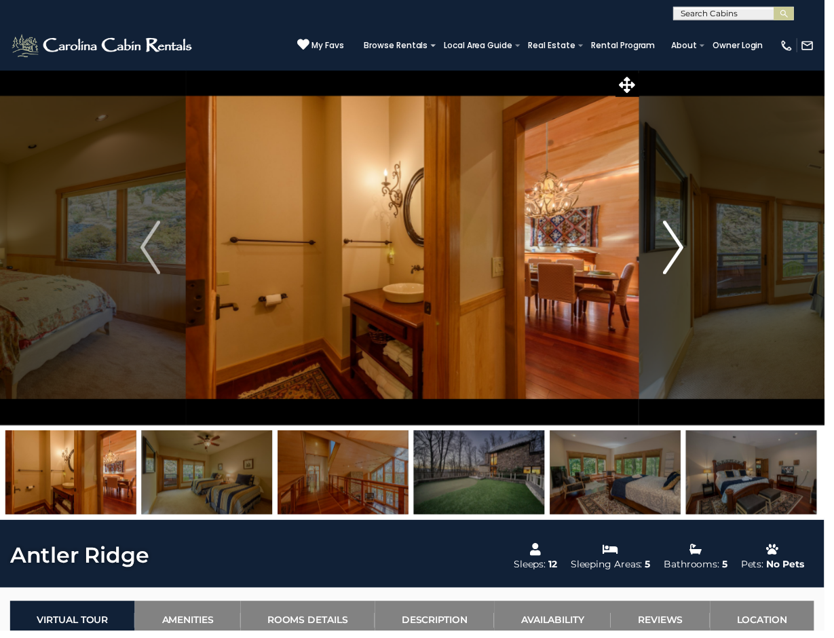
click at [681, 255] on img "Next" at bounding box center [682, 250] width 20 height 54
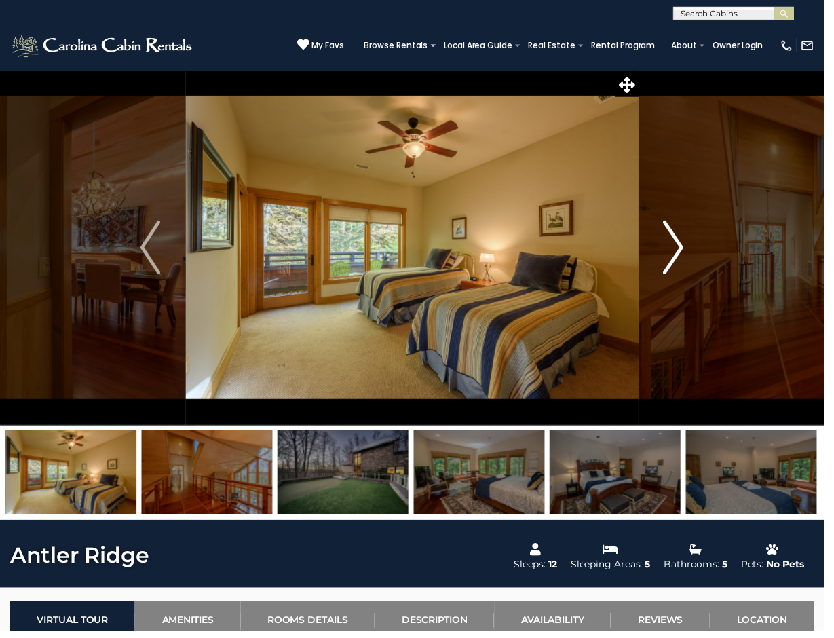
click at [681, 255] on img "Next" at bounding box center [682, 250] width 20 height 54
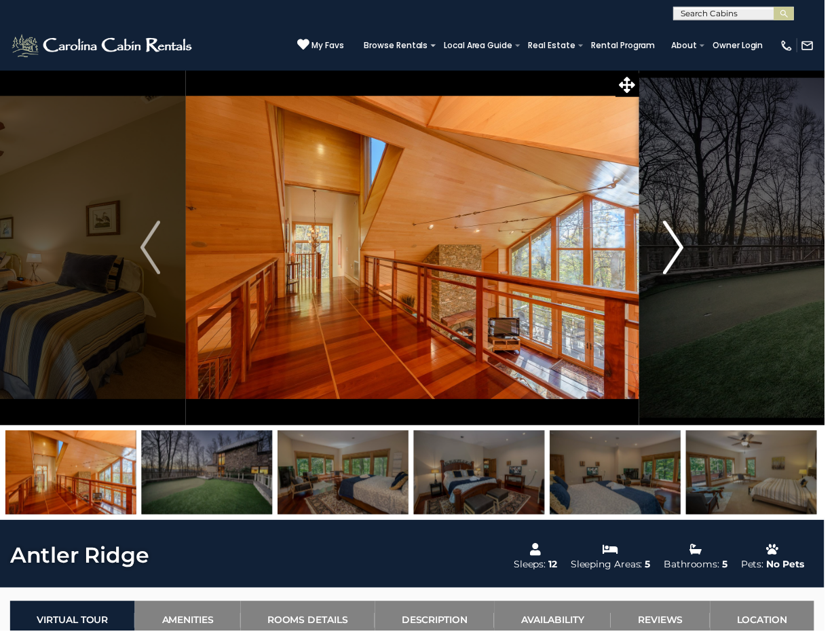
click at [681, 255] on img "Next" at bounding box center [682, 250] width 20 height 54
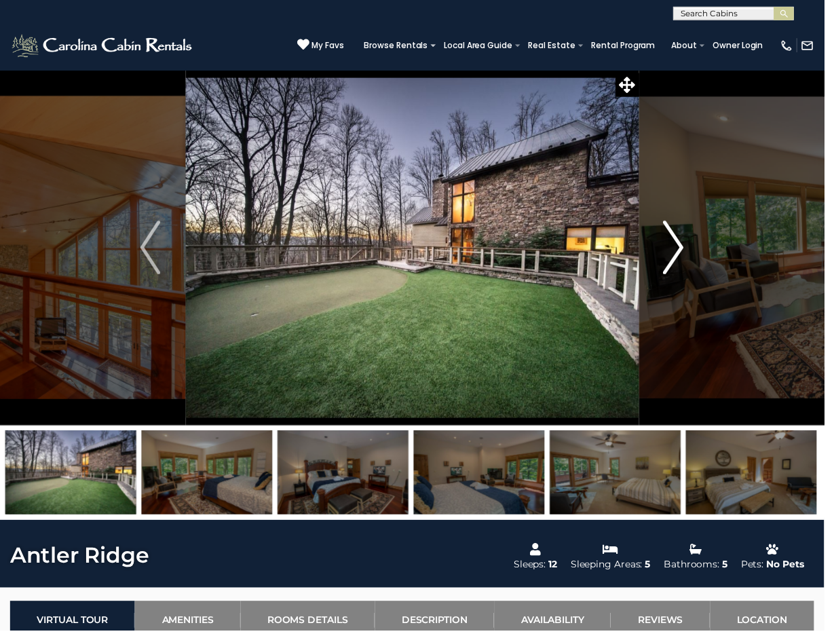
click at [681, 255] on img "Next" at bounding box center [682, 250] width 20 height 54
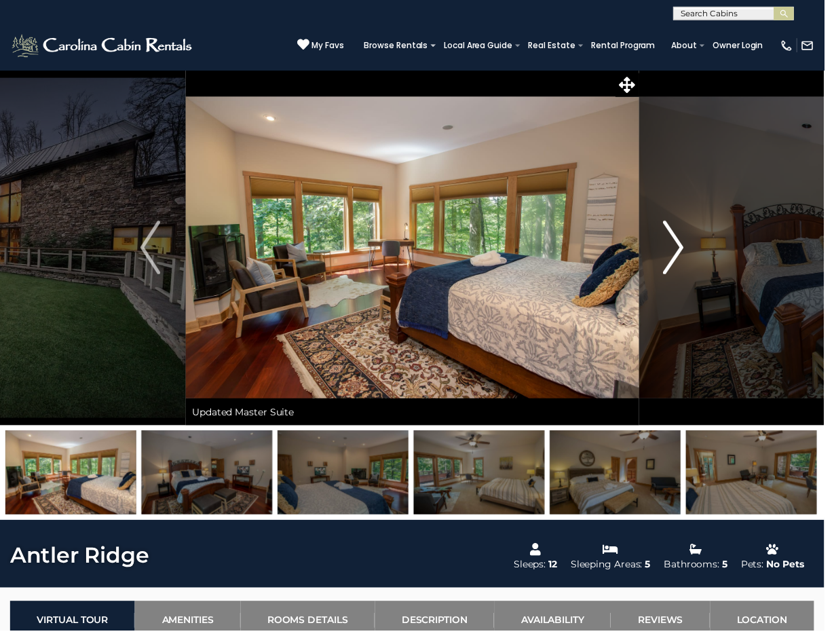
click at [681, 255] on img "Next" at bounding box center [682, 250] width 20 height 54
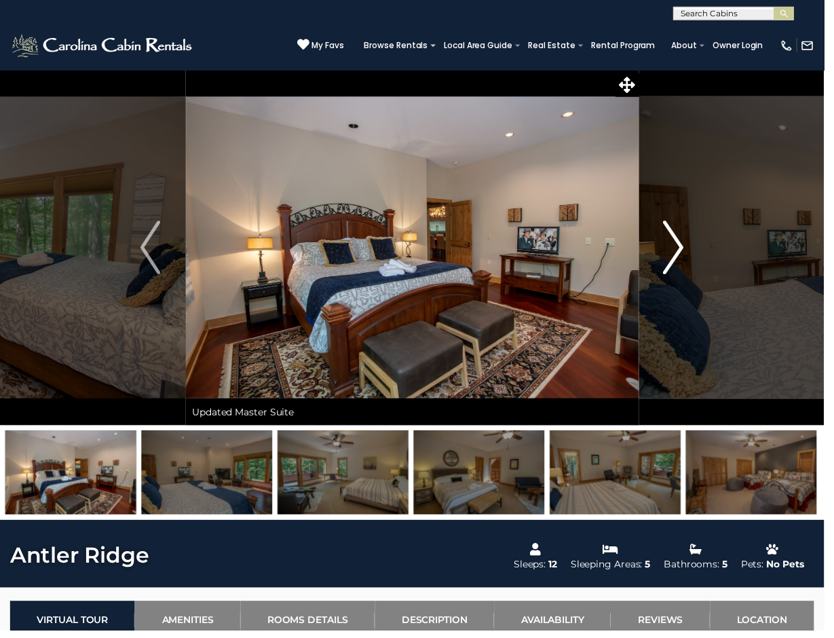
click at [681, 255] on img "Next" at bounding box center [682, 250] width 20 height 54
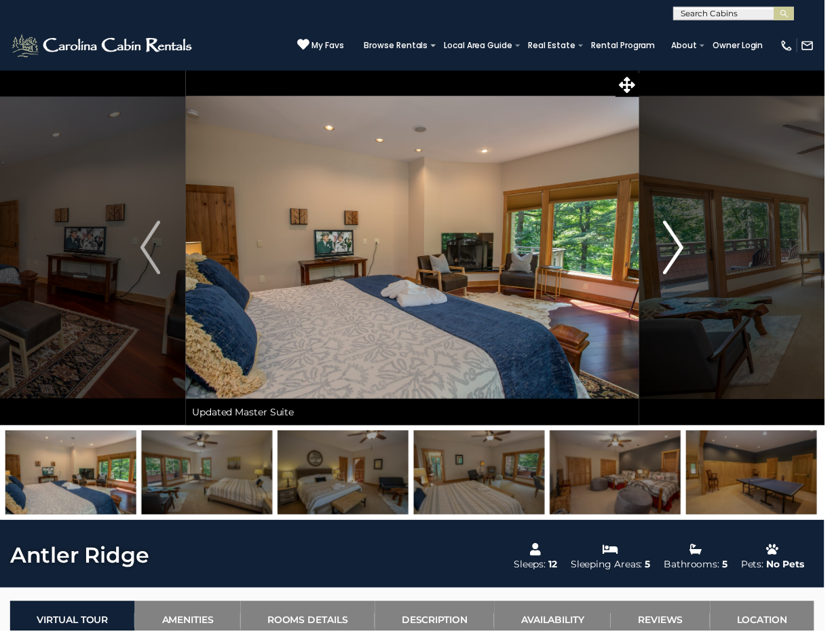
click at [681, 255] on img "Next" at bounding box center [682, 250] width 20 height 54
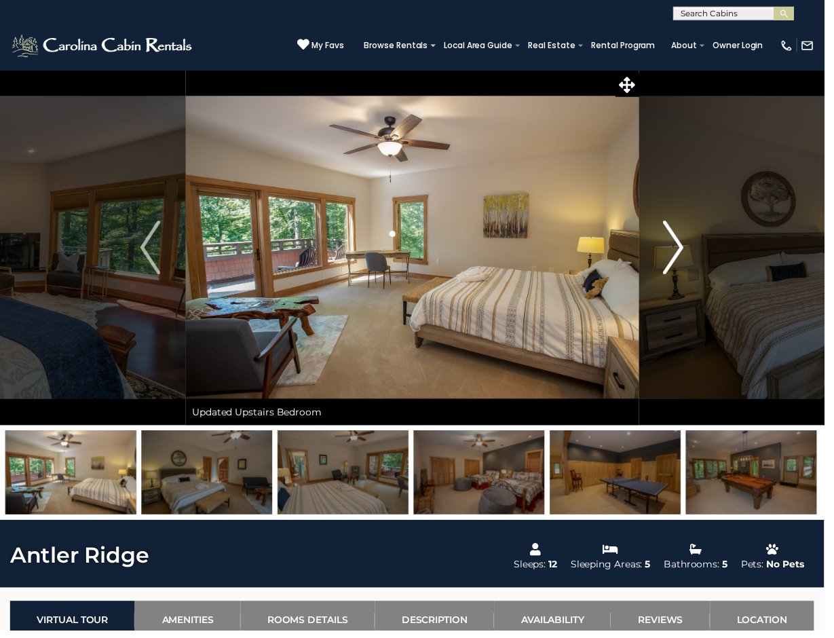
click at [681, 255] on img "Next" at bounding box center [682, 250] width 20 height 54
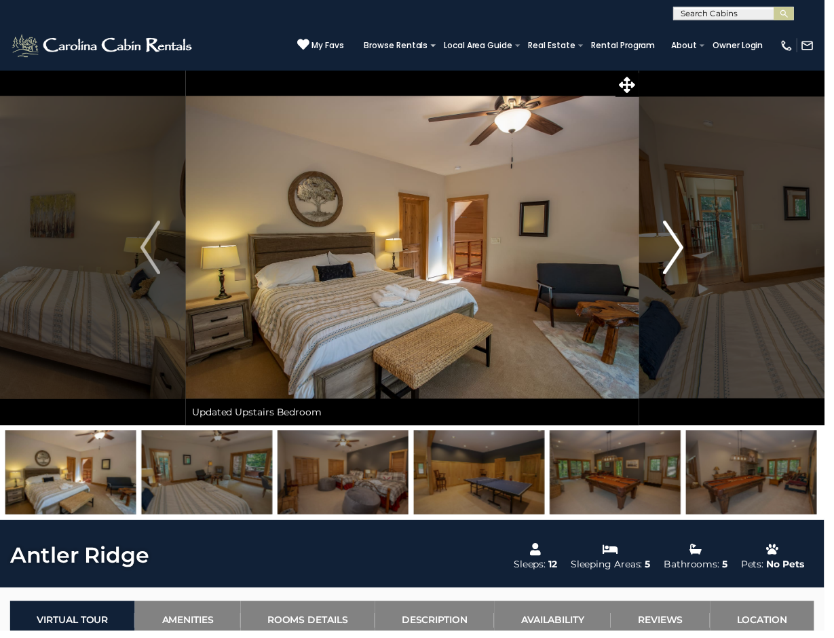
click at [681, 255] on img "Next" at bounding box center [682, 250] width 20 height 54
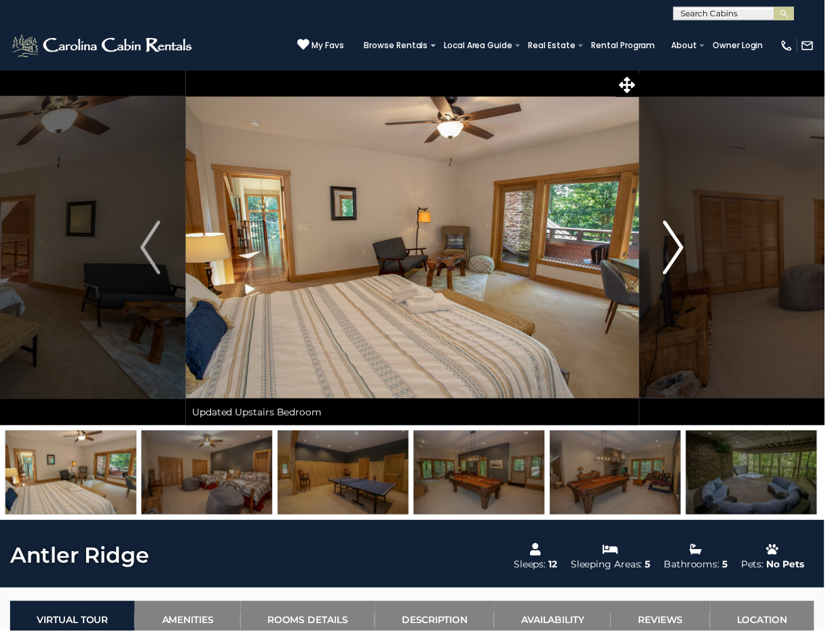
click at [681, 255] on img "Next" at bounding box center [682, 250] width 20 height 54
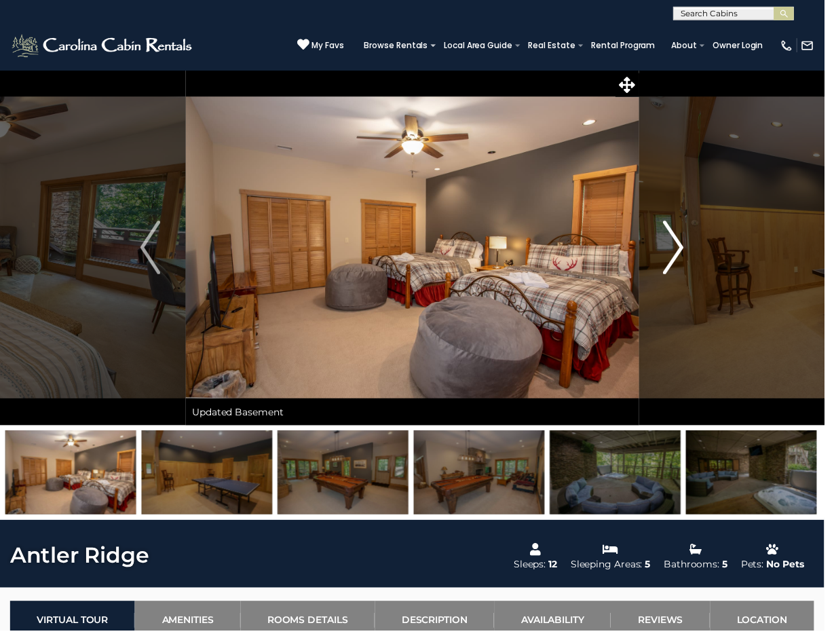
click at [681, 255] on img "Next" at bounding box center [682, 250] width 20 height 54
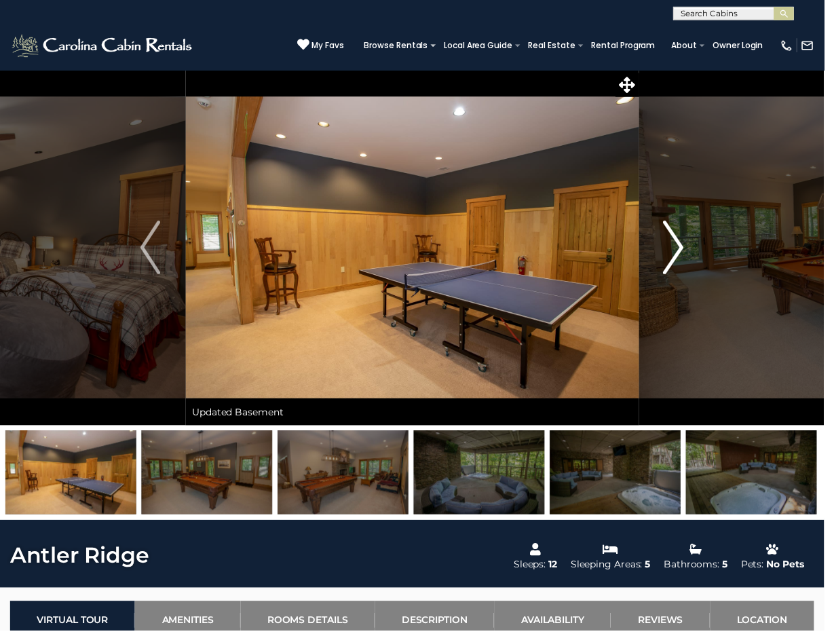
click at [681, 255] on img "Next" at bounding box center [682, 250] width 20 height 54
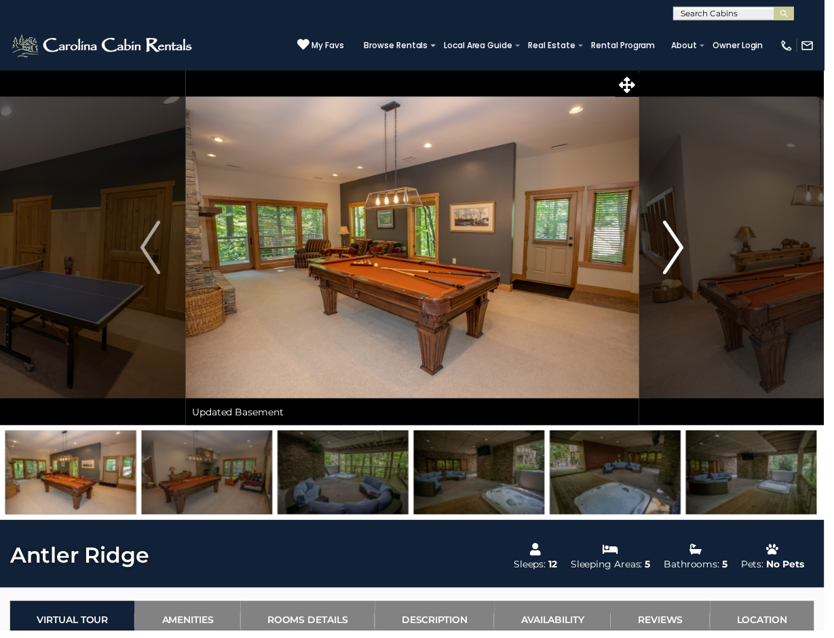
click at [681, 255] on img "Next" at bounding box center [682, 250] width 20 height 54
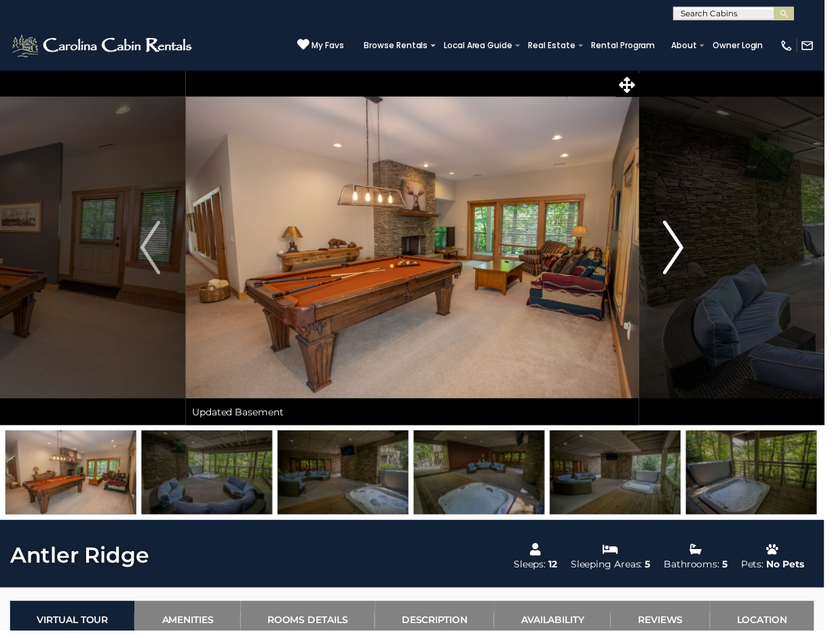
scroll to position [-1, 1]
click at [681, 255] on img "Next" at bounding box center [682, 250] width 20 height 54
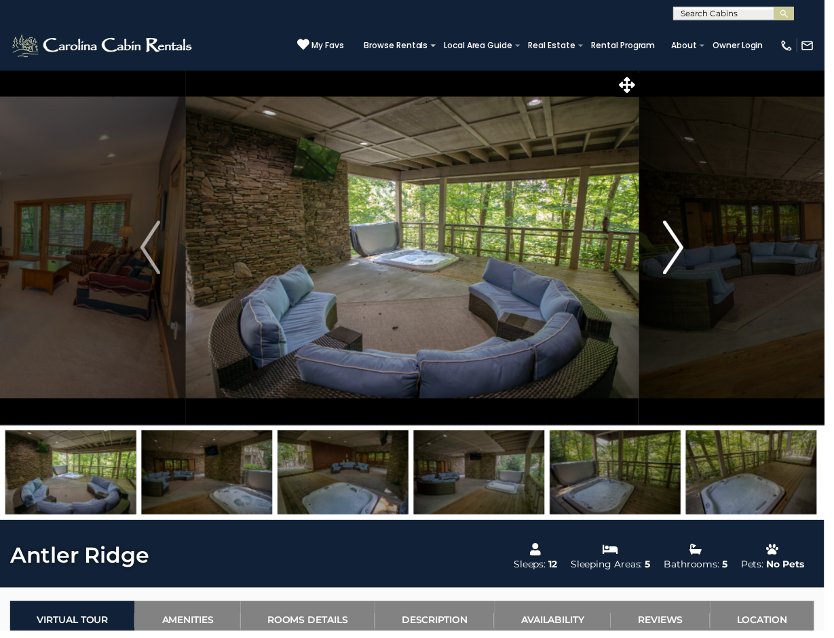
scroll to position [0, 0]
click at [681, 255] on img "Next" at bounding box center [682, 250] width 20 height 54
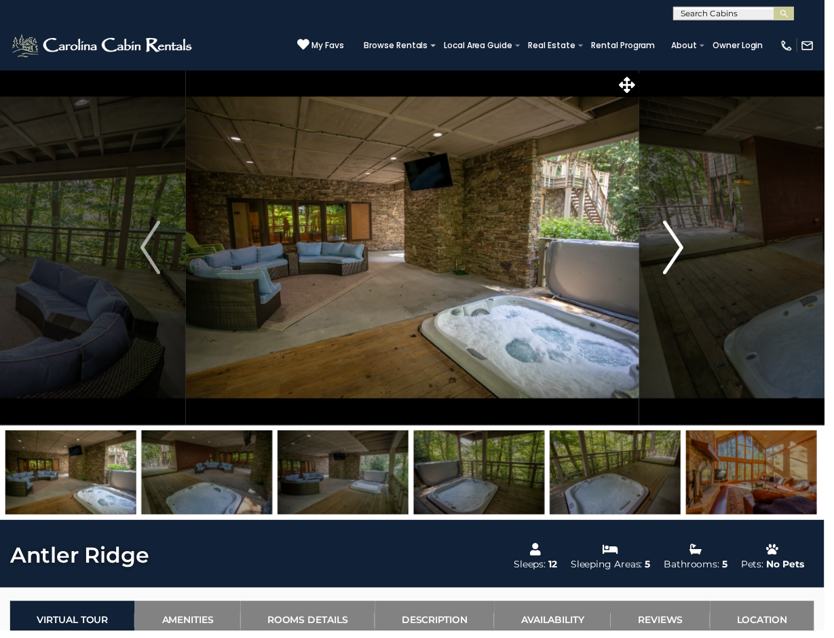
click at [681, 255] on img "Next" at bounding box center [682, 250] width 20 height 54
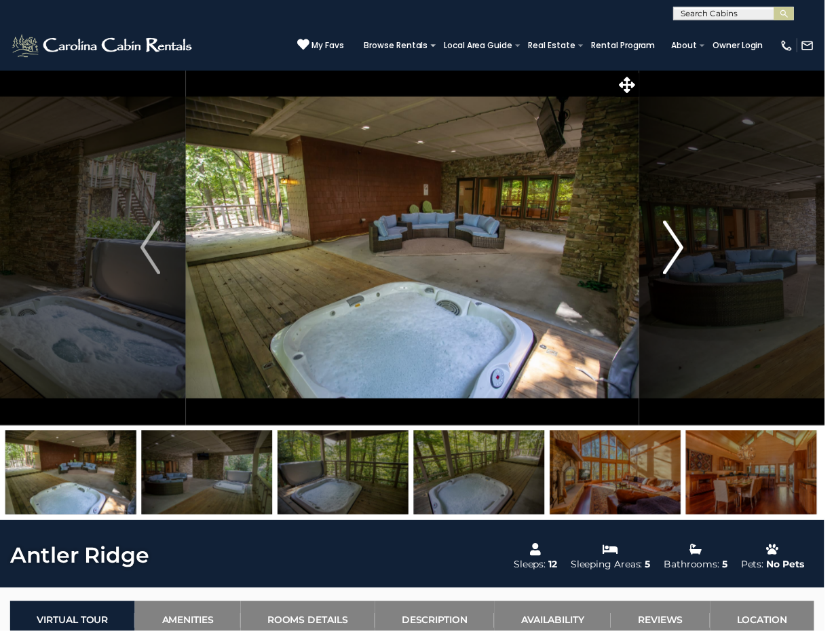
click at [681, 255] on img "Next" at bounding box center [682, 250] width 20 height 54
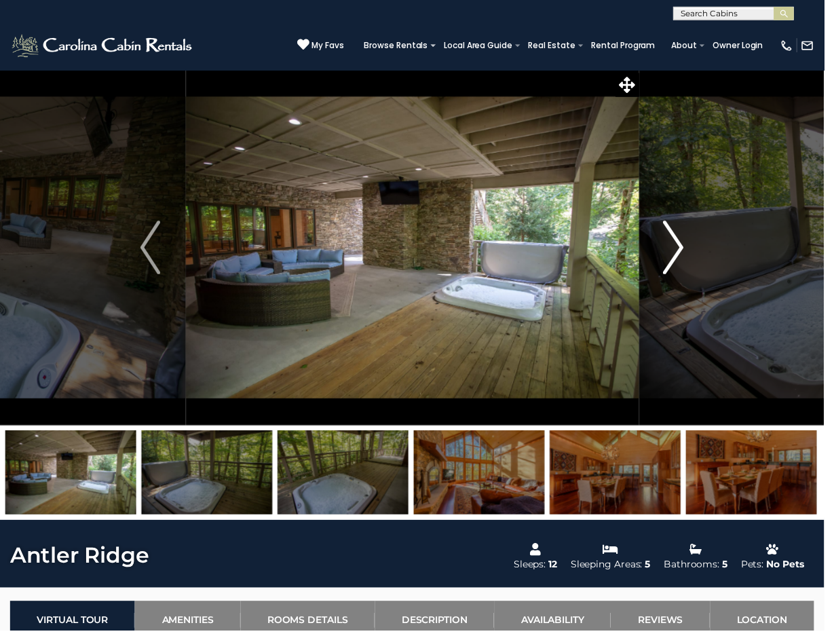
click at [681, 255] on img "Next" at bounding box center [682, 250] width 20 height 54
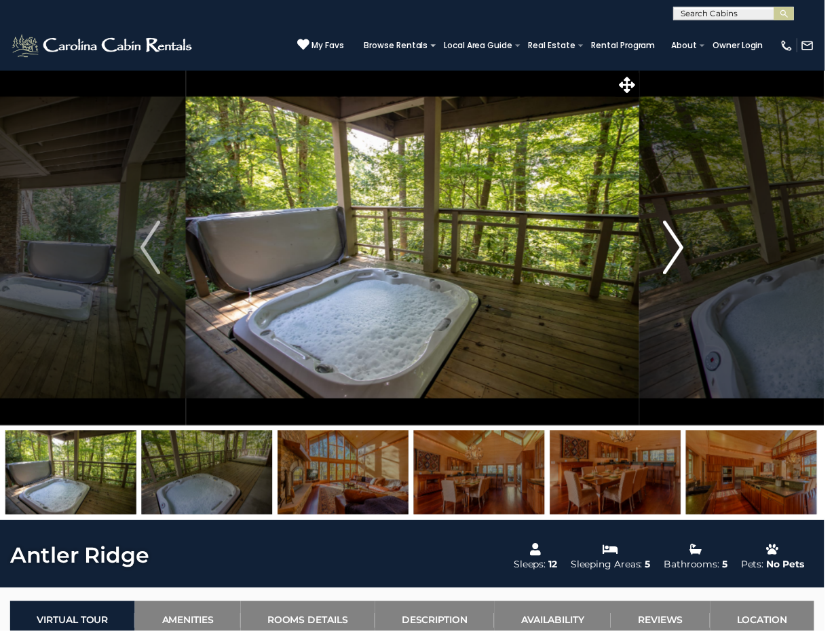
click at [681, 255] on img "Next" at bounding box center [682, 250] width 20 height 54
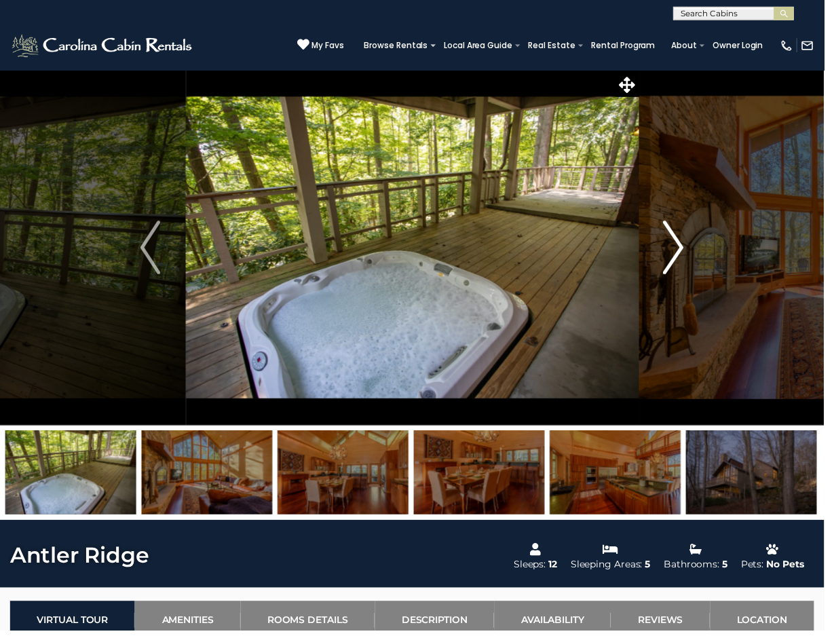
click at [681, 255] on img "Next" at bounding box center [682, 250] width 20 height 54
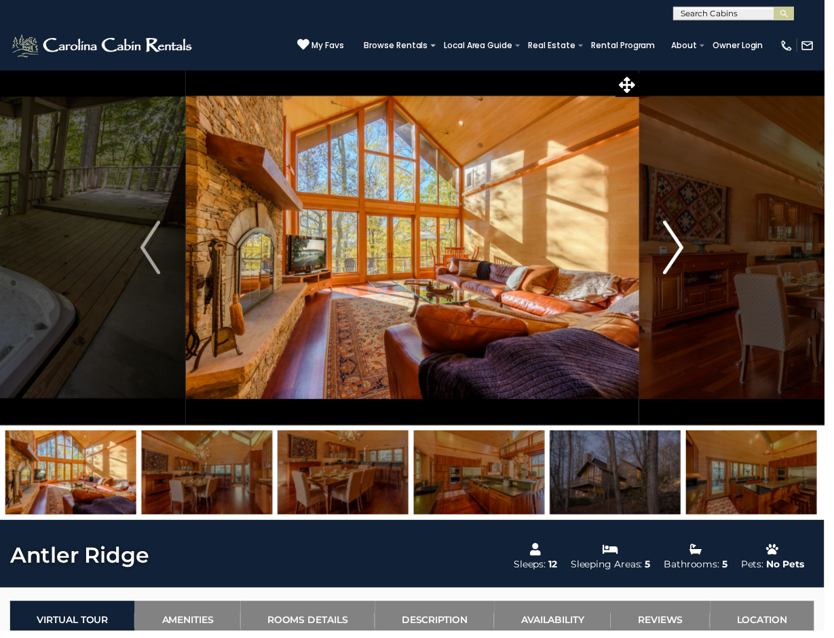
click at [681, 255] on img "Next" at bounding box center [682, 250] width 20 height 54
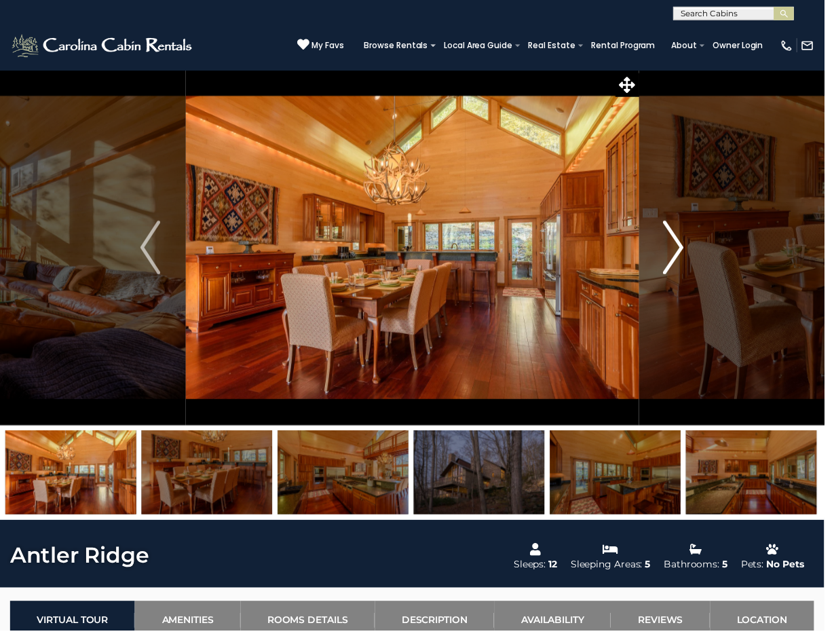
click at [681, 255] on img "Next" at bounding box center [682, 250] width 20 height 54
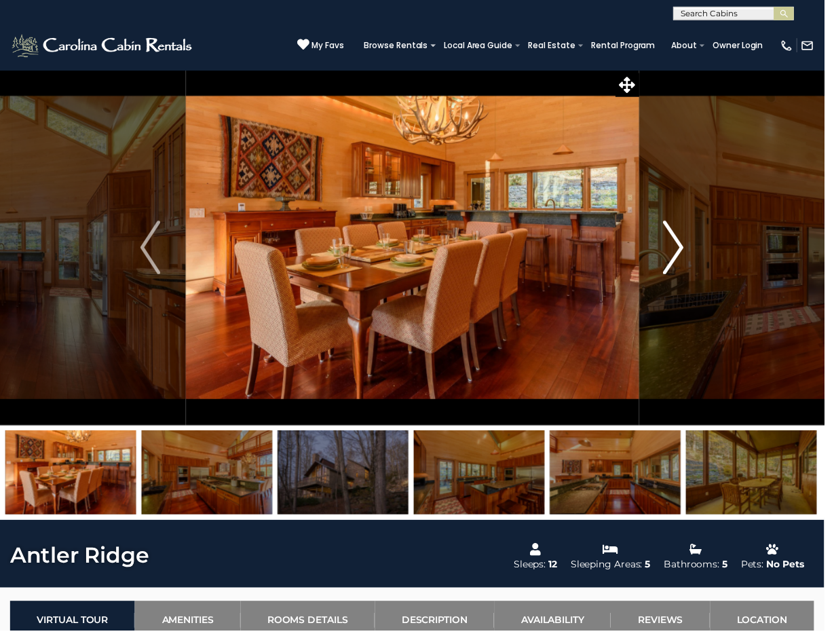
click at [681, 255] on img "Next" at bounding box center [682, 250] width 20 height 54
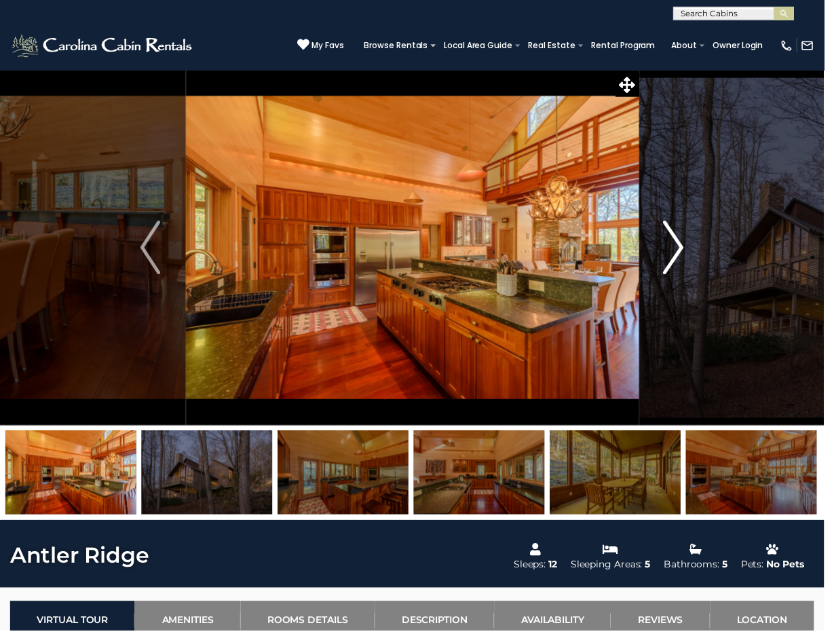
click at [681, 255] on img "Next" at bounding box center [682, 250] width 20 height 54
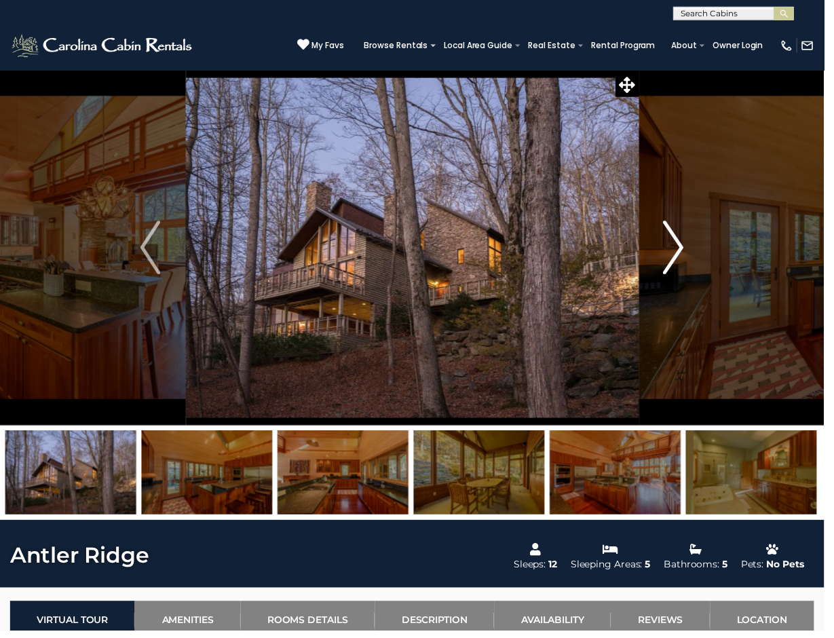
click at [681, 255] on img "Next" at bounding box center [682, 250] width 20 height 54
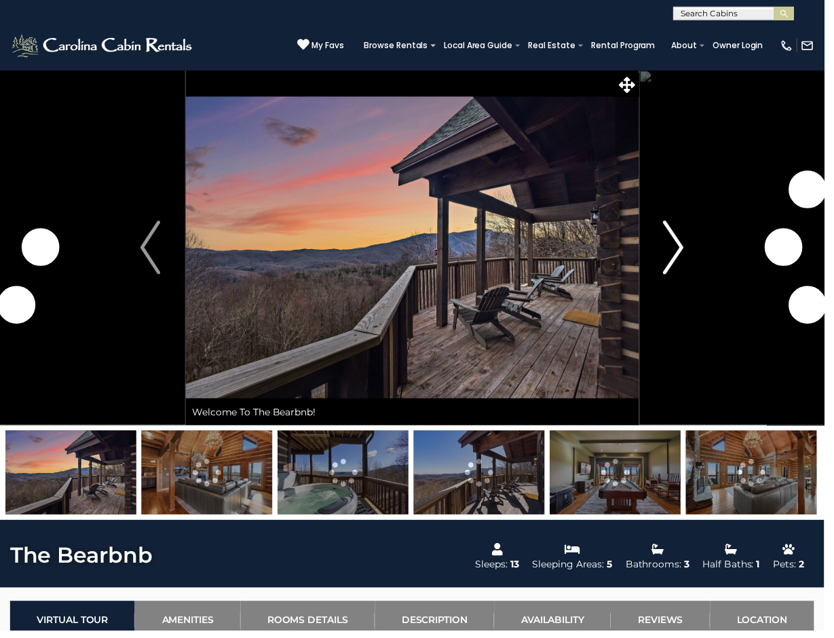
drag, startPoint x: 683, startPoint y: 258, endPoint x: 660, endPoint y: 264, distance: 23.9
click at [683, 258] on img "Next" at bounding box center [682, 250] width 20 height 54
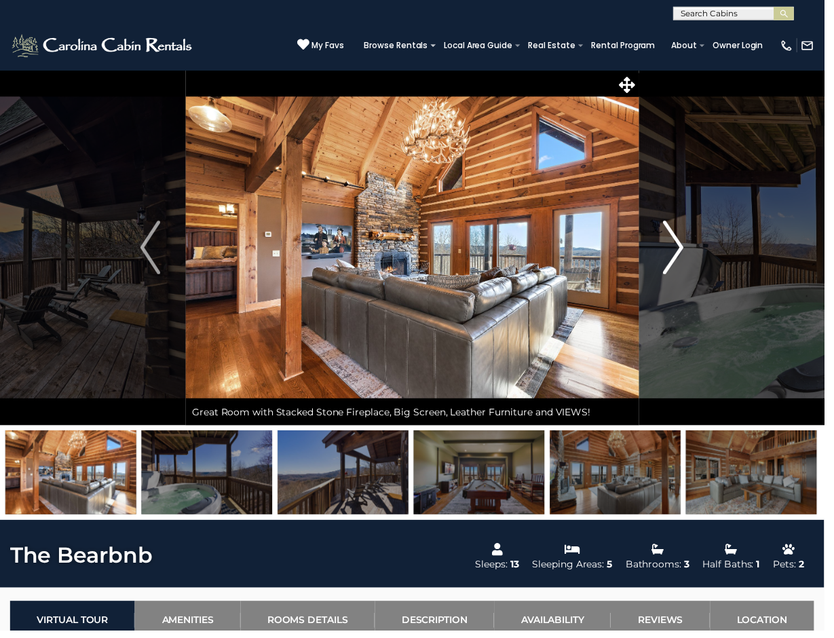
click at [682, 247] on img "Next" at bounding box center [682, 250] width 20 height 54
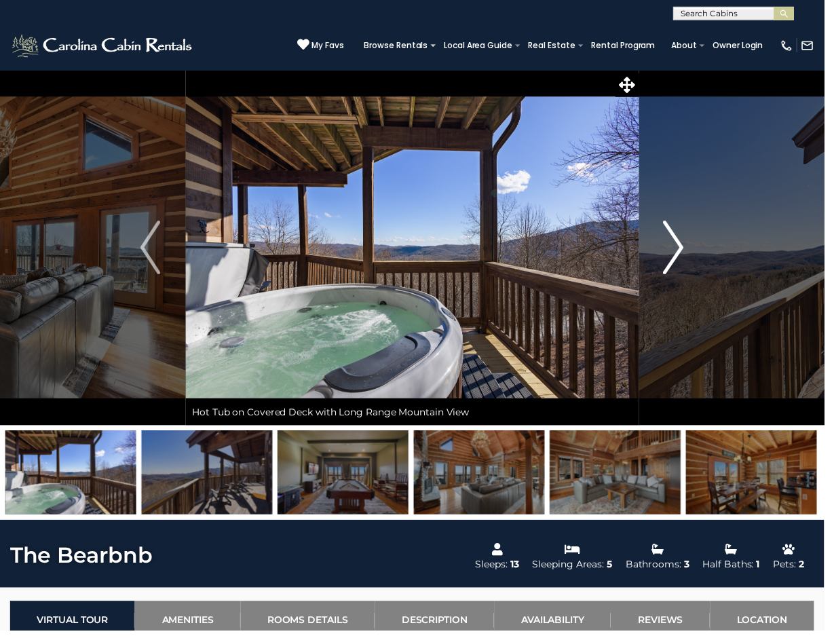
click at [682, 247] on img "Next" at bounding box center [682, 250] width 20 height 54
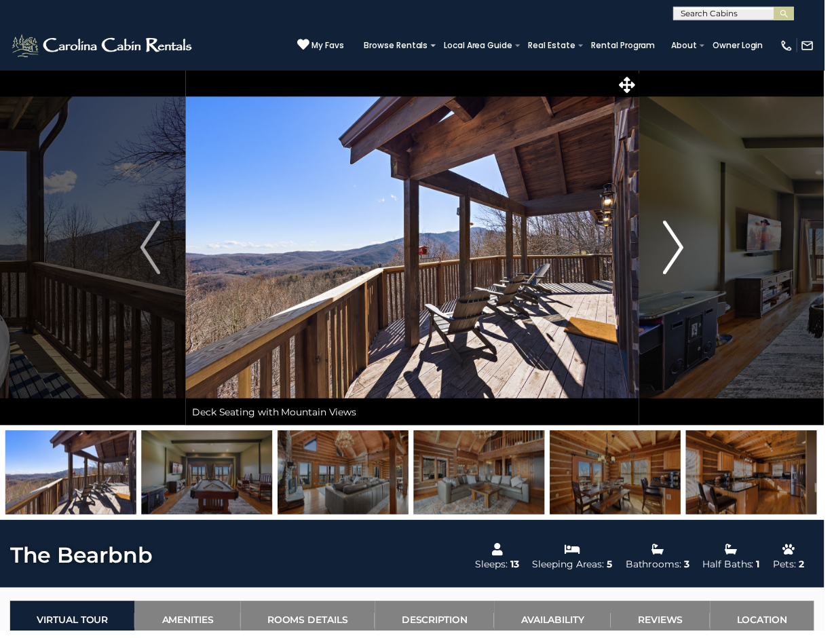
click at [682, 247] on img "Next" at bounding box center [682, 250] width 20 height 54
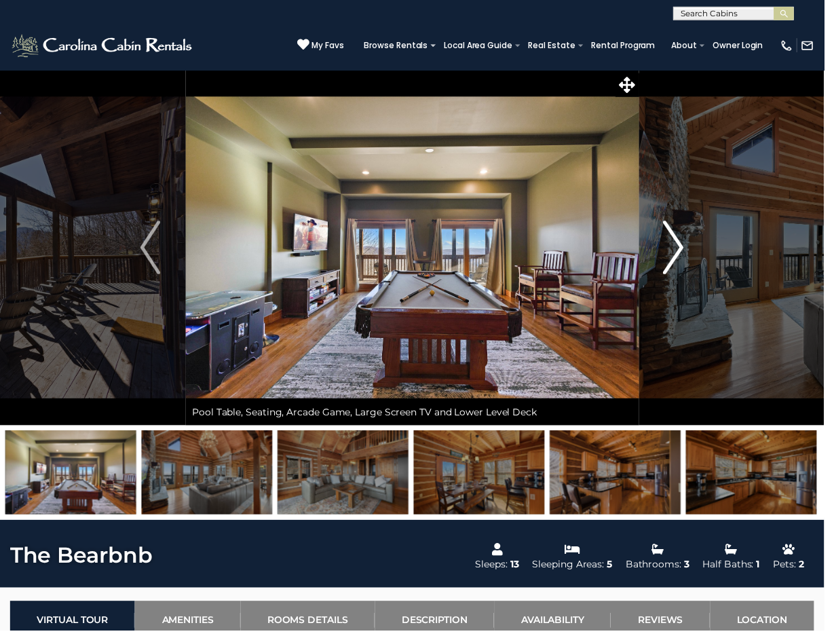
click at [682, 247] on img "Next" at bounding box center [682, 250] width 20 height 54
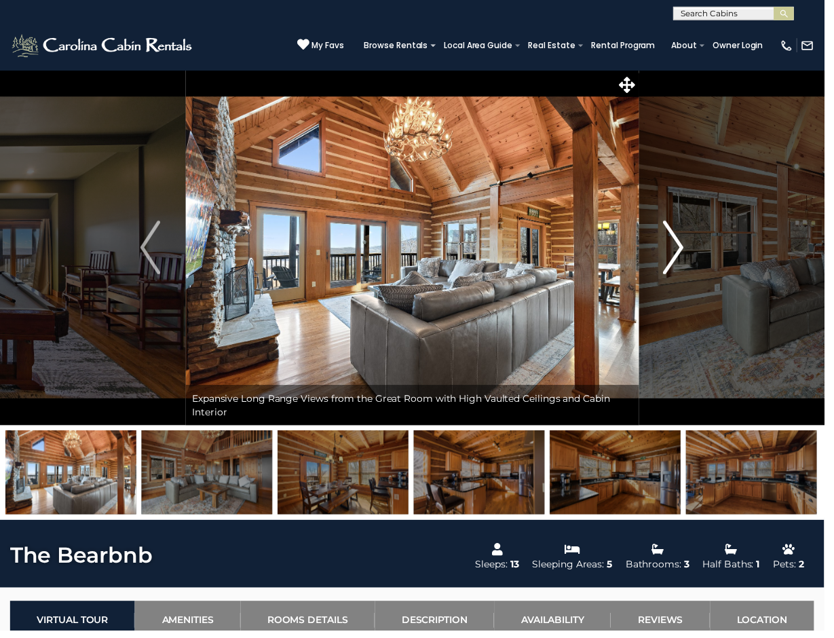
click at [682, 247] on img "Next" at bounding box center [682, 250] width 20 height 54
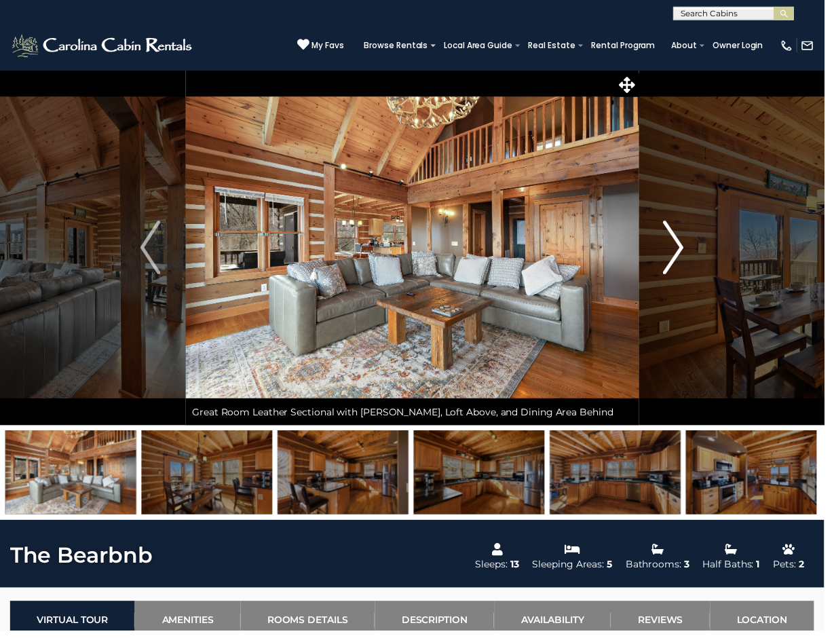
click at [682, 247] on img "Next" at bounding box center [682, 250] width 20 height 54
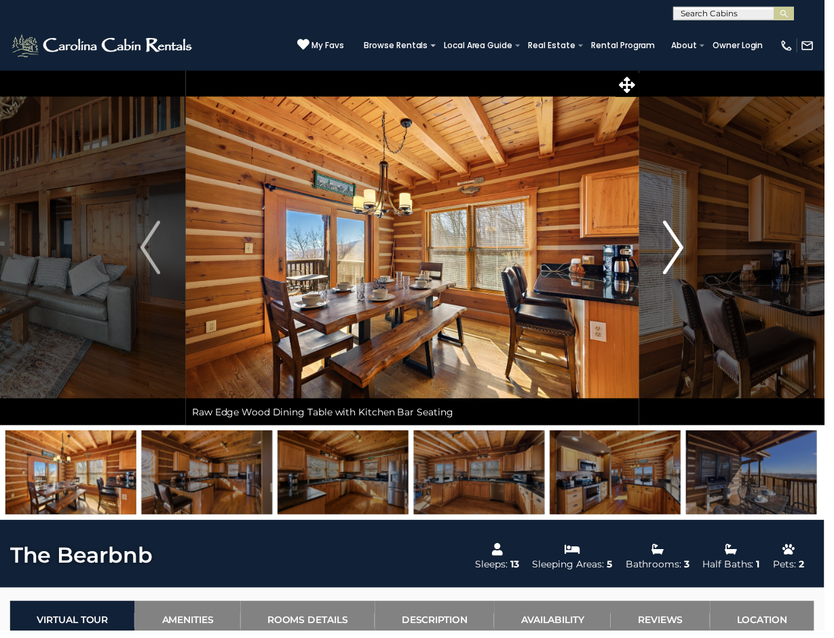
click at [682, 247] on img "Next" at bounding box center [682, 250] width 20 height 54
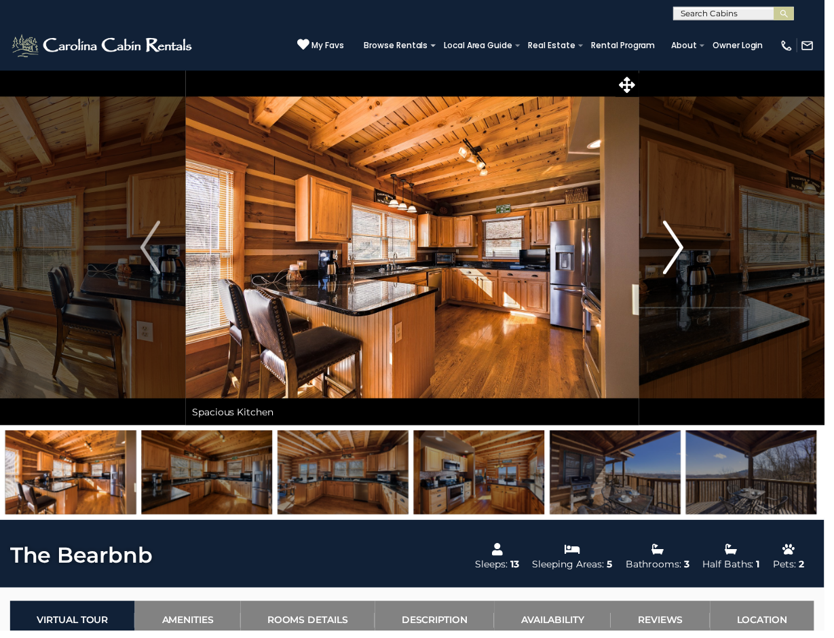
click at [682, 247] on img "Next" at bounding box center [682, 250] width 20 height 54
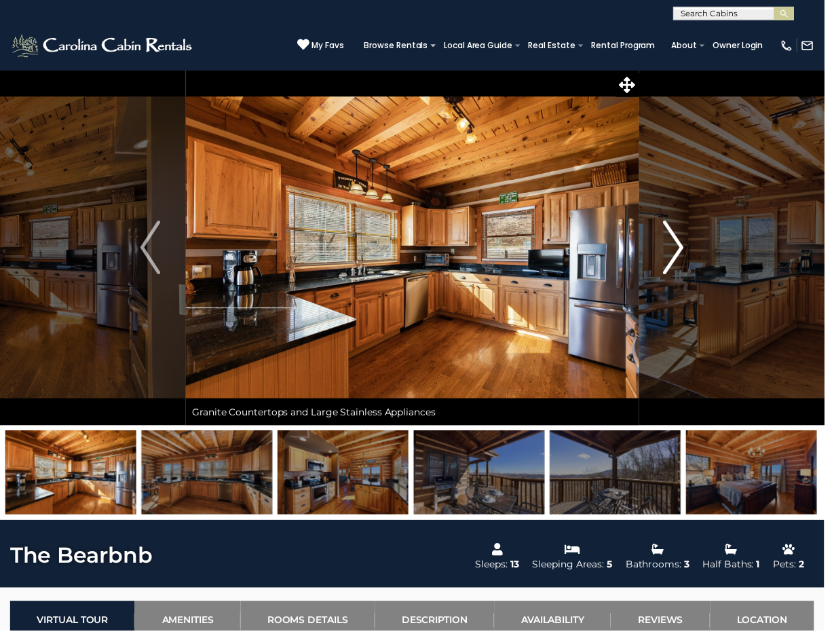
click at [682, 247] on img "Next" at bounding box center [682, 250] width 20 height 54
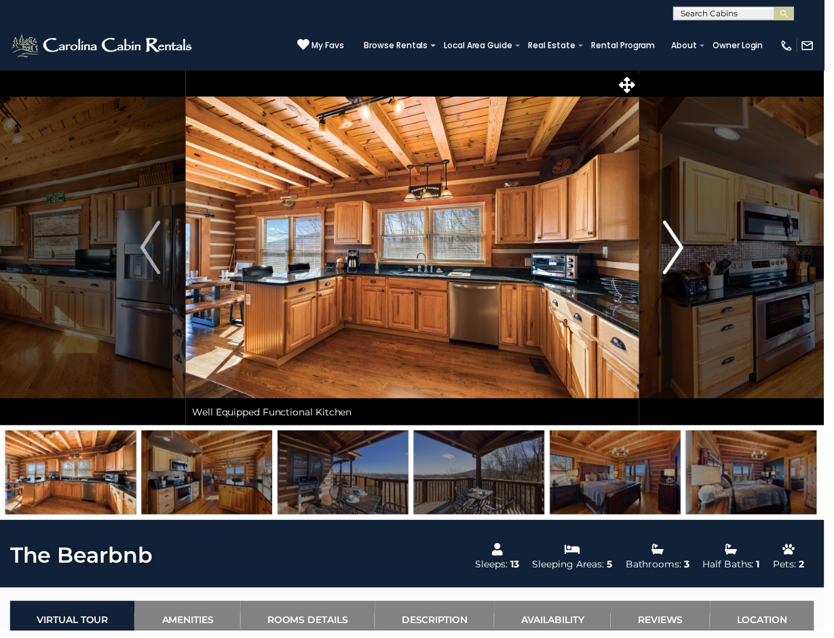
click at [682, 247] on img "Next" at bounding box center [682, 250] width 20 height 54
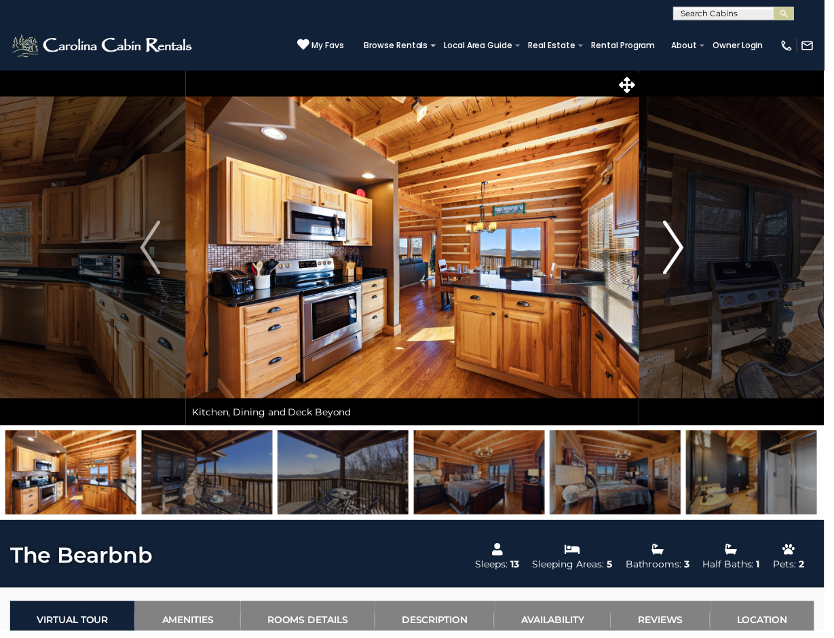
click at [682, 247] on img "Next" at bounding box center [682, 250] width 20 height 54
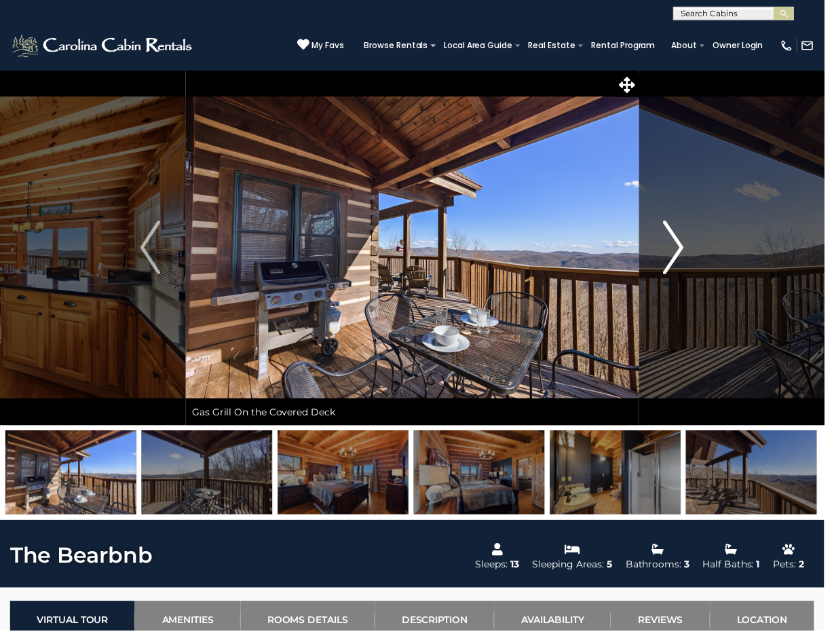
click at [682, 247] on img "Next" at bounding box center [682, 250] width 20 height 54
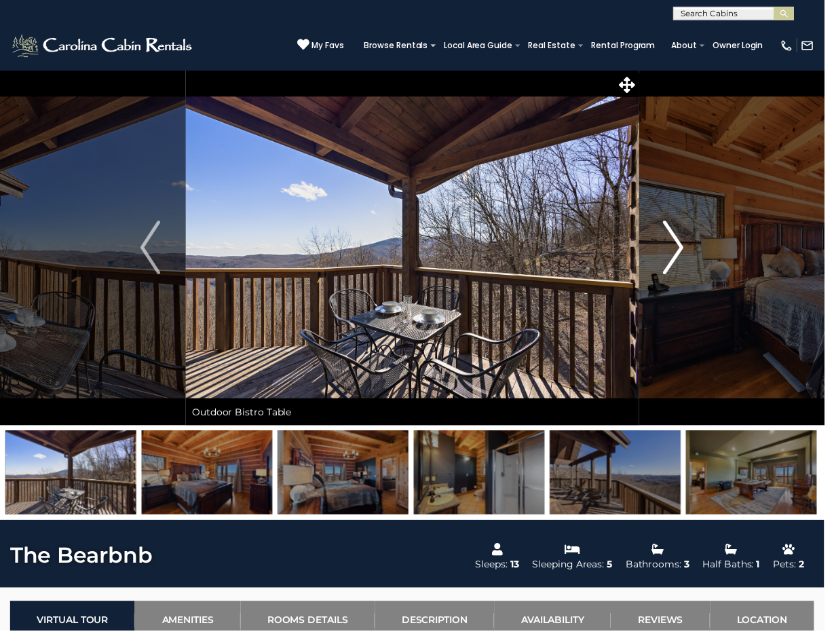
click at [682, 247] on img "Next" at bounding box center [682, 250] width 20 height 54
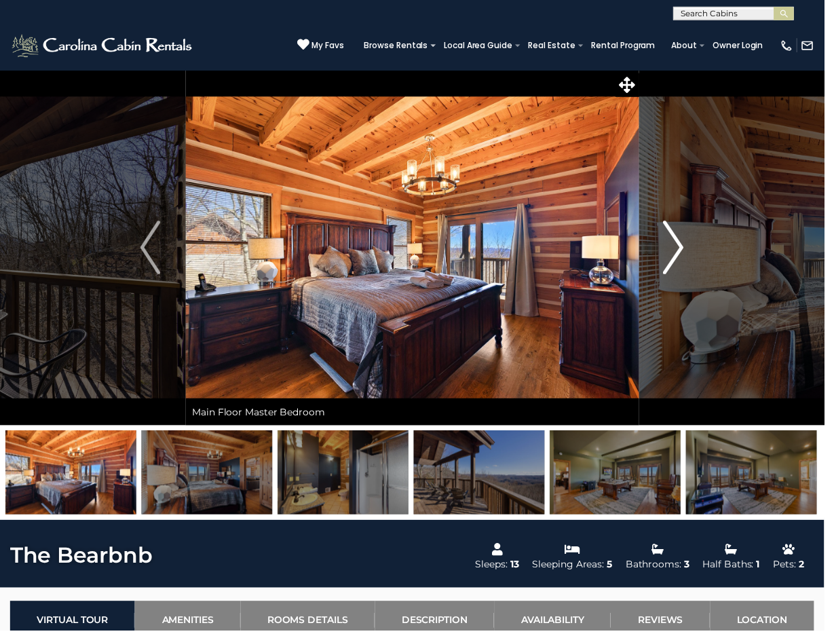
click at [682, 247] on img "Next" at bounding box center [682, 250] width 20 height 54
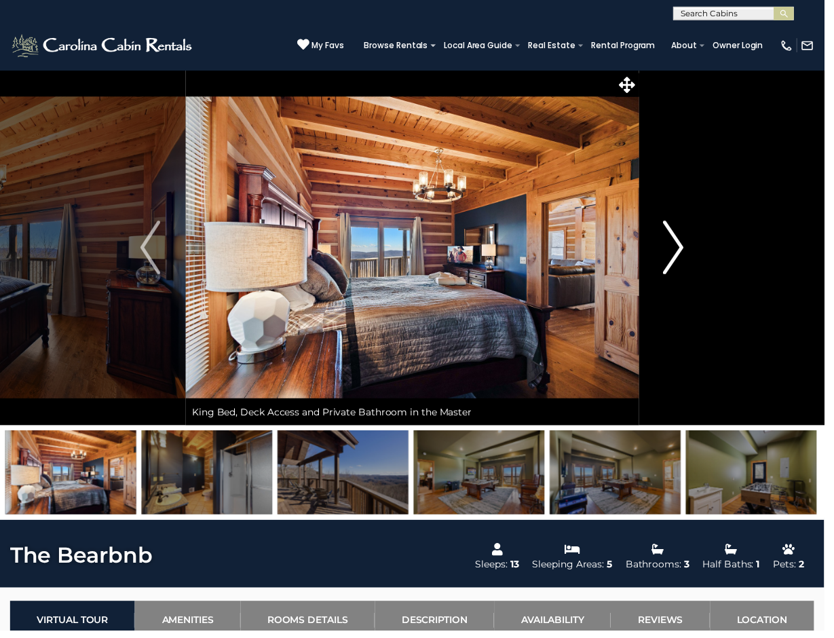
click at [682, 247] on img "Next" at bounding box center [682, 250] width 20 height 54
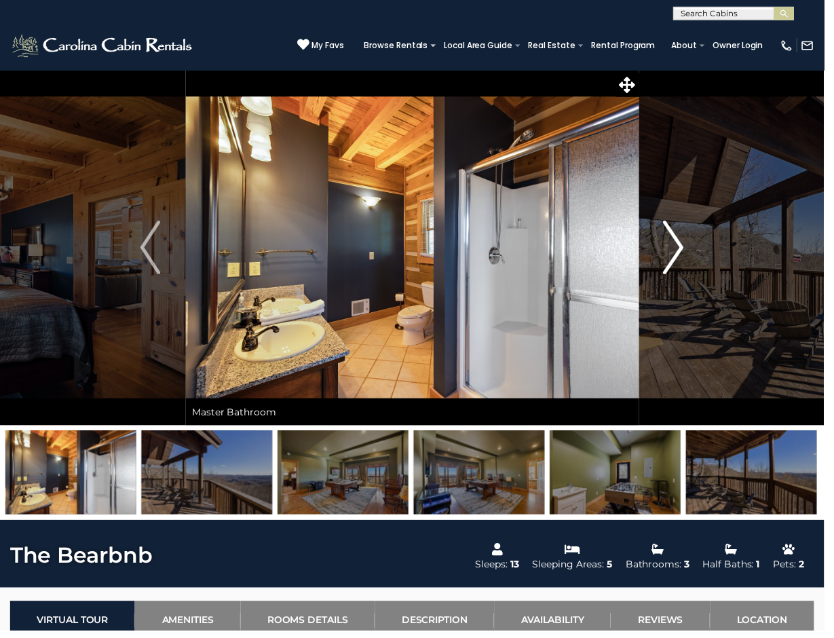
click at [682, 247] on img "Next" at bounding box center [682, 250] width 20 height 54
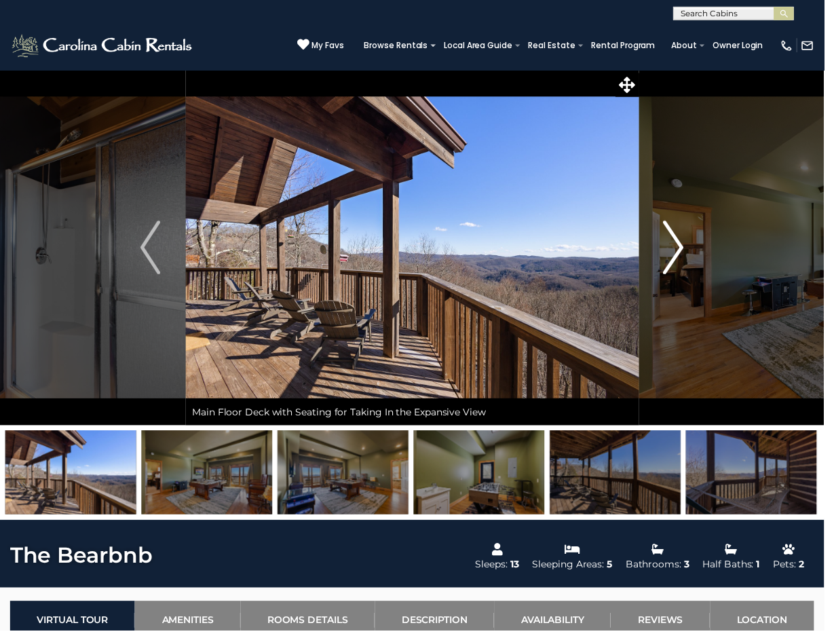
click at [682, 247] on img "Next" at bounding box center [682, 250] width 20 height 54
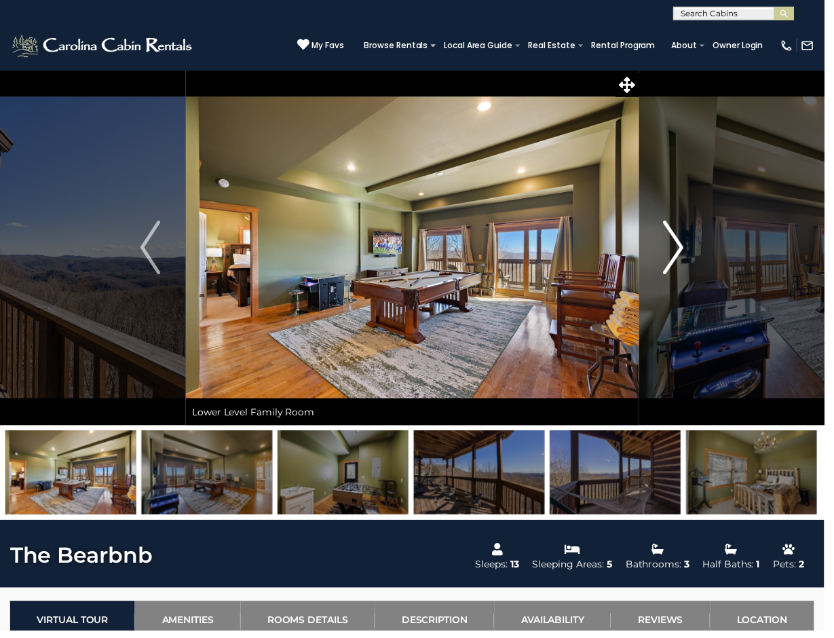
click at [682, 247] on img "Next" at bounding box center [682, 250] width 20 height 54
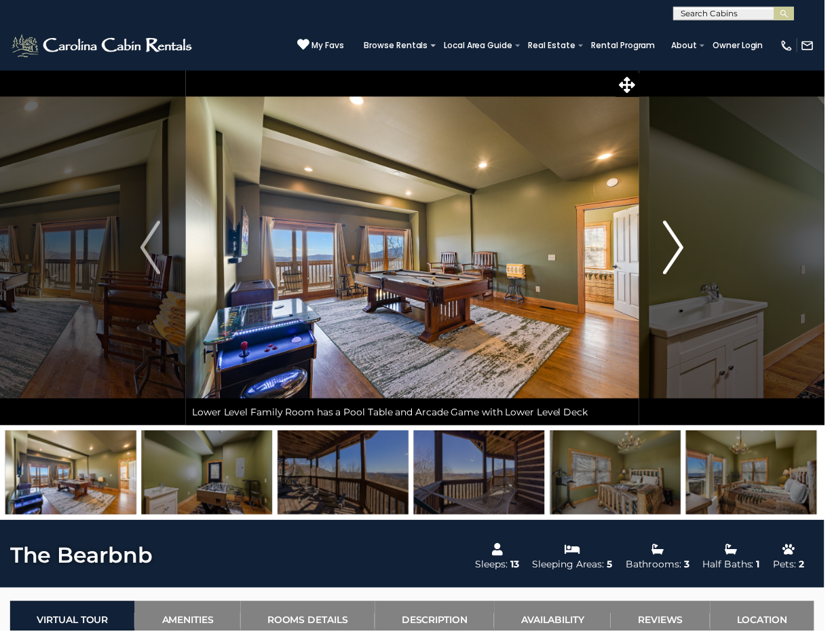
click at [682, 247] on img "Next" at bounding box center [682, 250] width 20 height 54
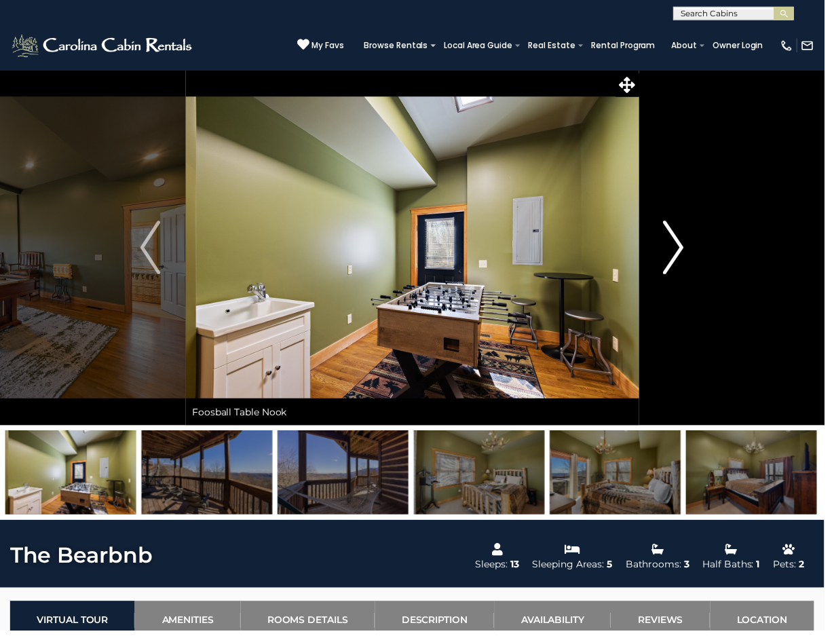
click at [682, 247] on img "Next" at bounding box center [682, 250] width 20 height 54
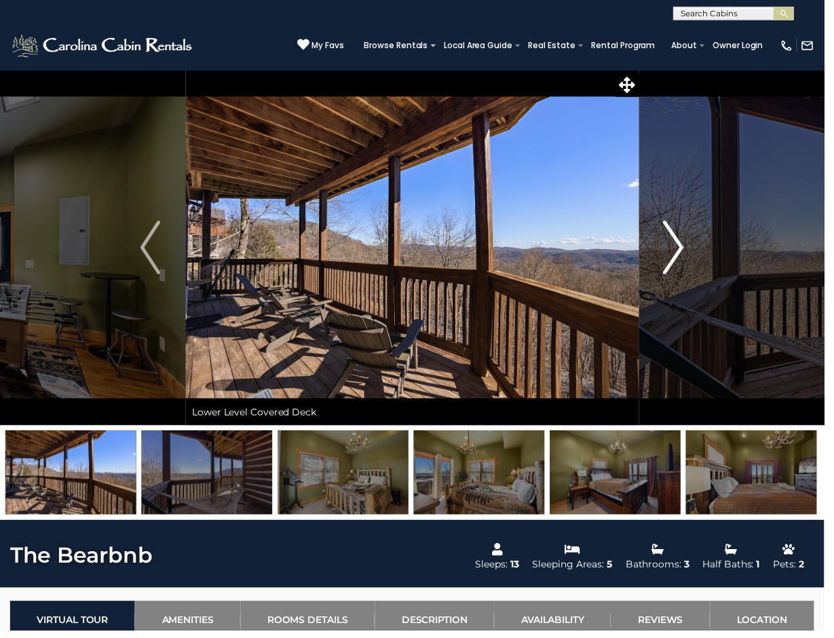
click at [682, 247] on img "Next" at bounding box center [682, 250] width 20 height 54
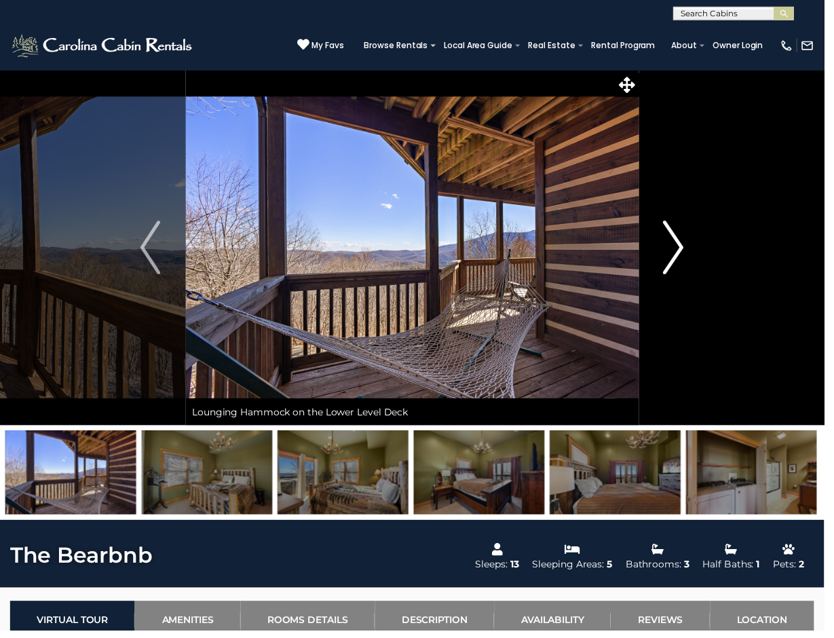
click at [682, 247] on img "Next" at bounding box center [682, 250] width 20 height 54
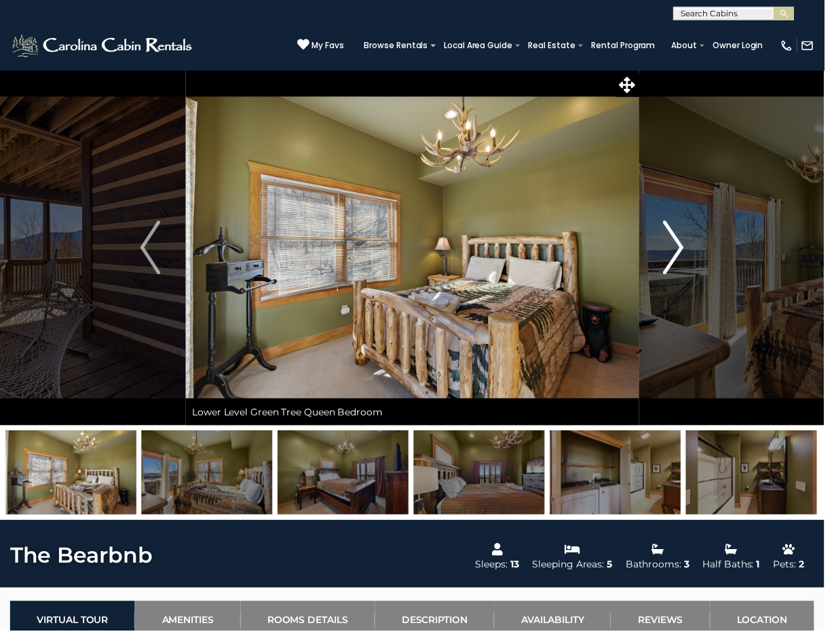
click at [682, 247] on img "Next" at bounding box center [682, 250] width 20 height 54
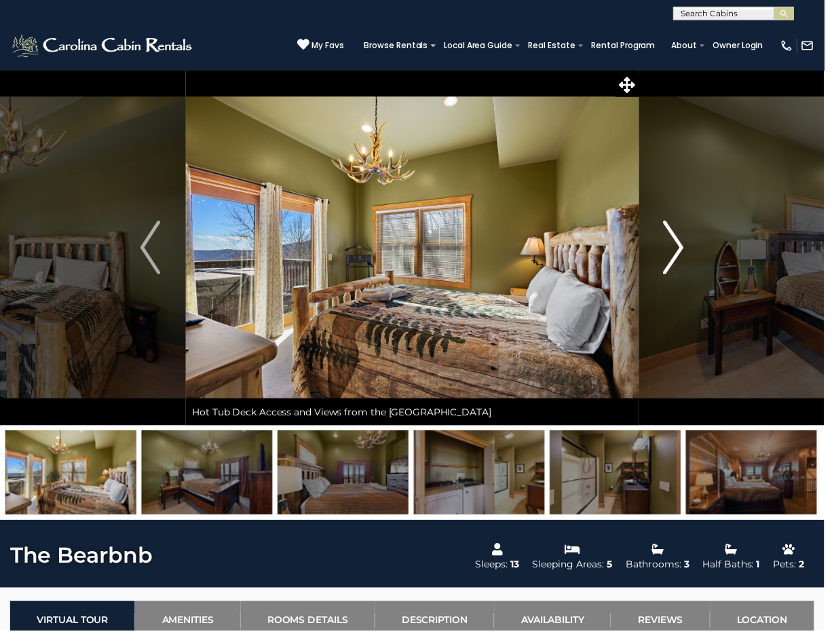
click at [685, 245] on img "Next" at bounding box center [682, 250] width 20 height 54
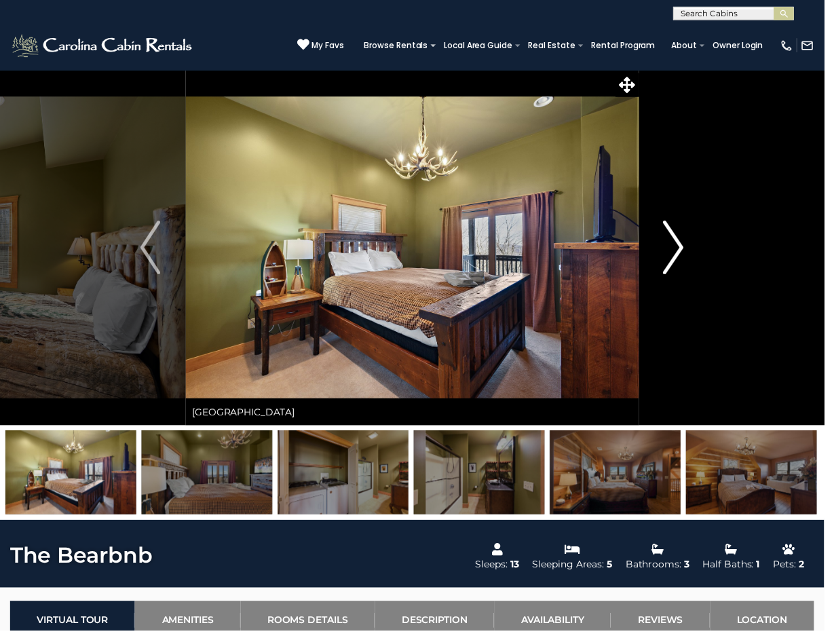
click at [685, 245] on img "Next" at bounding box center [682, 250] width 20 height 54
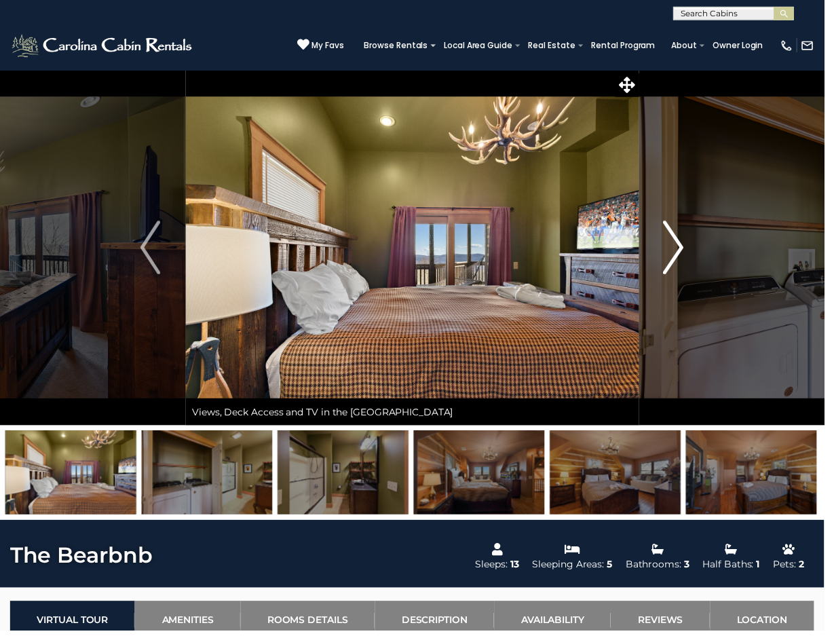
click at [685, 245] on img "Next" at bounding box center [682, 250] width 20 height 54
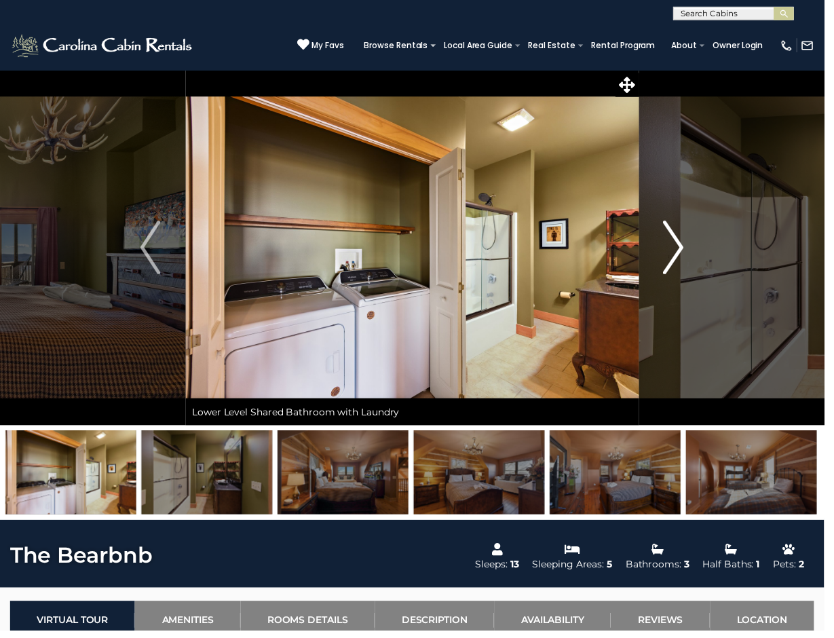
click at [685, 245] on img "Next" at bounding box center [682, 250] width 20 height 54
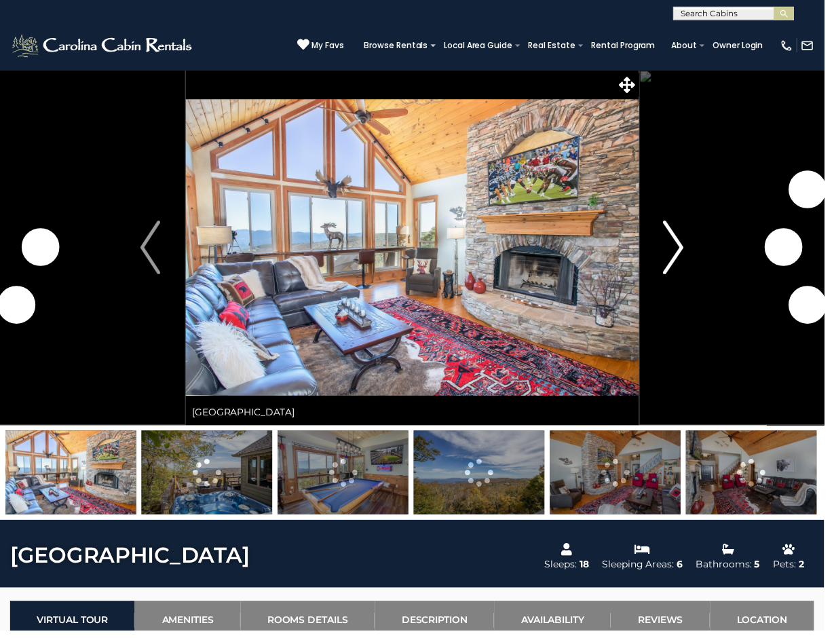
click at [660, 239] on button "Next" at bounding box center [681, 251] width 71 height 360
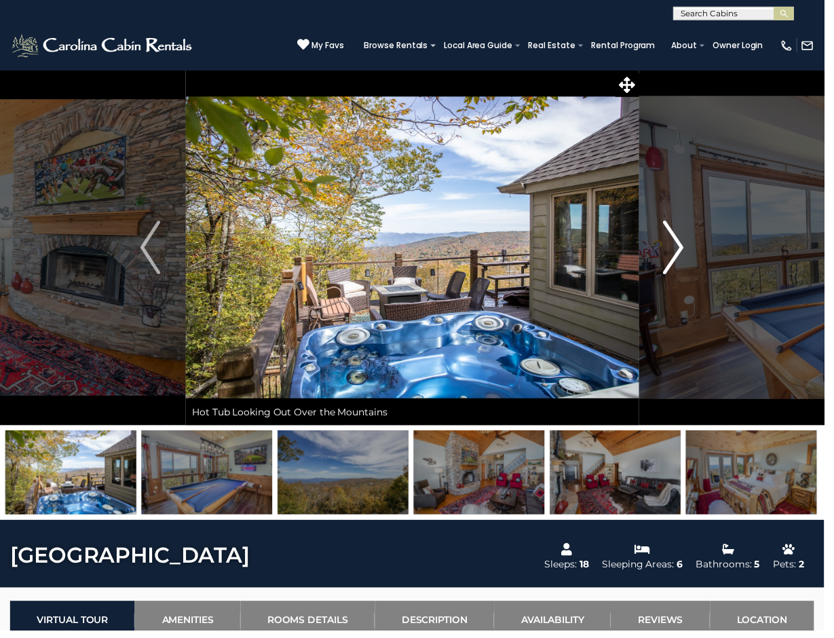
click at [667, 241] on button "Next" at bounding box center [681, 251] width 71 height 360
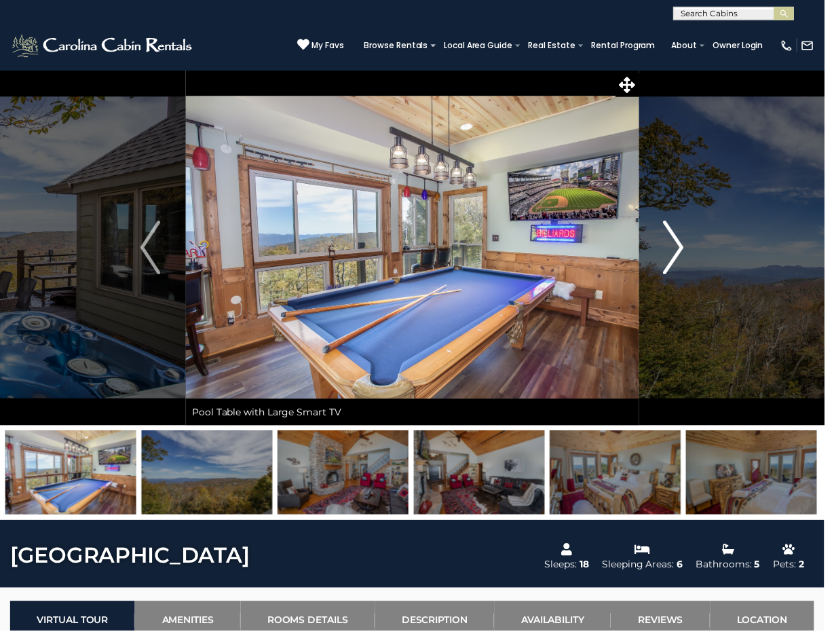
click at [672, 243] on img "Next" at bounding box center [682, 250] width 20 height 54
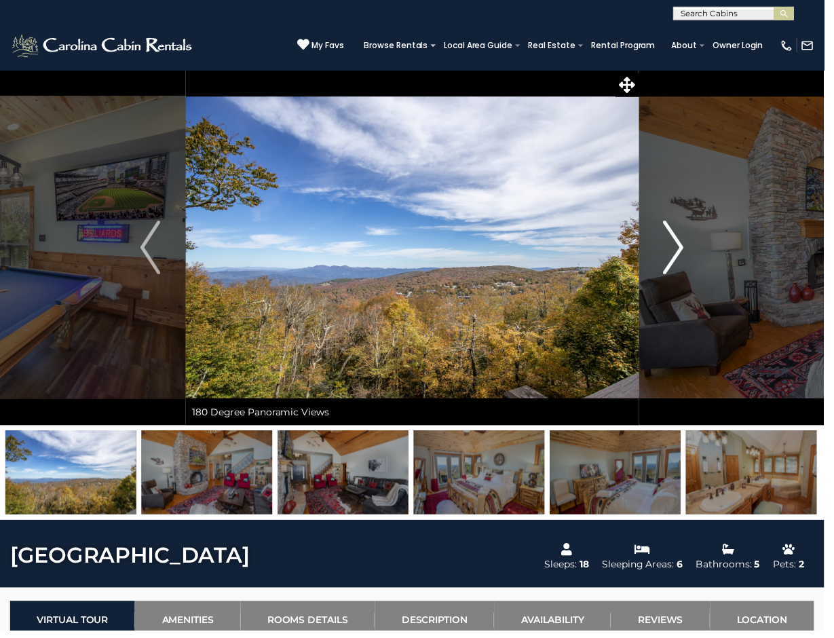
click at [672, 243] on img "Next" at bounding box center [682, 250] width 20 height 54
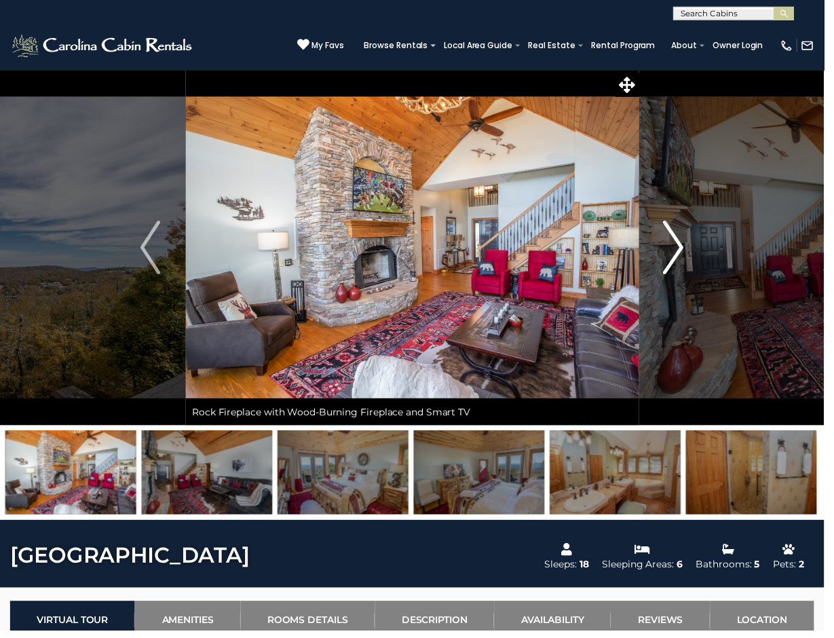
click at [672, 243] on img "Next" at bounding box center [682, 250] width 20 height 54
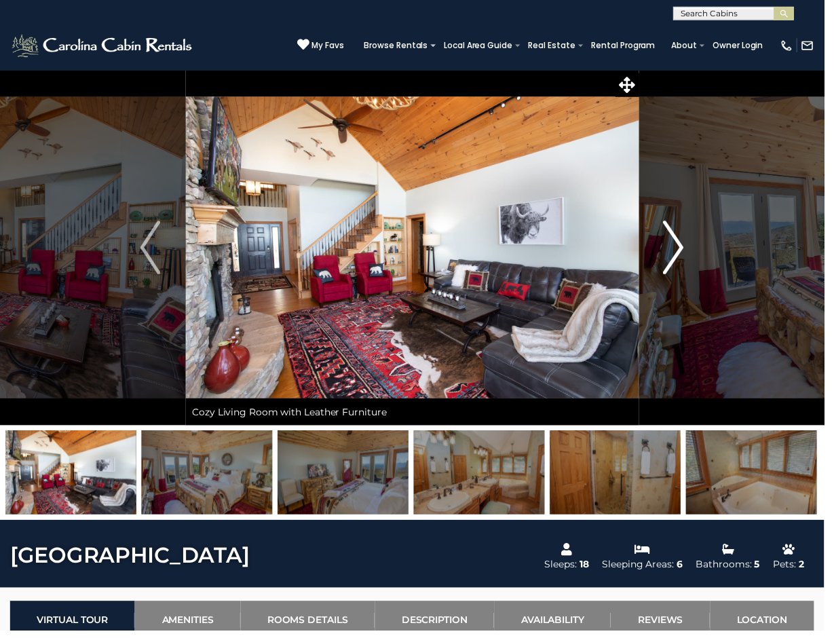
click at [672, 243] on img "Next" at bounding box center [682, 250] width 20 height 54
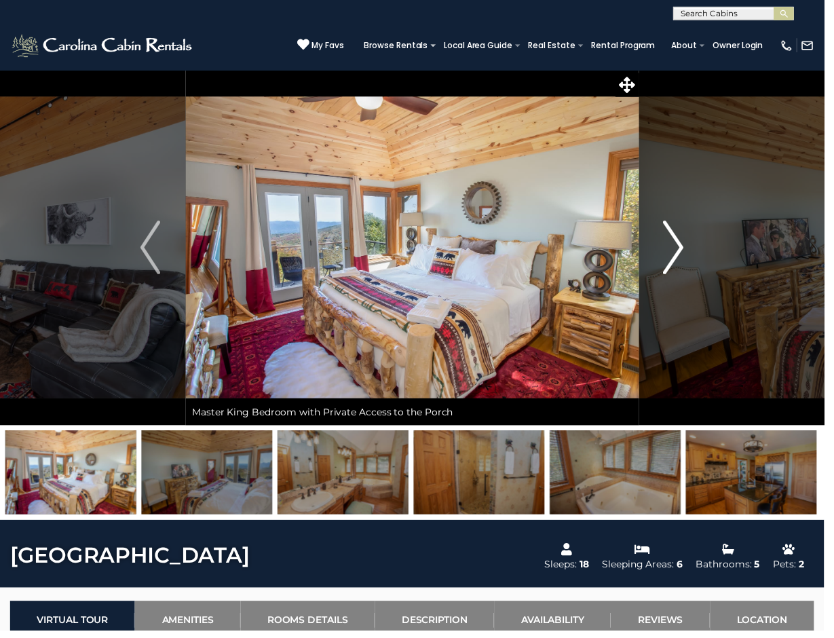
click at [672, 243] on img "Next" at bounding box center [682, 250] width 20 height 54
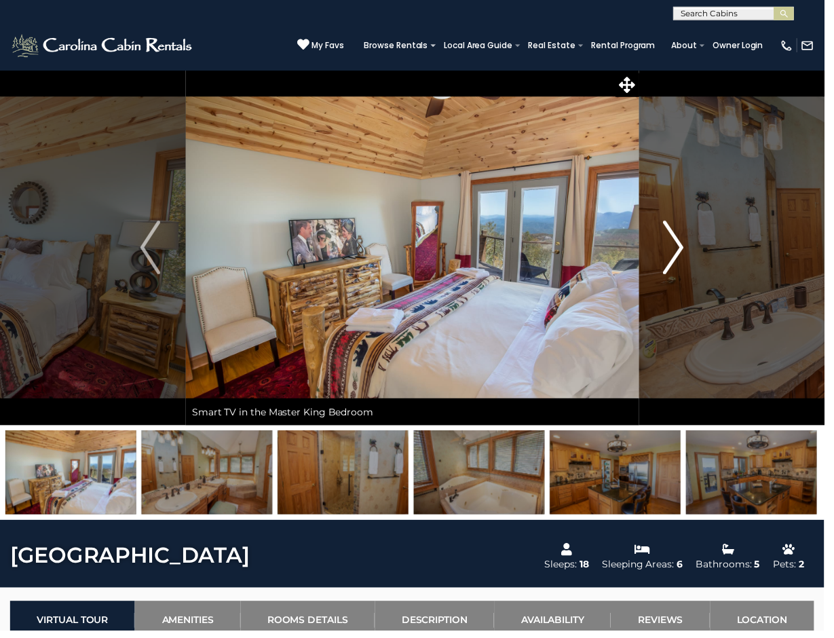
click at [672, 243] on img "Next" at bounding box center [682, 250] width 20 height 54
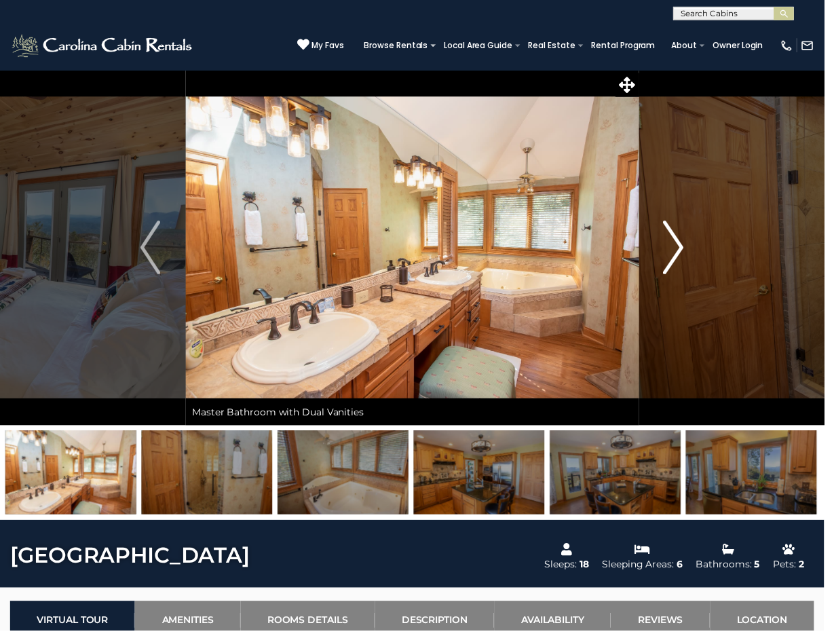
click at [672, 243] on img "Next" at bounding box center [682, 250] width 20 height 54
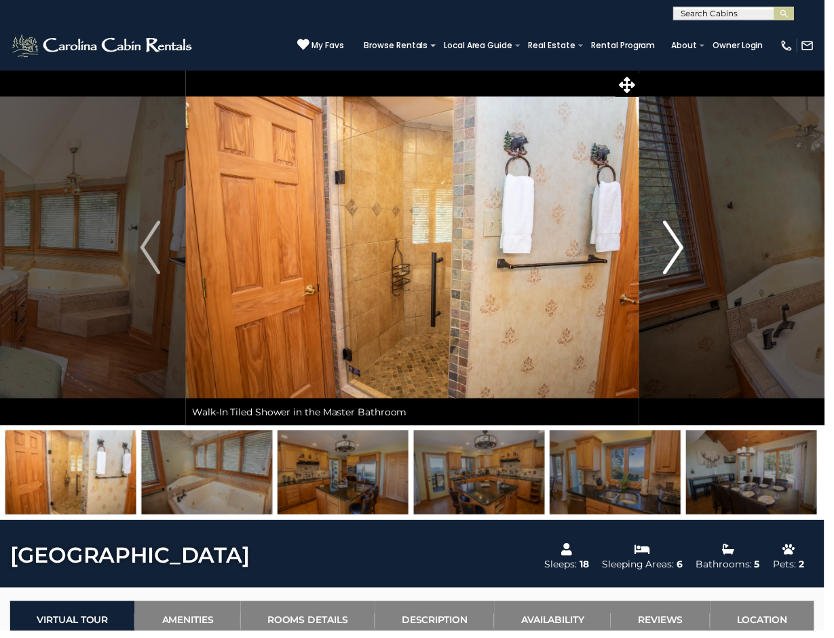
click at [672, 243] on img "Next" at bounding box center [682, 250] width 20 height 54
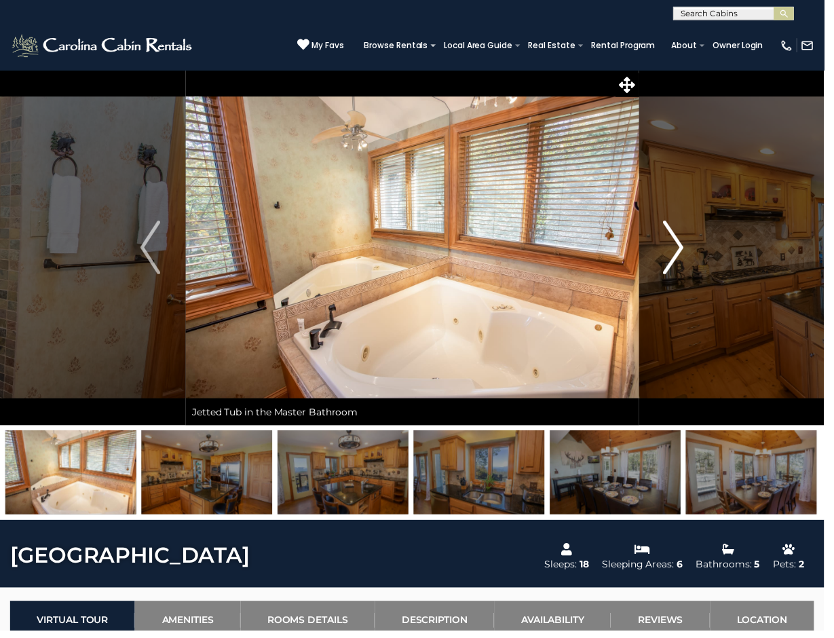
click at [674, 244] on img "Next" at bounding box center [682, 250] width 20 height 54
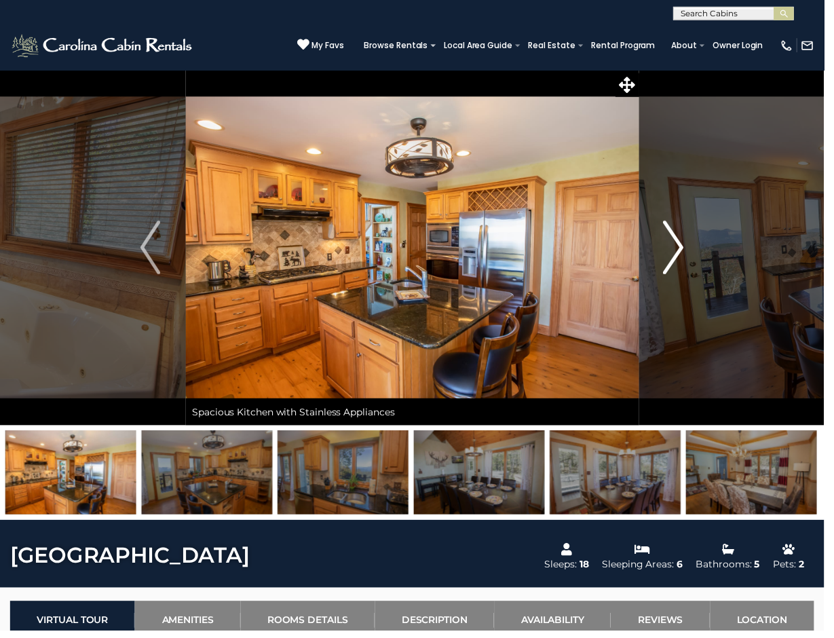
click at [674, 244] on img "Next" at bounding box center [682, 250] width 20 height 54
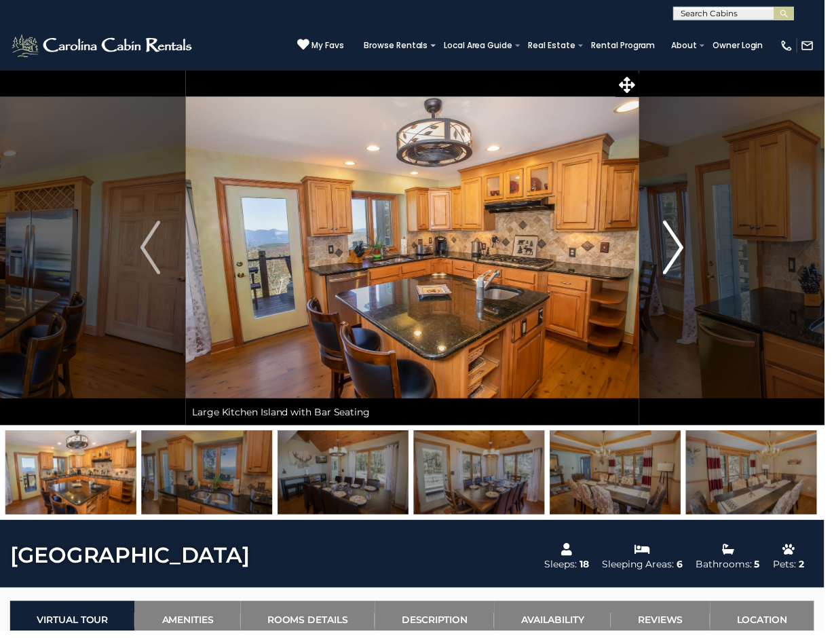
click at [674, 244] on img "Next" at bounding box center [682, 250] width 20 height 54
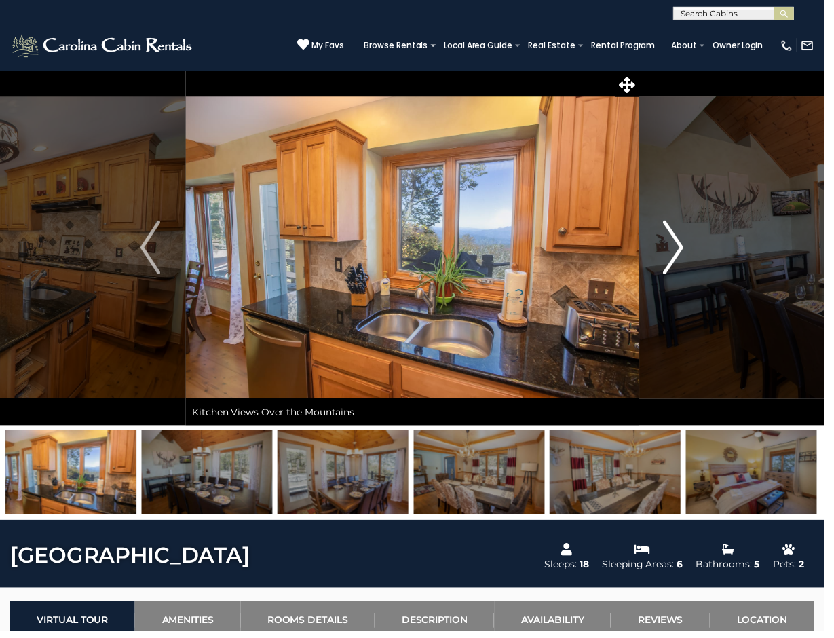
click at [674, 244] on img "Next" at bounding box center [682, 250] width 20 height 54
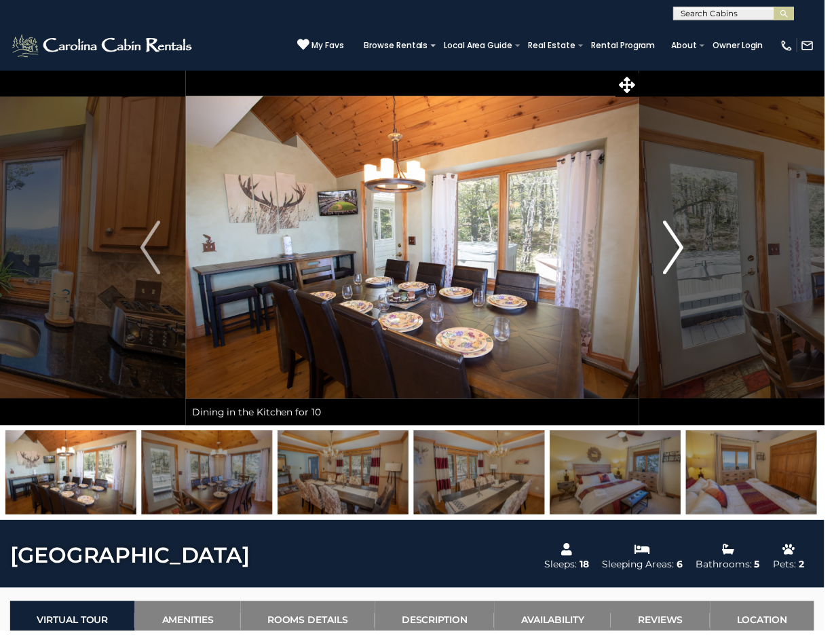
click at [674, 244] on img "Next" at bounding box center [682, 250] width 20 height 54
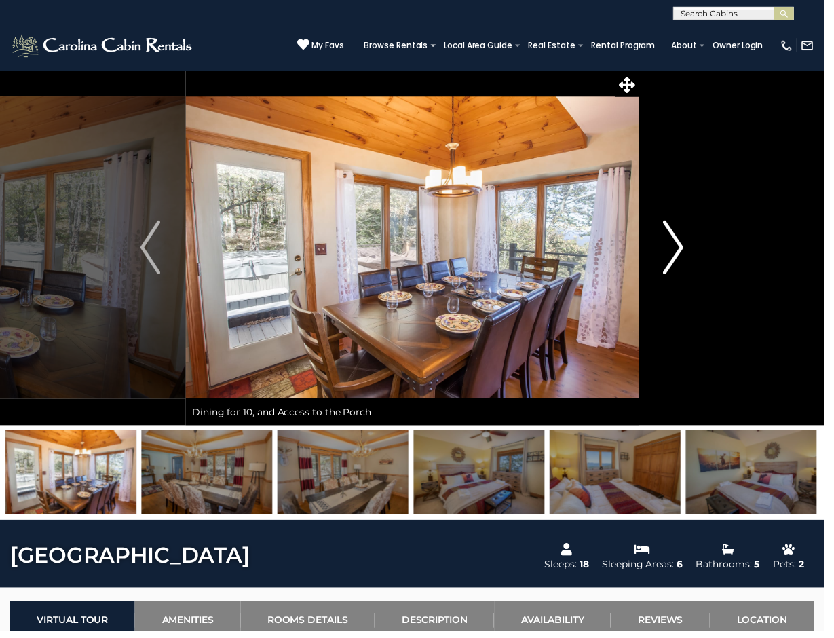
click at [674, 244] on img "Next" at bounding box center [682, 250] width 20 height 54
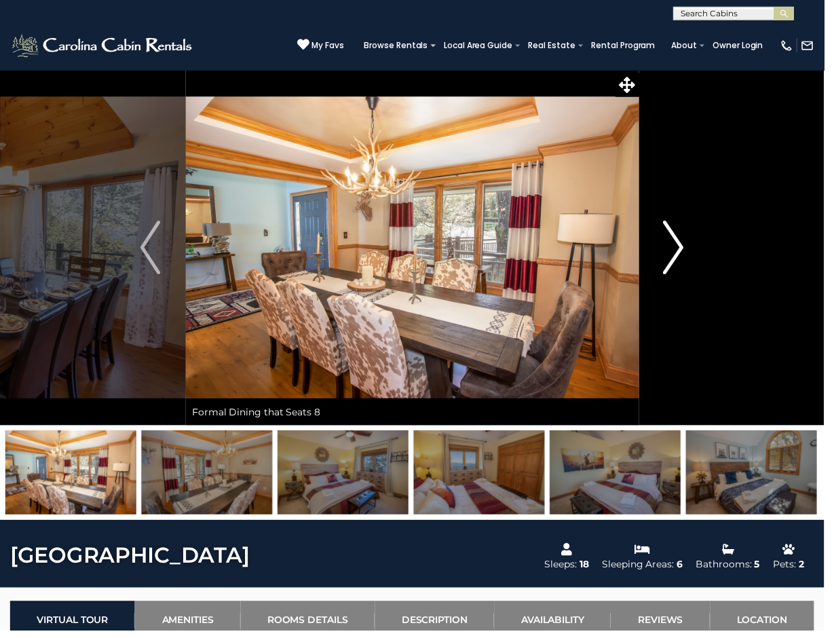
click at [681, 245] on img "Next" at bounding box center [682, 250] width 20 height 54
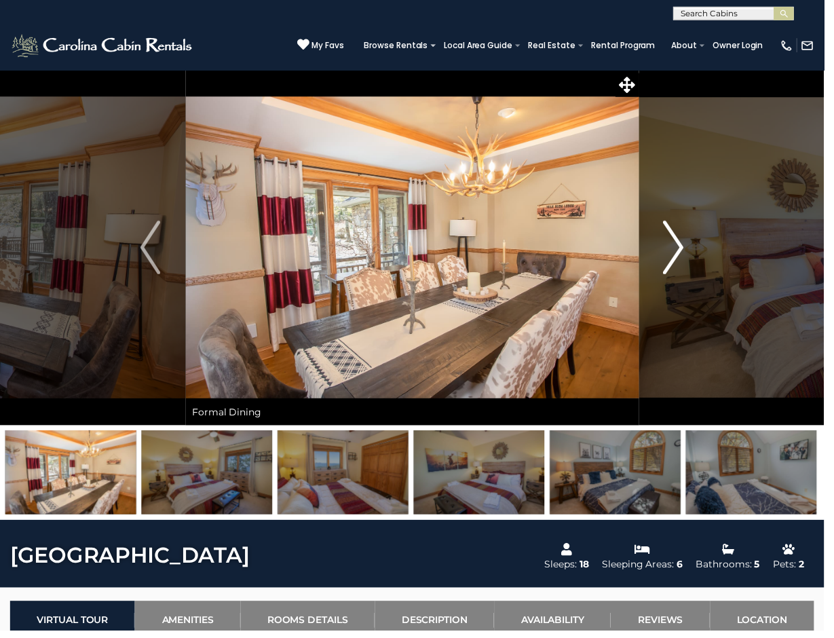
click at [681, 245] on img "Next" at bounding box center [682, 250] width 20 height 54
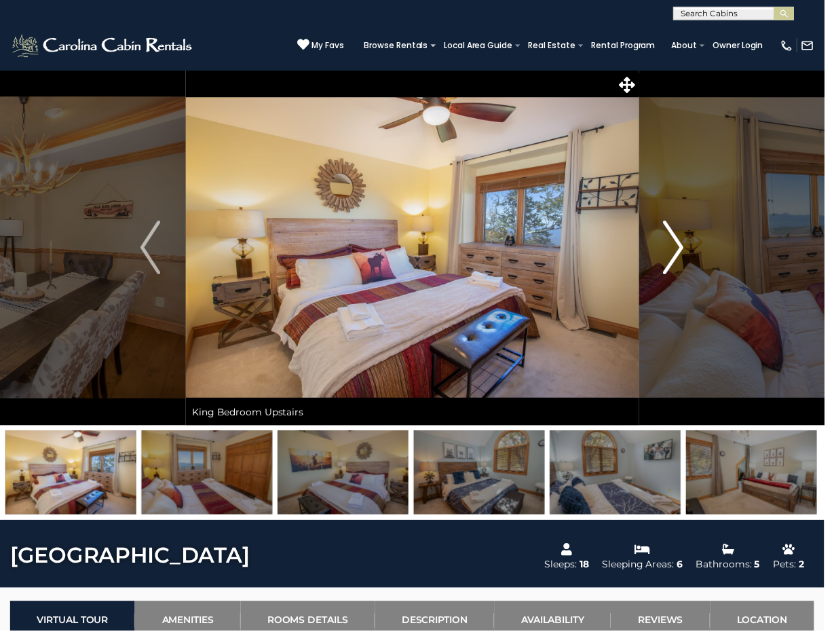
click at [681, 245] on img "Next" at bounding box center [682, 250] width 20 height 54
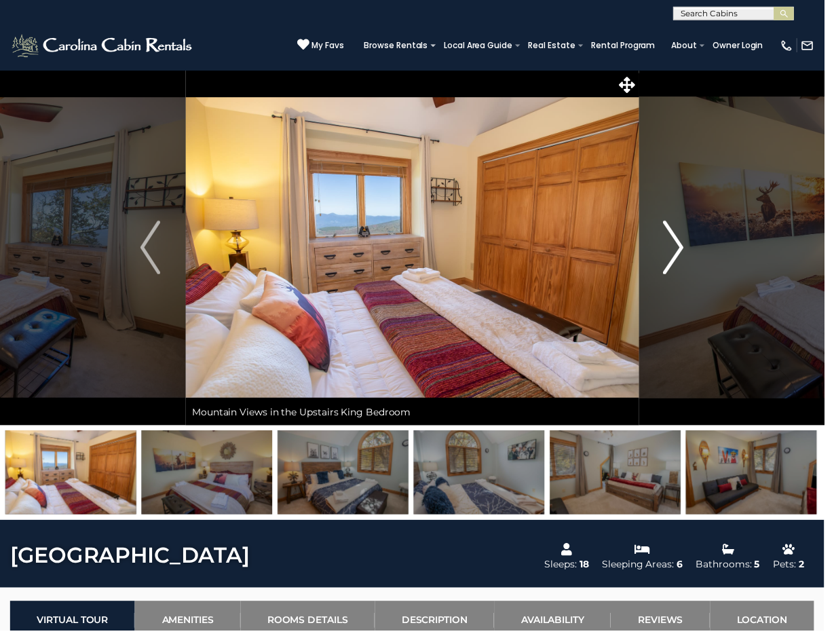
click at [681, 245] on img "Next" at bounding box center [682, 250] width 20 height 54
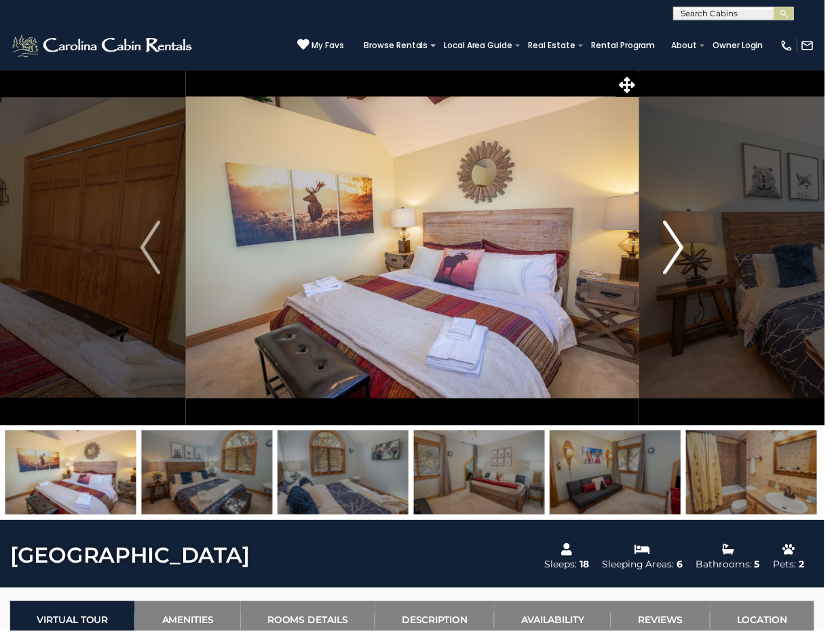
click at [681, 245] on img "Next" at bounding box center [682, 250] width 20 height 54
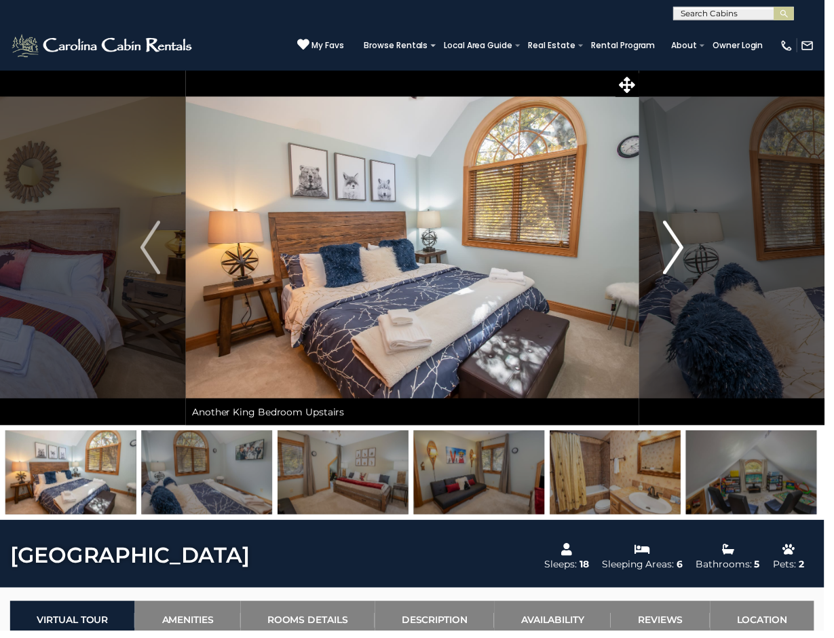
click at [681, 245] on img "Next" at bounding box center [682, 250] width 20 height 54
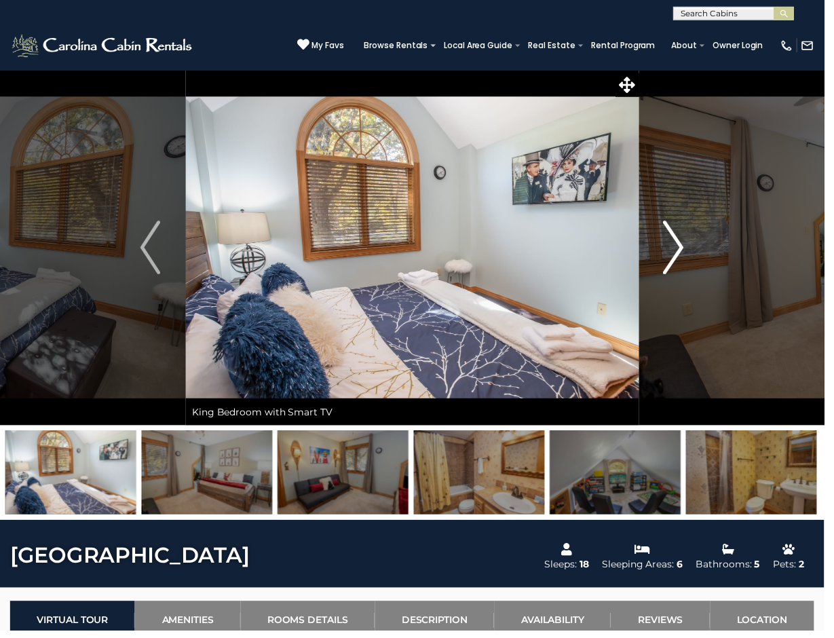
click at [681, 245] on img "Next" at bounding box center [682, 250] width 20 height 54
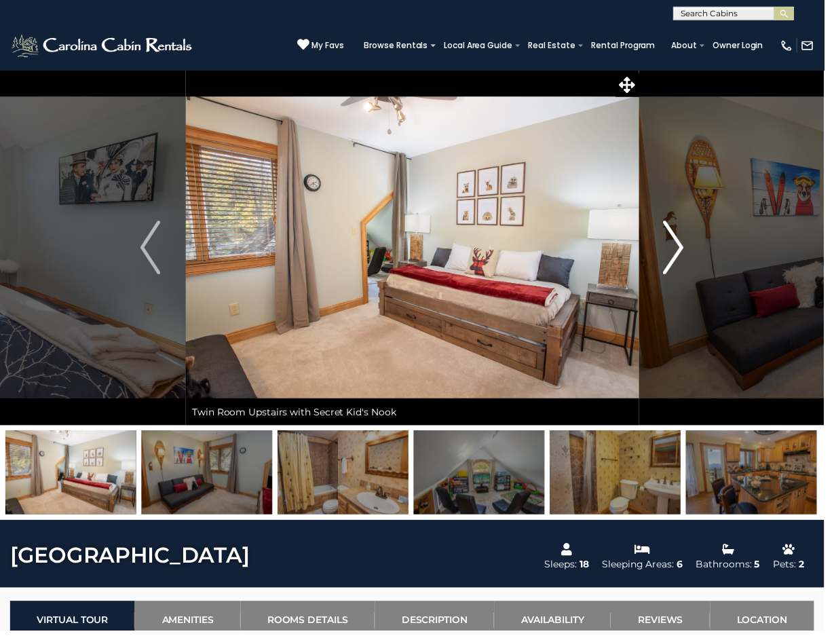
click at [681, 245] on img "Next" at bounding box center [682, 250] width 20 height 54
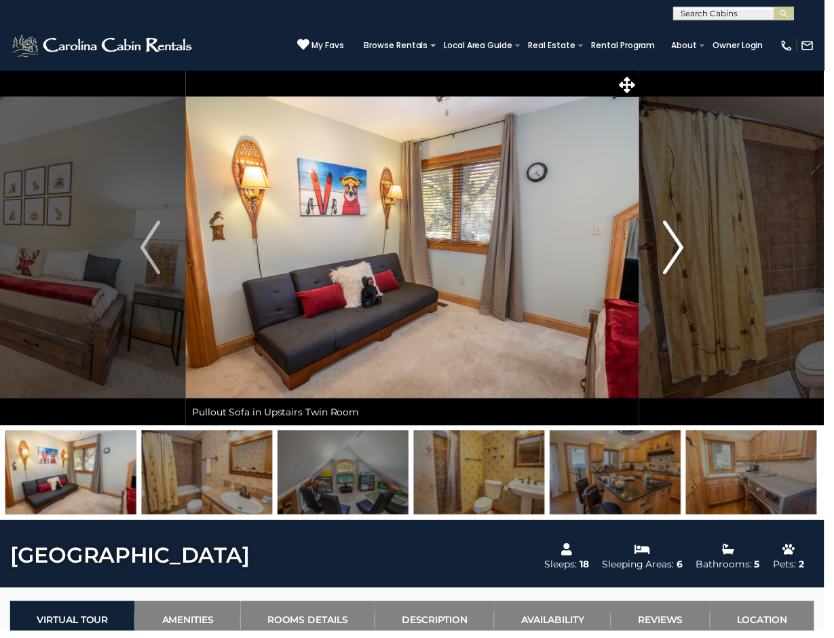
click at [681, 245] on img "Next" at bounding box center [682, 250] width 20 height 54
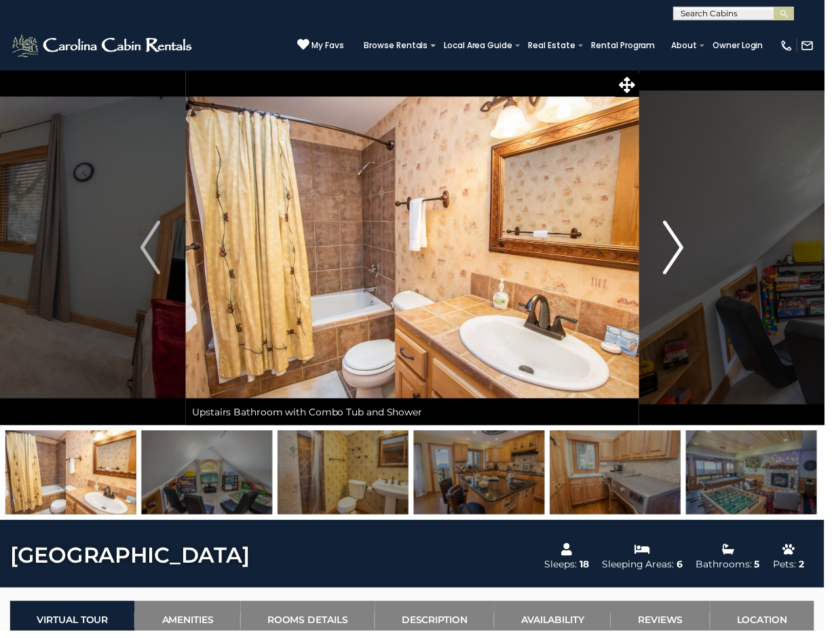
click at [681, 245] on img "Next" at bounding box center [682, 250] width 20 height 54
